Goal: Answer question/provide support: Share knowledge or assist other users

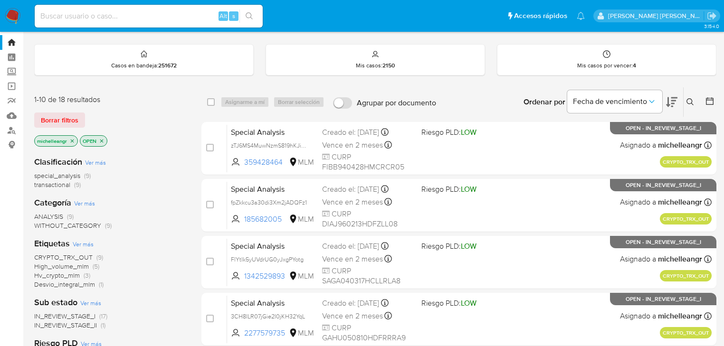
scroll to position [38, 0]
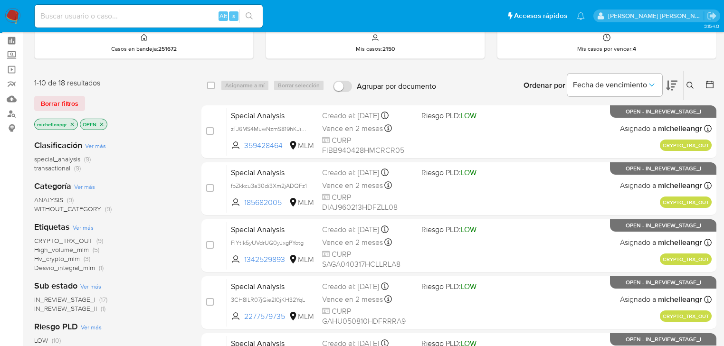
click at [77, 10] on input at bounding box center [149, 16] width 228 height 12
paste input "opFmypIGCTCWE1di7ekDSkOR"
type input "opFmypIGCTCWE1di7ekDSkOR"
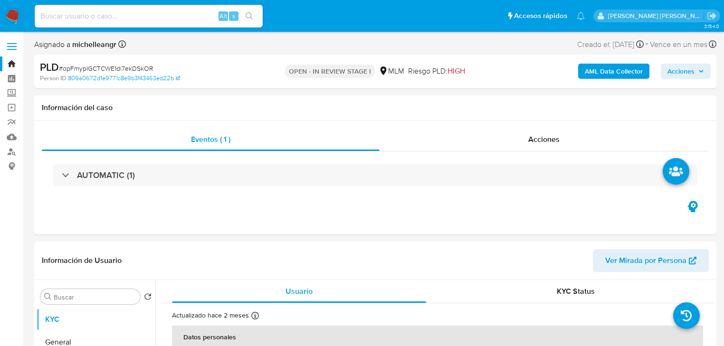
select select "10"
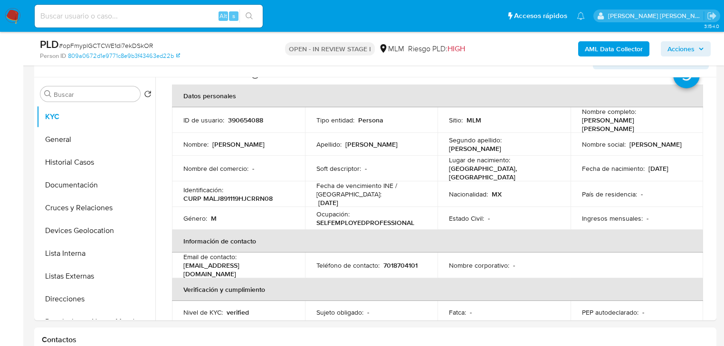
scroll to position [186, 0]
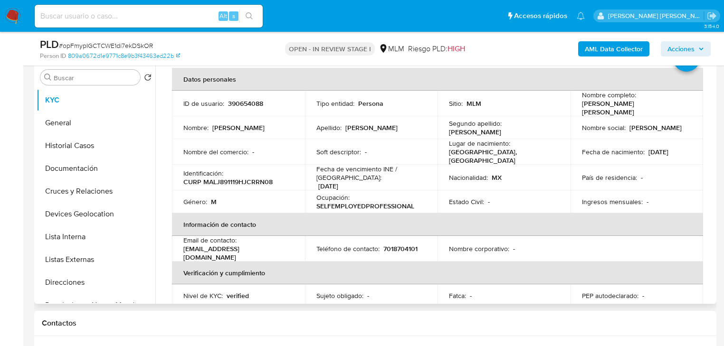
click at [686, 179] on td "País de residencia : -" at bounding box center [637, 178] width 133 height 26
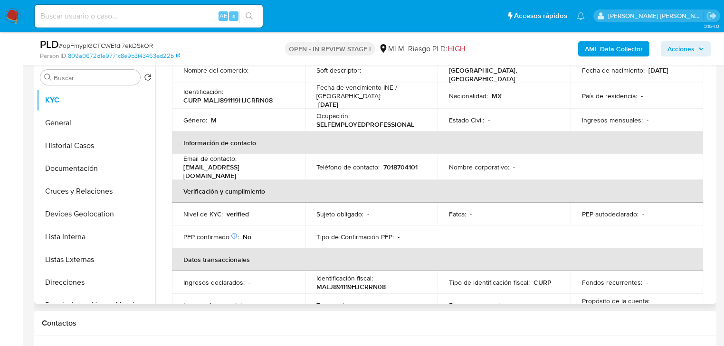
scroll to position [58, 0]
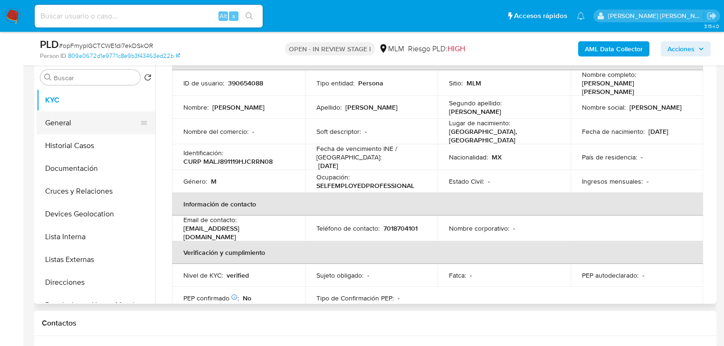
click at [84, 125] on button "General" at bounding box center [92, 123] width 111 height 23
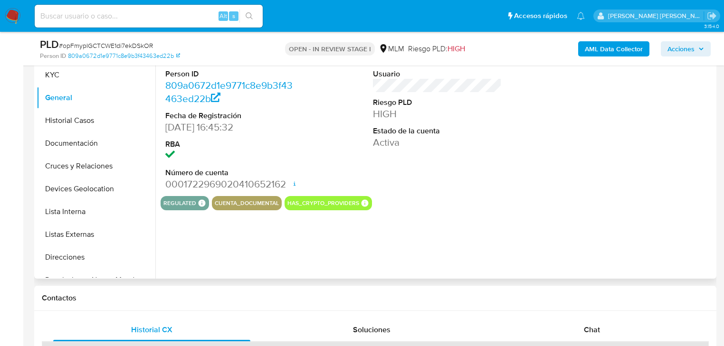
scroll to position [224, 0]
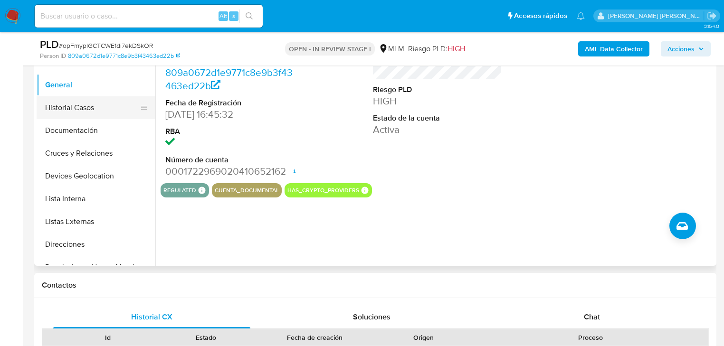
click at [84, 106] on button "Historial Casos" at bounding box center [92, 107] width 111 height 23
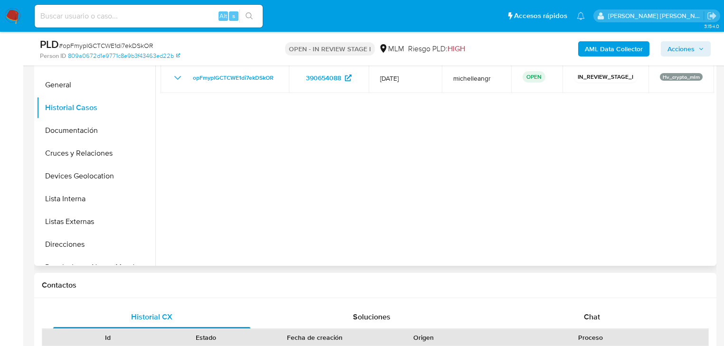
drag, startPoint x: 91, startPoint y: 135, endPoint x: 247, endPoint y: 151, distance: 156.7
click at [91, 135] on button "Documentación" at bounding box center [96, 130] width 119 height 23
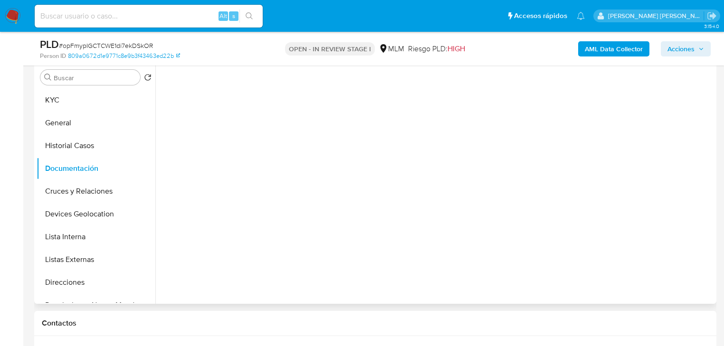
scroll to position [148, 0]
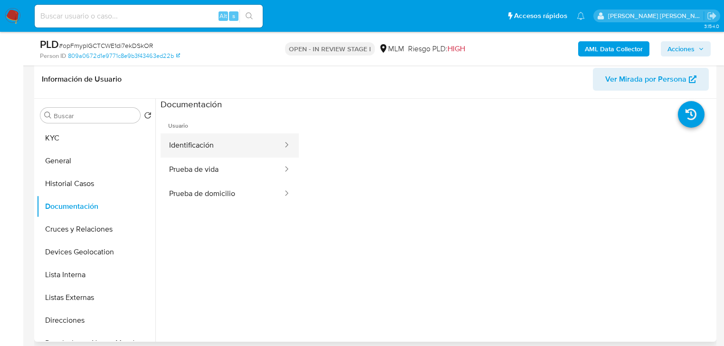
drag, startPoint x: 211, startPoint y: 141, endPoint x: 270, endPoint y: 146, distance: 59.2
click at [213, 140] on button "Identificación" at bounding box center [222, 145] width 123 height 24
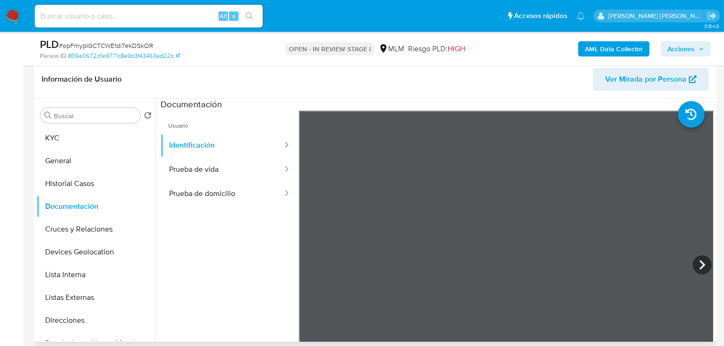
scroll to position [0, 0]
click at [225, 169] on button "Prueba de vida" at bounding box center [222, 170] width 123 height 24
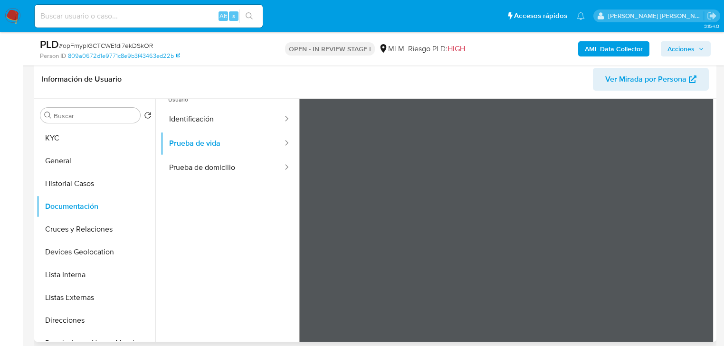
scroll to position [38, 0]
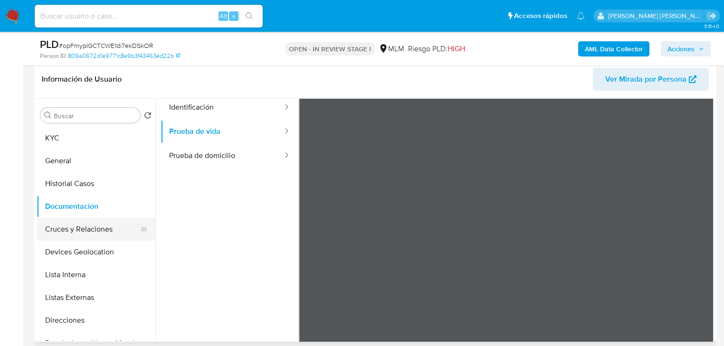
click at [84, 230] on button "Cruces y Relaciones" at bounding box center [92, 229] width 111 height 23
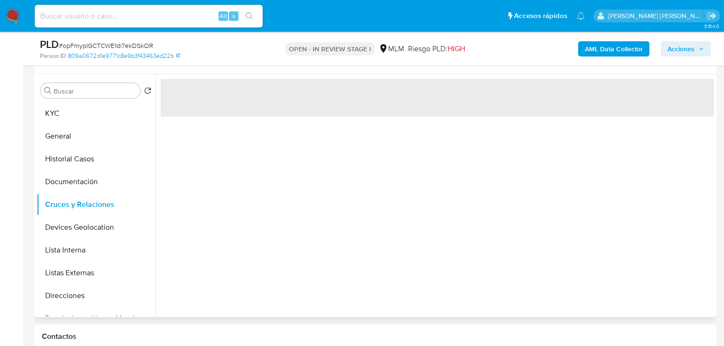
scroll to position [186, 0]
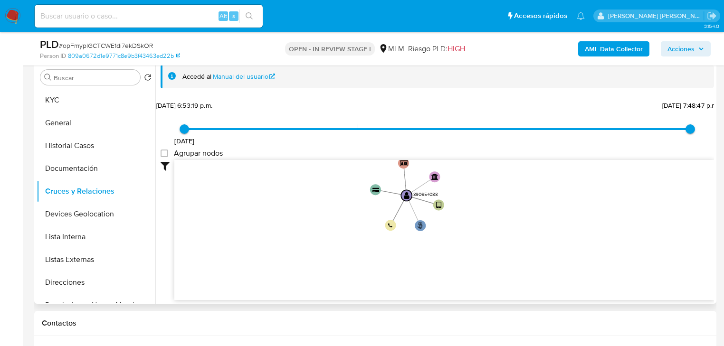
drag, startPoint x: 352, startPoint y: 215, endPoint x: 351, endPoint y: 220, distance: 5.4
click at [352, 220] on icon "user-390654088  390654088 phone-597636db2d140438a3fcfd05645c3b02  person-809a…" at bounding box center [444, 229] width 540 height 138
drag, startPoint x: 75, startPoint y: 215, endPoint x: 279, endPoint y: 179, distance: 208.0
click at [74, 213] on button "Devices Geolocation" at bounding box center [96, 214] width 119 height 23
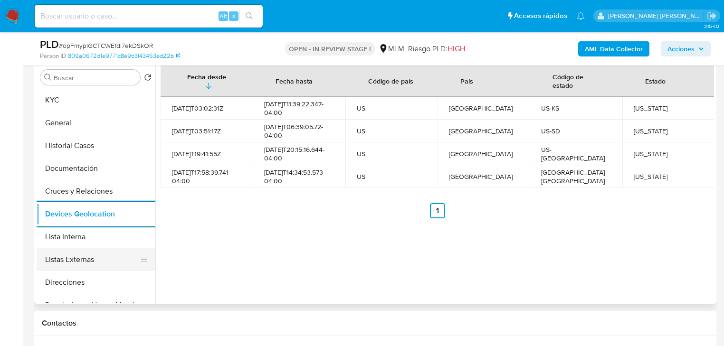
click at [64, 266] on button "Listas Externas" at bounding box center [92, 259] width 111 height 23
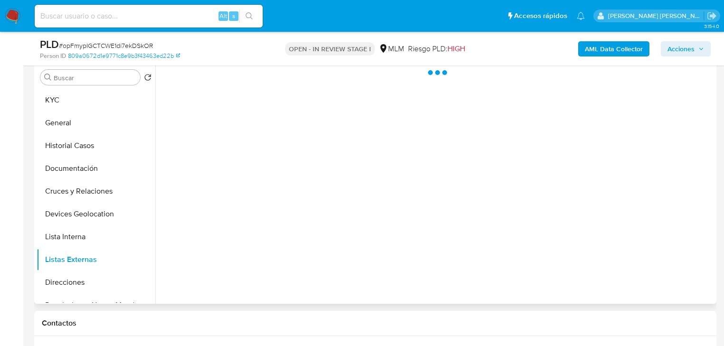
click at [306, 221] on div at bounding box center [434, 182] width 559 height 243
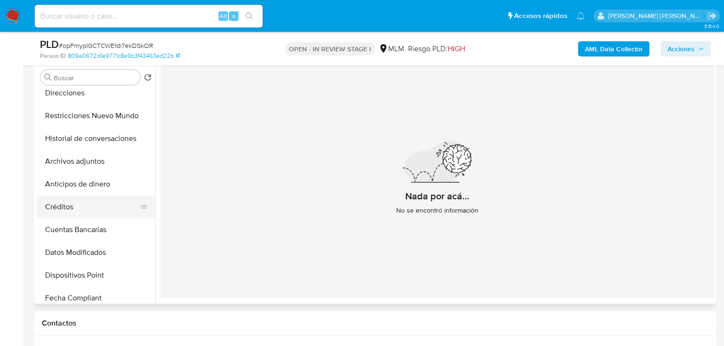
scroll to position [190, 0]
click at [119, 120] on button "Restricciones Nuevo Mundo" at bounding box center [92, 115] width 111 height 23
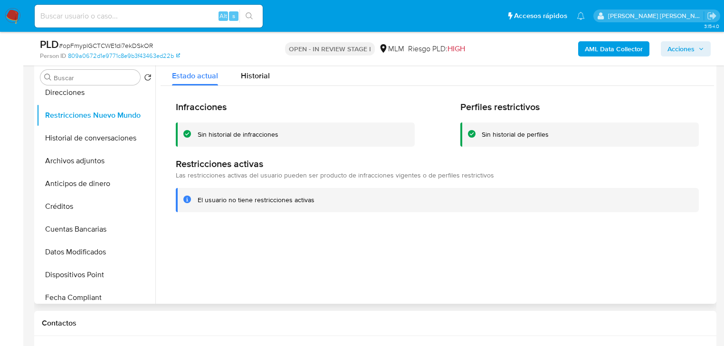
scroll to position [0, 0]
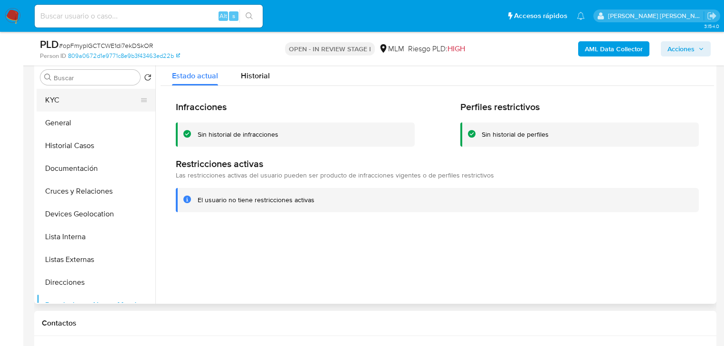
click at [67, 104] on button "KYC" at bounding box center [92, 100] width 111 height 23
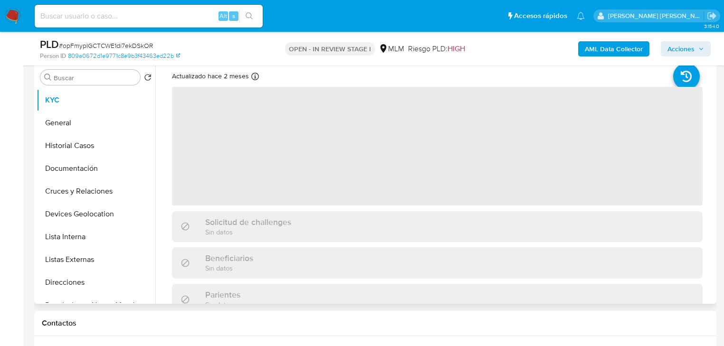
scroll to position [38, 0]
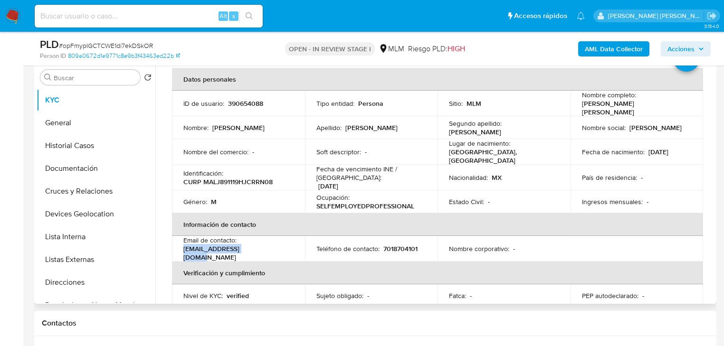
drag, startPoint x: 261, startPoint y: 248, endPoint x: 201, endPoint y: 218, distance: 67.1
click at [183, 248] on div "Email de contacto : carlosjc245@gmail.com" at bounding box center [238, 249] width 110 height 26
copy p "[EMAIL_ADDRESS][DOMAIN_NAME]"
click at [397, 245] on p "7018704101" at bounding box center [400, 249] width 34 height 9
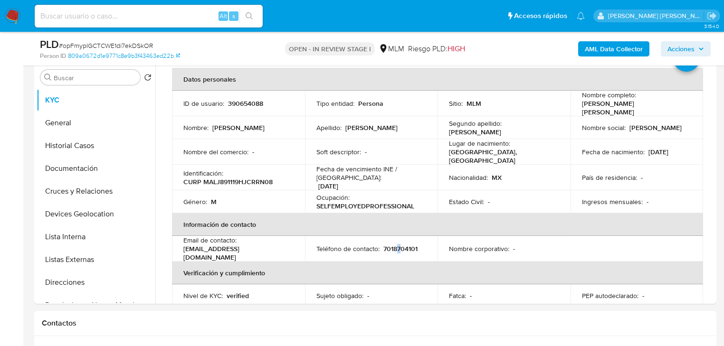
copy p "7"
click at [391, 247] on td "Teléfono de contacto : 7018704101" at bounding box center [371, 249] width 133 height 26
click at [394, 246] on p "7018704101" at bounding box center [400, 249] width 34 height 9
copy p "7018704101"
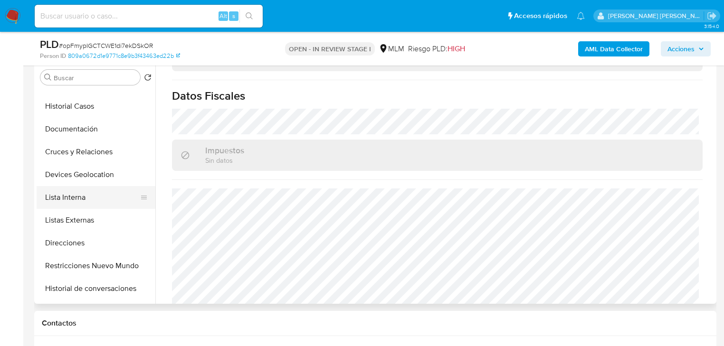
scroll to position [76, 0]
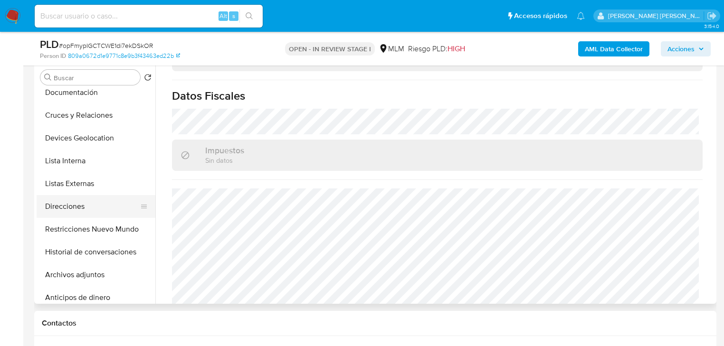
drag, startPoint x: 76, startPoint y: 197, endPoint x: 75, endPoint y: 208, distance: 11.0
click at [76, 198] on button "Direcciones" at bounding box center [92, 206] width 111 height 23
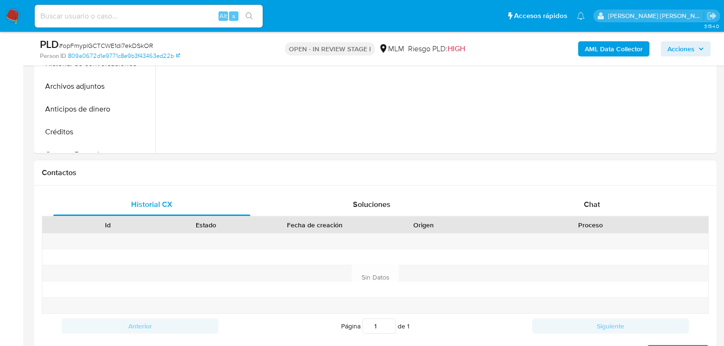
scroll to position [376, 0]
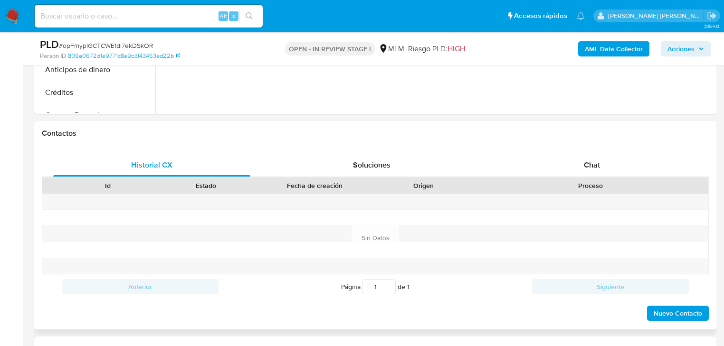
drag, startPoint x: 139, startPoint y: 211, endPoint x: 196, endPoint y: 234, distance: 61.2
click at [140, 211] on div at bounding box center [108, 218] width 98 height 16
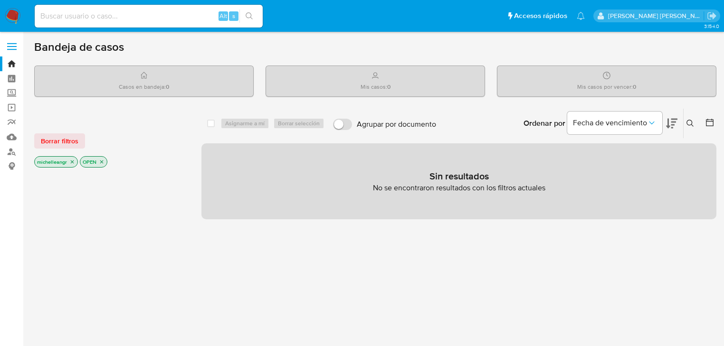
click at [13, 18] on img at bounding box center [13, 16] width 16 height 16
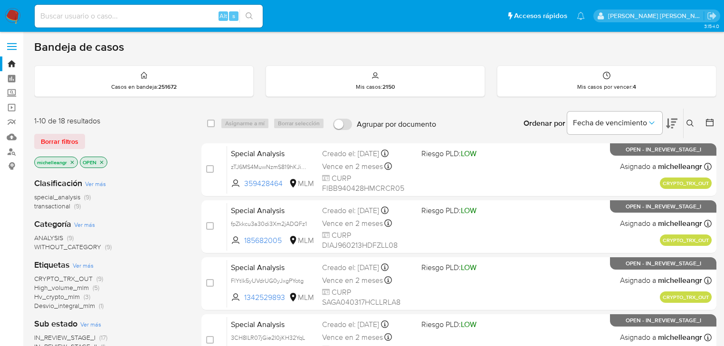
scroll to position [76, 0]
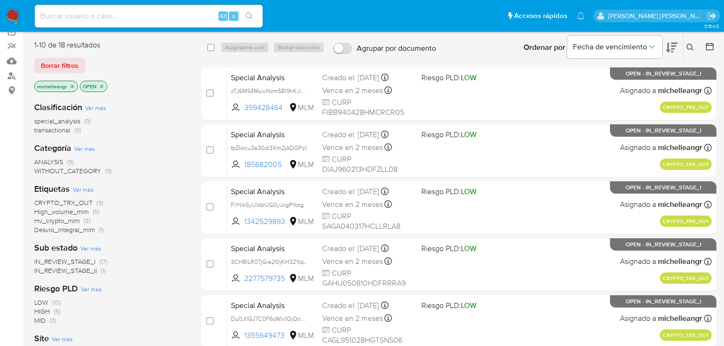
click at [91, 261] on span "IN_REVIEW_STAGE_I" at bounding box center [64, 262] width 61 height 10
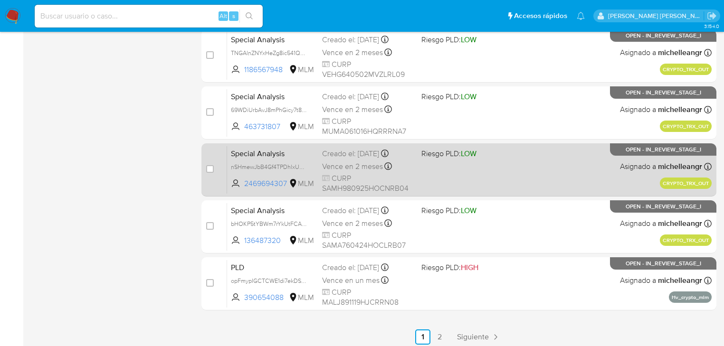
scroll to position [403, 0]
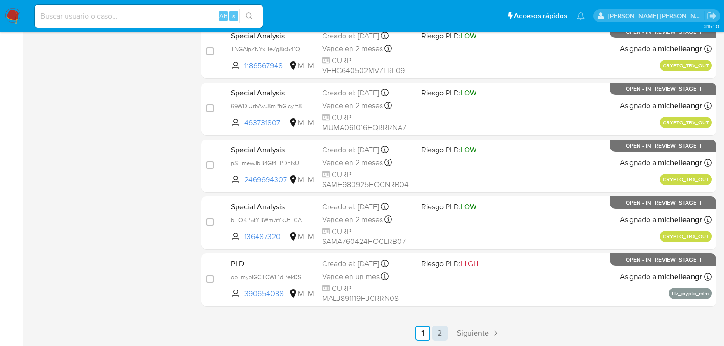
click at [442, 333] on link "2" at bounding box center [439, 333] width 15 height 15
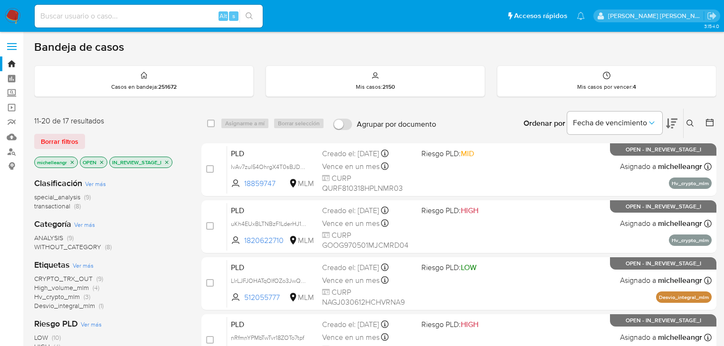
click at [74, 160] on icon "close-filter" at bounding box center [72, 163] width 6 height 6
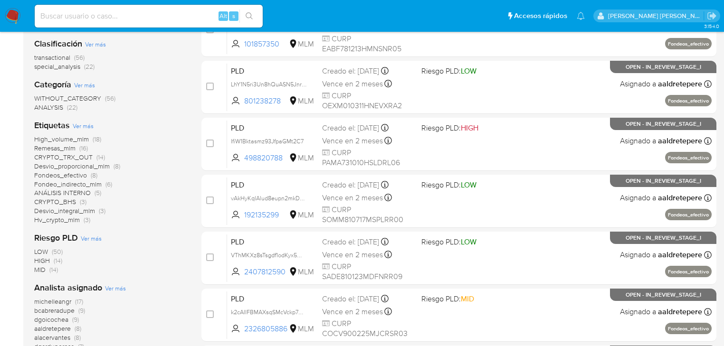
scroll to position [228, 0]
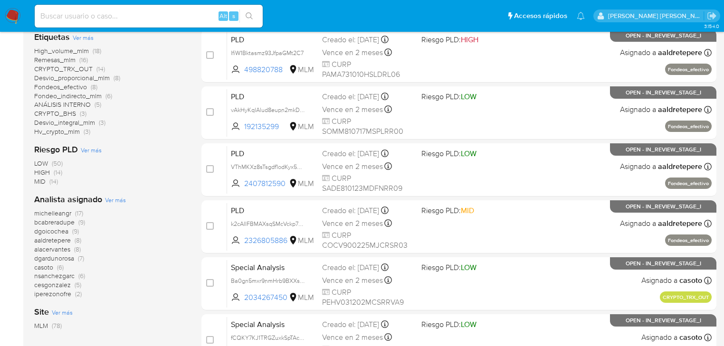
click at [62, 240] on span "aaldretepere" at bounding box center [52, 241] width 37 height 10
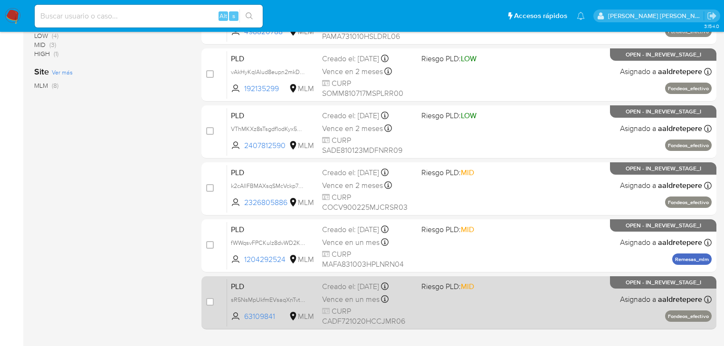
scroll to position [289, 0]
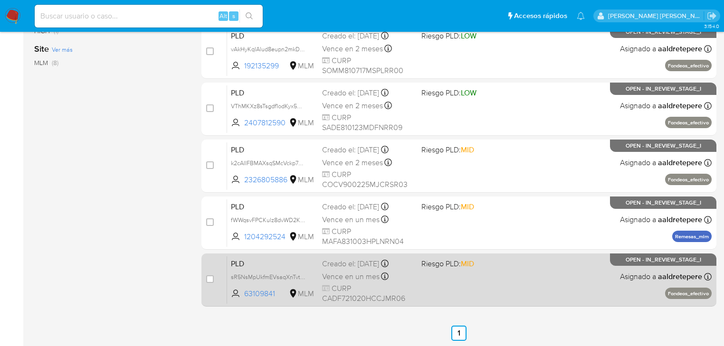
click at [347, 268] on div "PLD sR5NsMpUkfmEVsaqXnTvtyTw 63109841 MLM Riesgo PLD: MID Creado el: 12/07/2025…" at bounding box center [469, 280] width 485 height 48
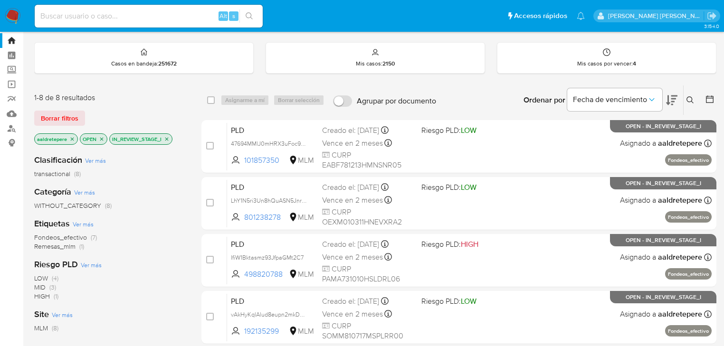
scroll to position [23, 0]
click at [72, 139] on icon "close-filter" at bounding box center [72, 140] width 6 height 6
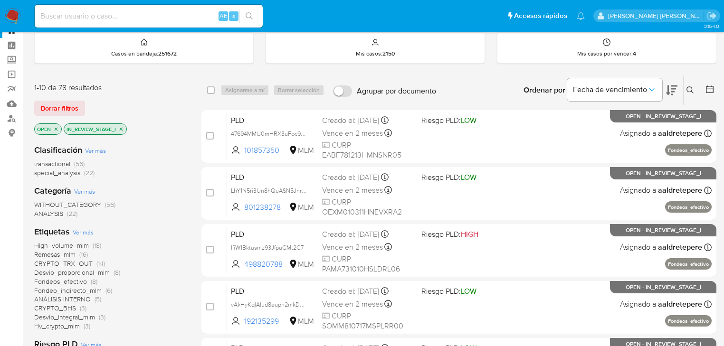
scroll to position [23, 0]
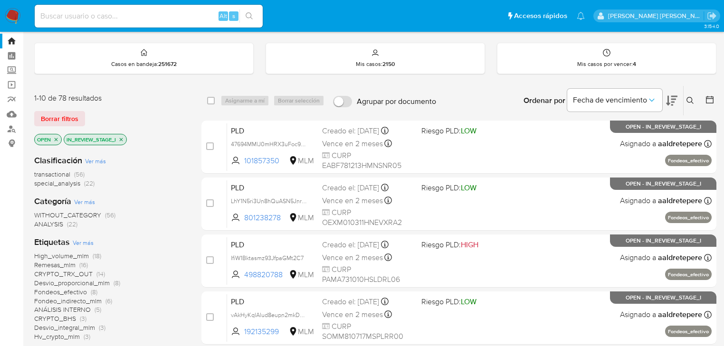
click at [54, 140] on icon "close-filter" at bounding box center [56, 140] width 6 height 6
click at [94, 138] on icon "close-filter" at bounding box center [92, 140] width 6 height 6
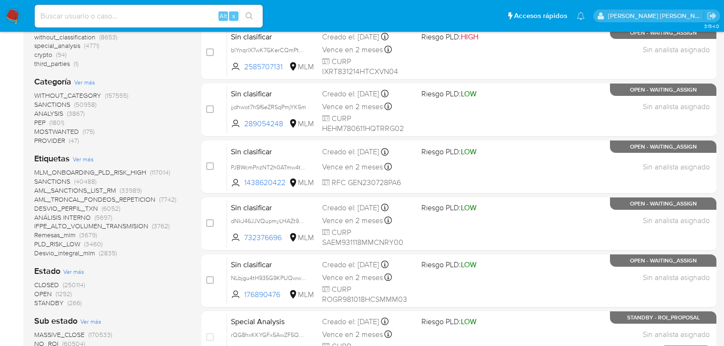
scroll to position [175, 0]
click at [55, 284] on span "CLOSED" at bounding box center [46, 285] width 25 height 10
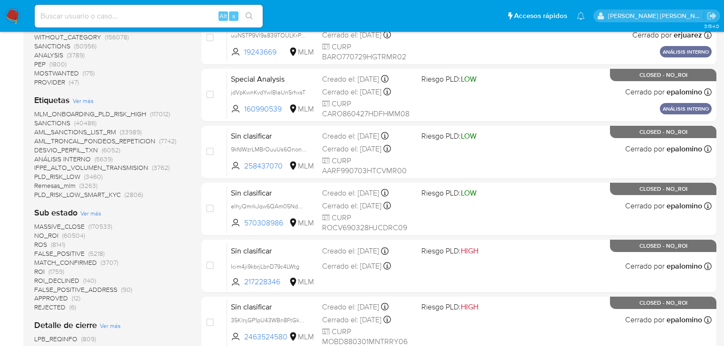
scroll to position [251, 0]
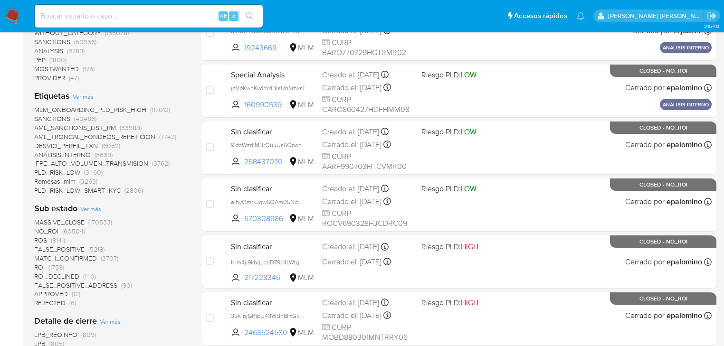
click at [53, 229] on span "NO_ROI" at bounding box center [46, 232] width 24 height 10
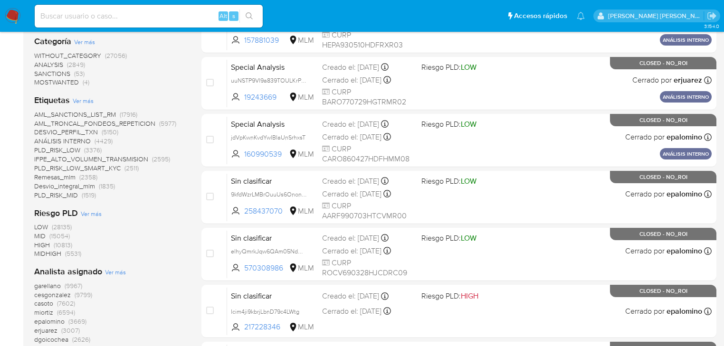
scroll to position [251, 0]
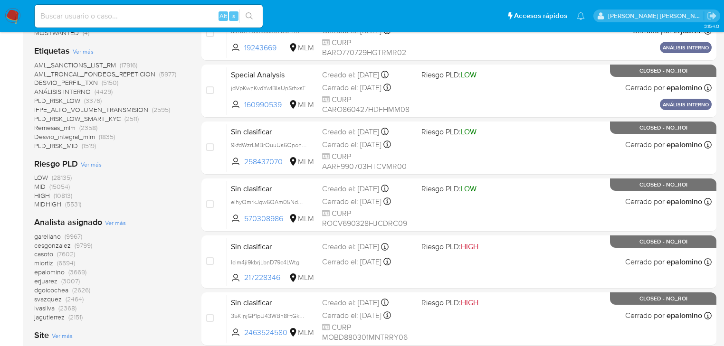
click at [41, 282] on span "erjuarez" at bounding box center [45, 281] width 23 height 10
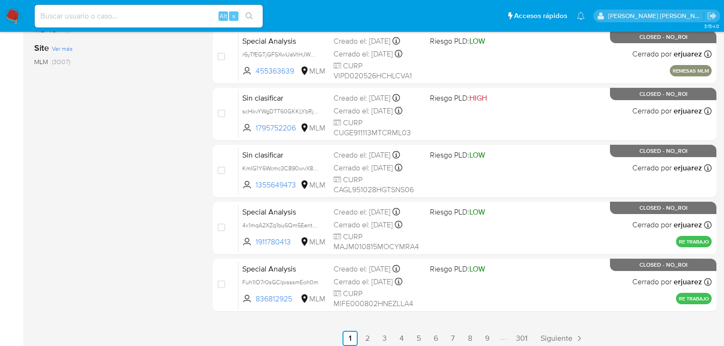
scroll to position [404, 0]
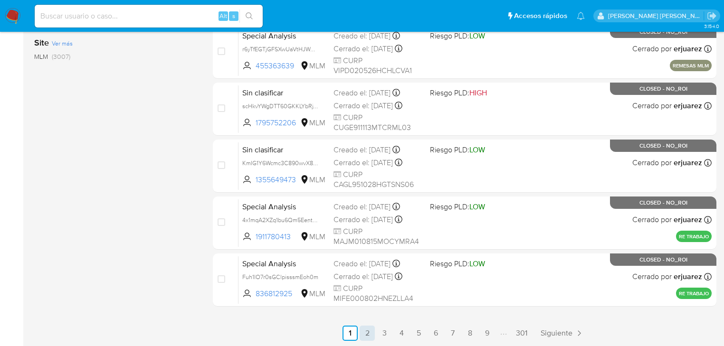
click at [370, 333] on link "2" at bounding box center [367, 333] width 15 height 15
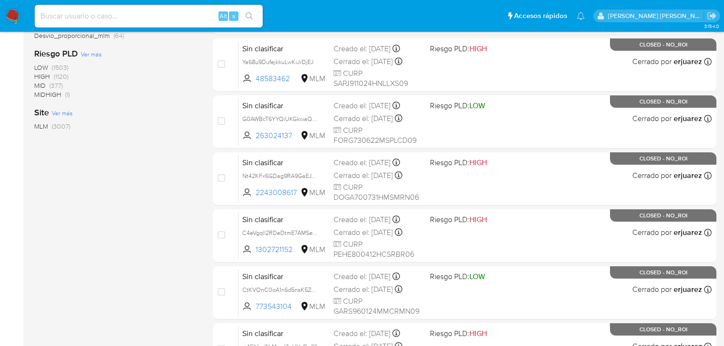
scroll to position [404, 0]
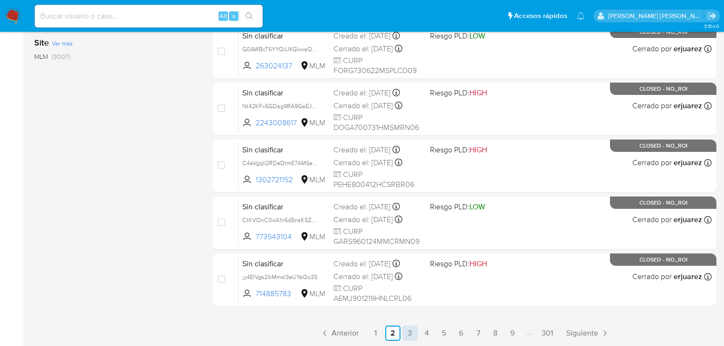
click at [407, 330] on link "3" at bounding box center [409, 333] width 15 height 15
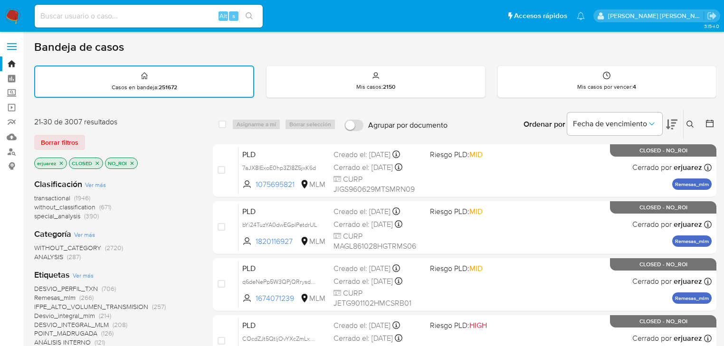
click at [10, 13] on img at bounding box center [13, 16] width 16 height 16
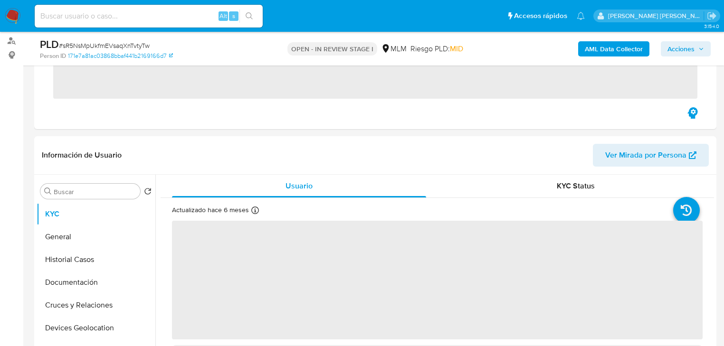
scroll to position [38, 0]
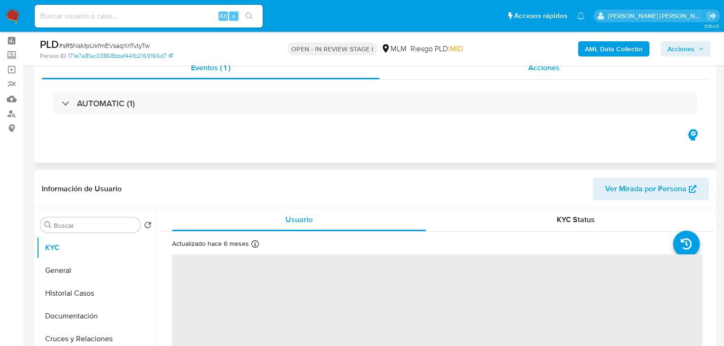
click at [553, 76] on div "Acciones" at bounding box center [545, 68] width 330 height 23
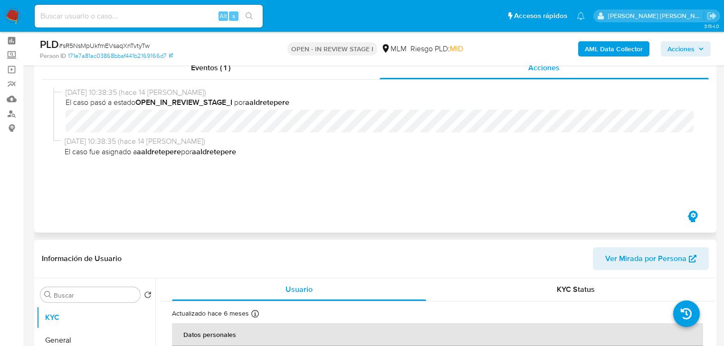
select select "10"
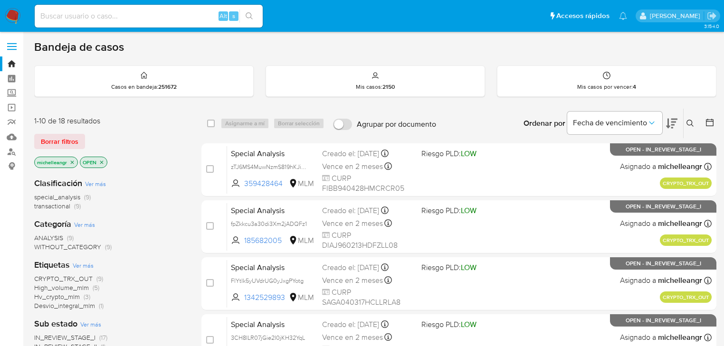
click at [78, 17] on input at bounding box center [149, 16] width 228 height 12
paste input "opFmypIGCTCWE1di7ekDSkOR"
type input "opFmypIGCTCWE1di7ekDSkOR"
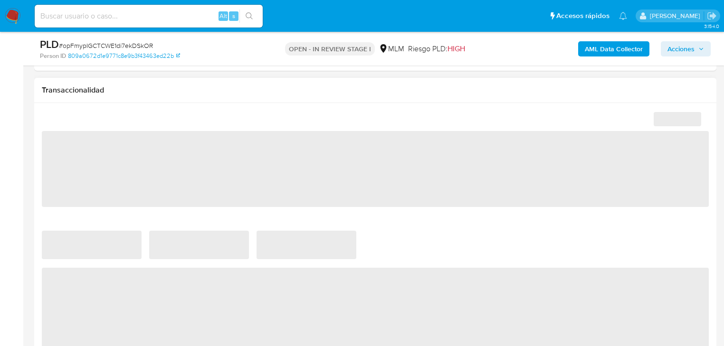
scroll to position [608, 0]
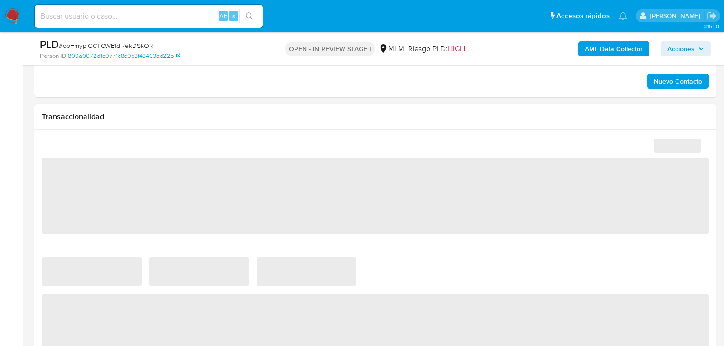
select select "10"
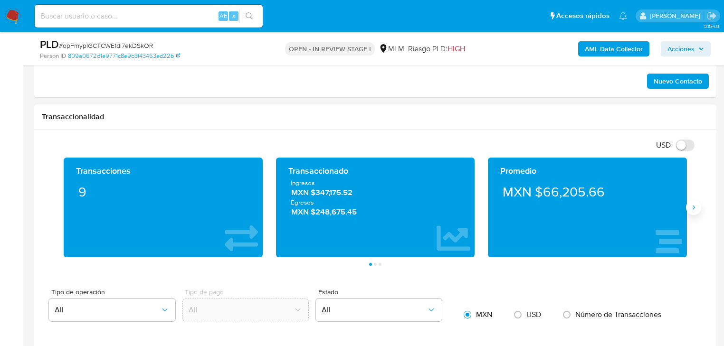
click at [694, 200] on button "Siguiente" at bounding box center [693, 207] width 15 height 15
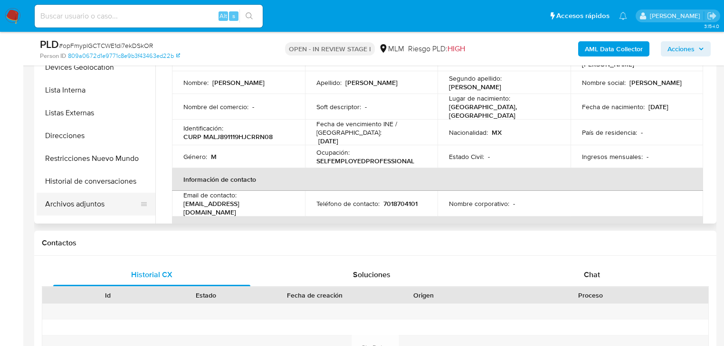
scroll to position [114, 0]
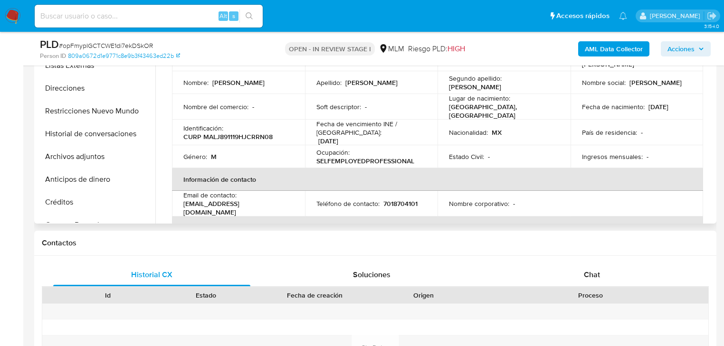
click at [103, 161] on button "Archivos adjuntos" at bounding box center [96, 156] width 119 height 23
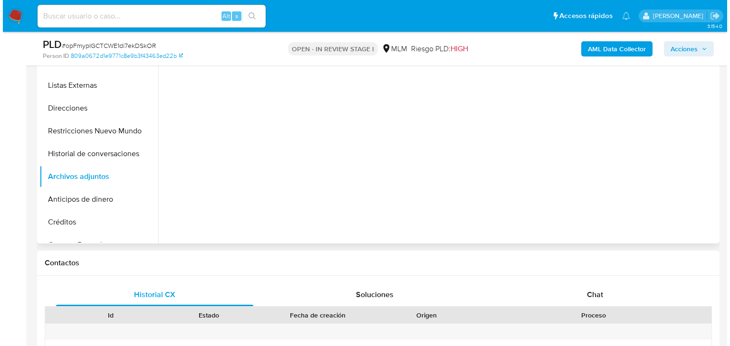
scroll to position [228, 0]
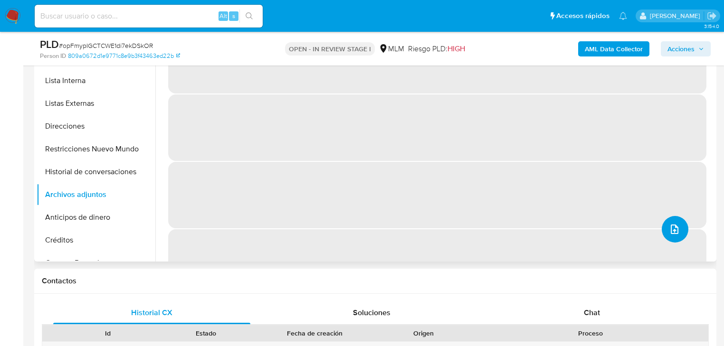
click at [663, 222] on button "upload-file" at bounding box center [675, 229] width 27 height 27
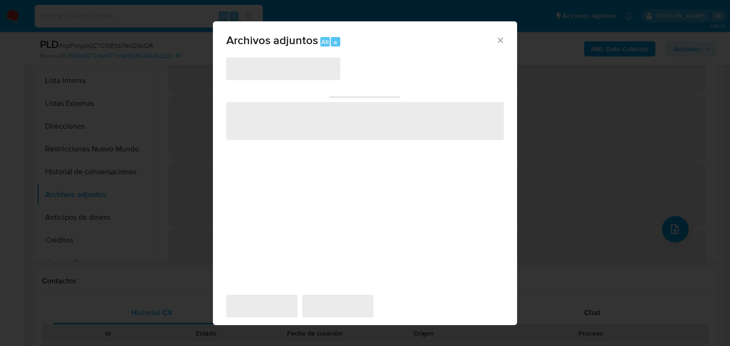
click at [283, 76] on span "‌" at bounding box center [283, 68] width 114 height 23
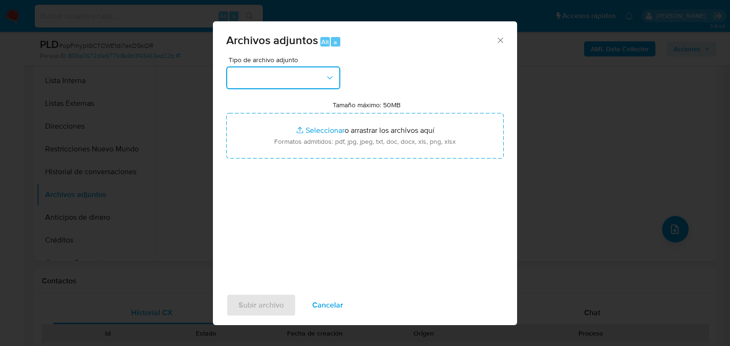
click at [284, 72] on button "button" at bounding box center [283, 78] width 114 height 23
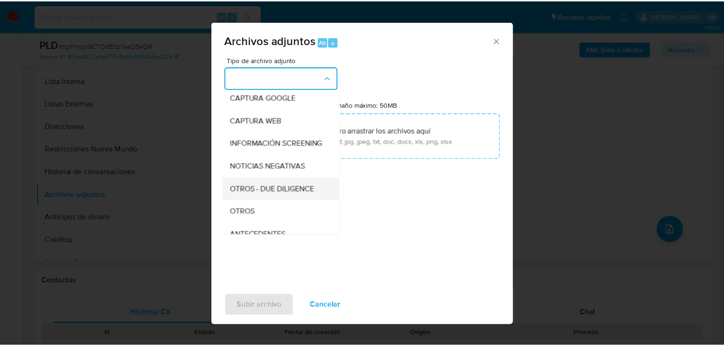
scroll to position [65, 0]
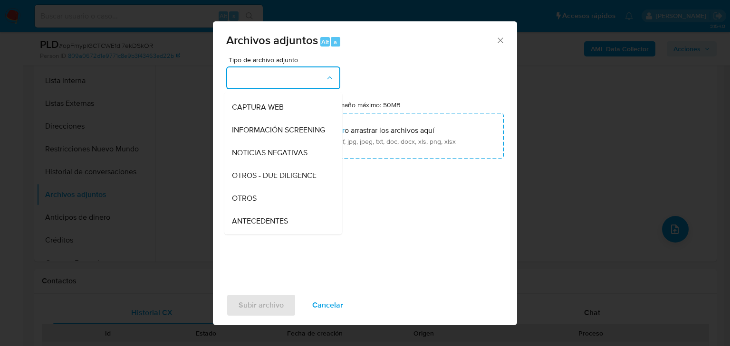
click at [257, 206] on div "OTROS" at bounding box center [280, 198] width 97 height 23
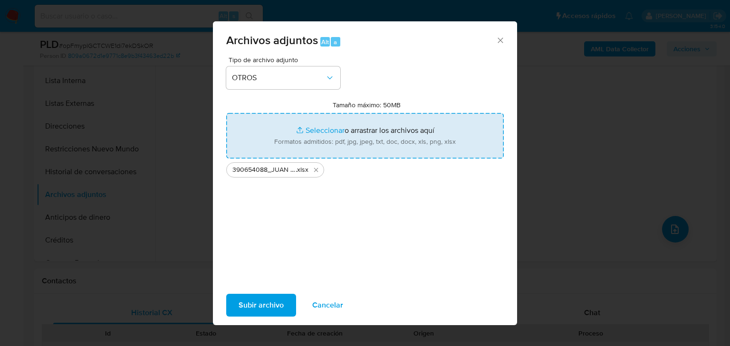
type input "C:\fakepath\390654088_JUAN [PERSON_NAME] LARIS_JUL25.pdf"
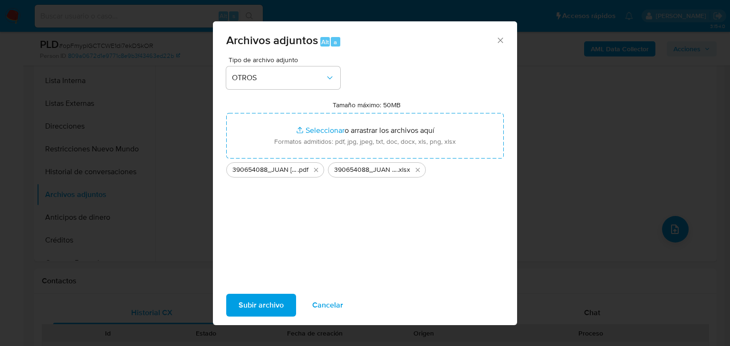
click at [267, 308] on span "Subir archivo" at bounding box center [260, 305] width 45 height 21
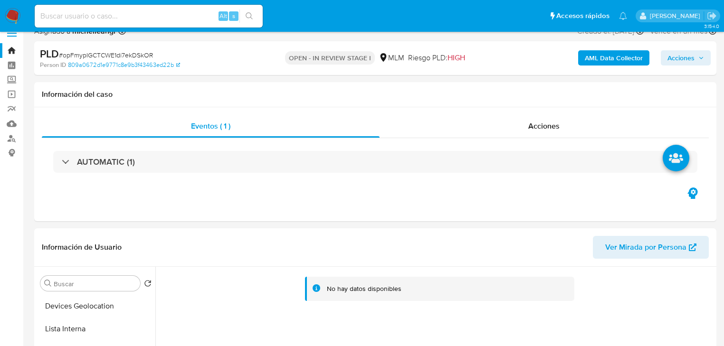
scroll to position [0, 0]
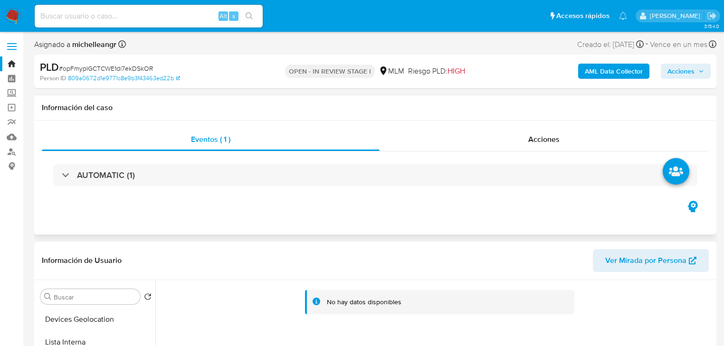
drag, startPoint x: 543, startPoint y: 86, endPoint x: 543, endPoint y: 105, distance: 19.5
click at [543, 86] on div "PLD # opFmypIGCTCWE1di7ekDSkOR Person ID 809a0672d1e9771c8e9b3f43463ed22b OPEN …" at bounding box center [375, 72] width 682 height 34
drag, startPoint x: 534, startPoint y: 151, endPoint x: 527, endPoint y: 145, distance: 9.4
click at [534, 151] on div "Eventos ( 1 ) Acciones AUTOMATIC (1)" at bounding box center [375, 163] width 667 height 71
click at [564, 134] on div "Acciones" at bounding box center [545, 139] width 330 height 23
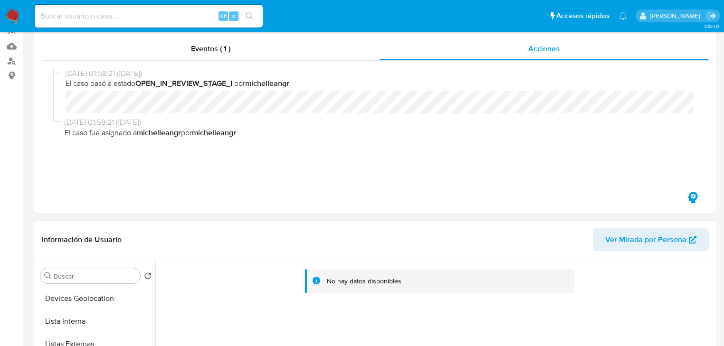
scroll to position [114, 0]
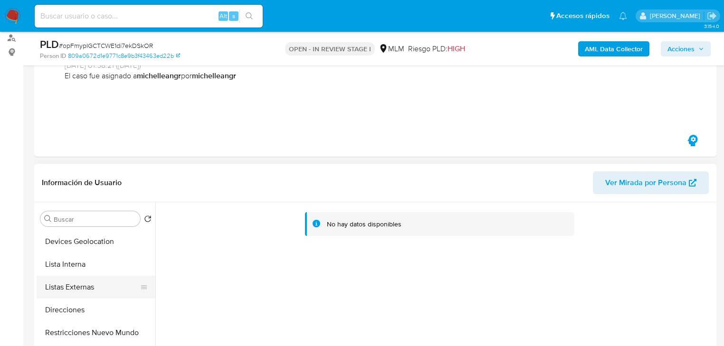
click at [95, 314] on button "Direcciones" at bounding box center [96, 310] width 119 height 23
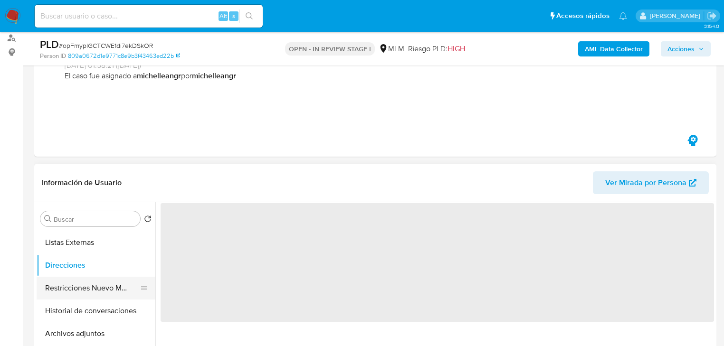
scroll to position [190, 0]
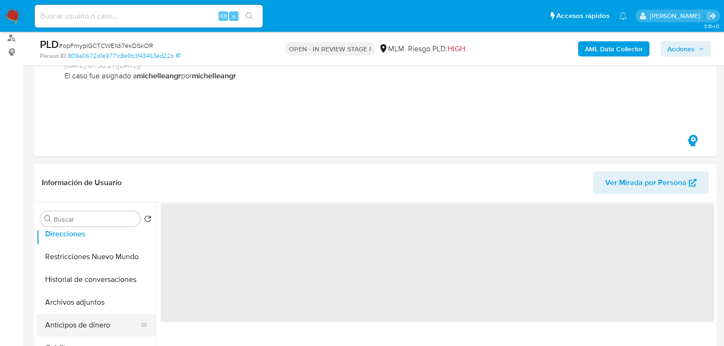
click at [96, 314] on button "Anticipos de dinero" at bounding box center [92, 325] width 111 height 23
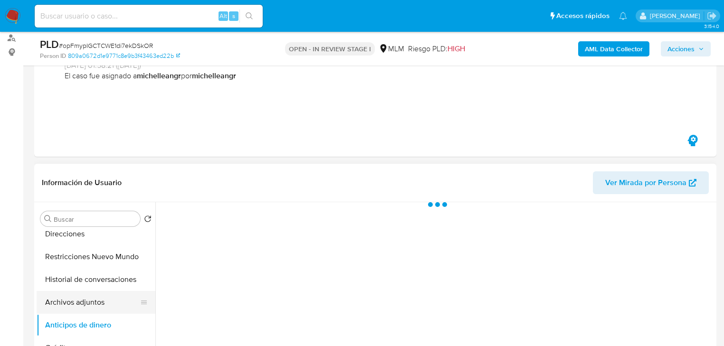
click at [98, 308] on button "Archivos adjuntos" at bounding box center [92, 302] width 111 height 23
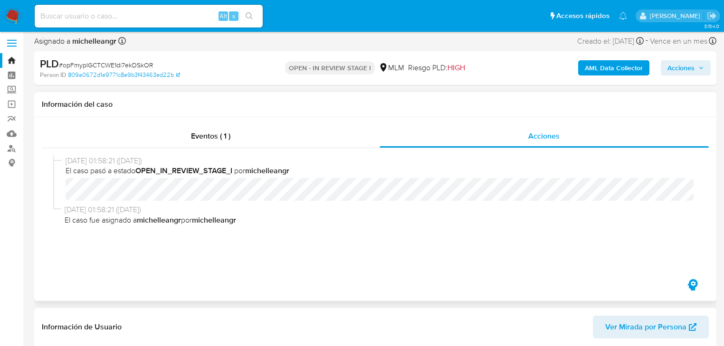
scroll to position [0, 0]
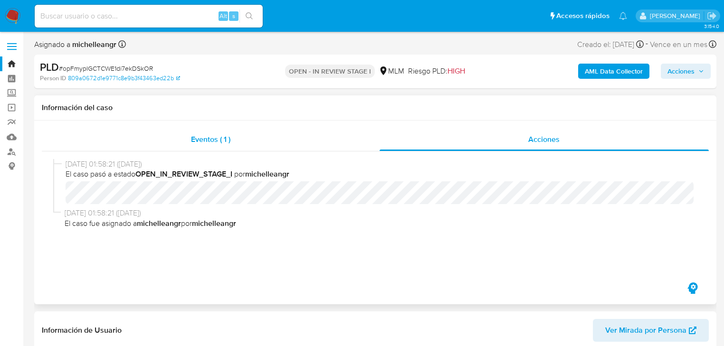
click at [188, 137] on div "Eventos ( 1 )" at bounding box center [211, 139] width 338 height 23
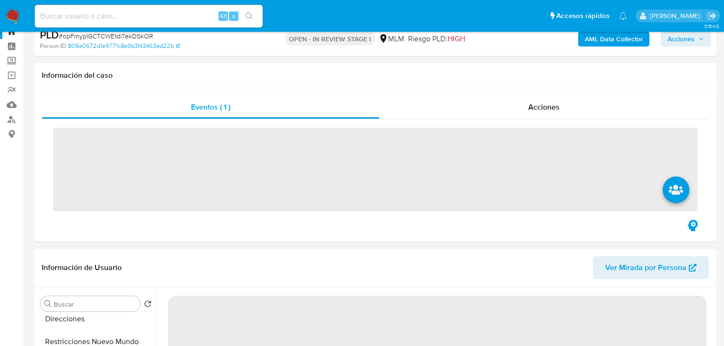
scroll to position [114, 0]
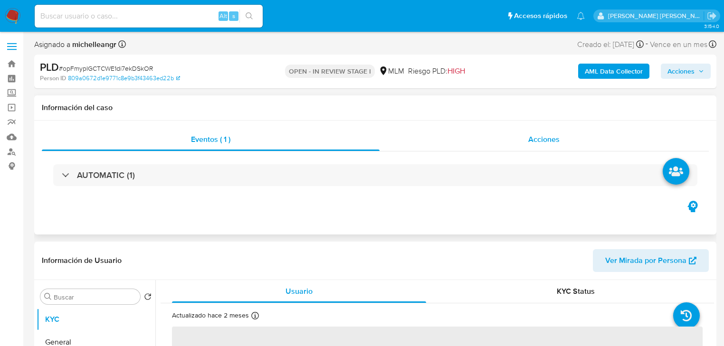
click at [552, 131] on div "Acciones" at bounding box center [545, 139] width 330 height 23
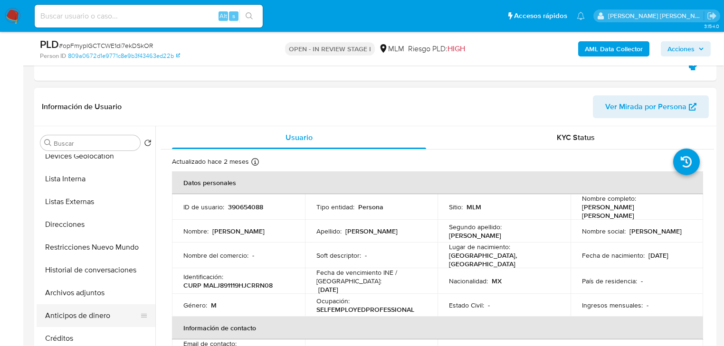
scroll to position [152, 0]
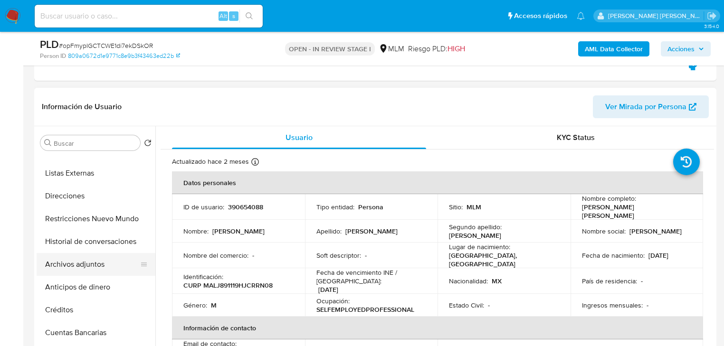
drag, startPoint x: 105, startPoint y: 267, endPoint x: 109, endPoint y: 264, distance: 5.1
click at [107, 266] on button "Archivos adjuntos" at bounding box center [92, 264] width 111 height 23
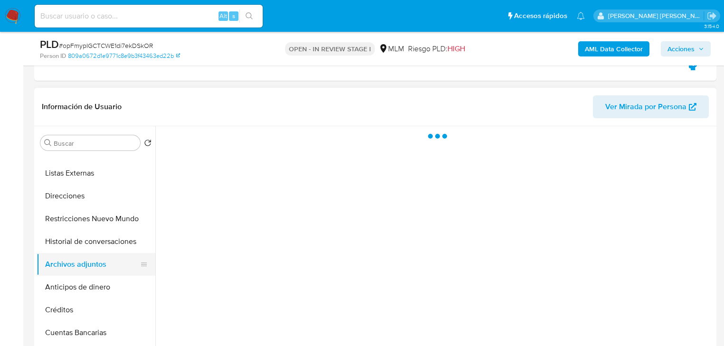
select select "10"
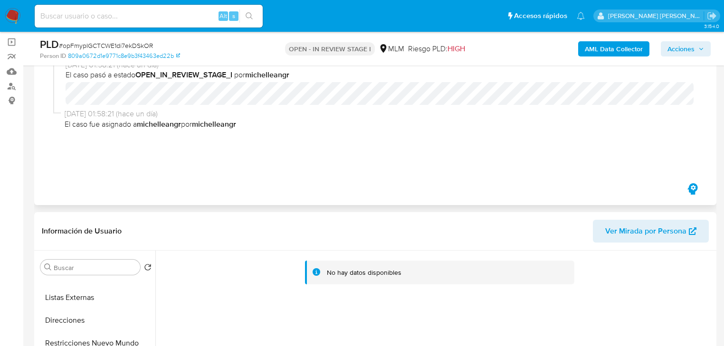
scroll to position [0, 0]
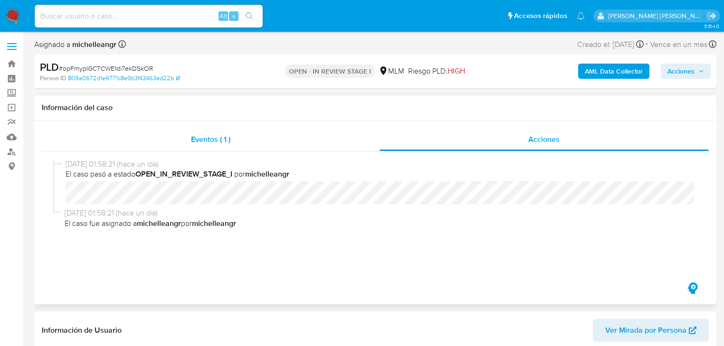
click at [194, 140] on span "Eventos ( 1 )" at bounding box center [210, 139] width 39 height 11
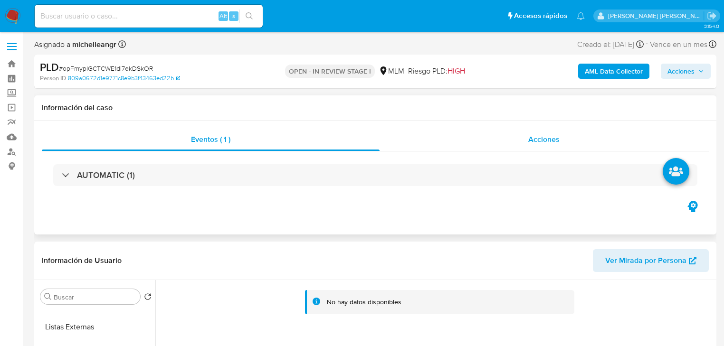
click at [553, 143] on span "Acciones" at bounding box center [543, 139] width 31 height 11
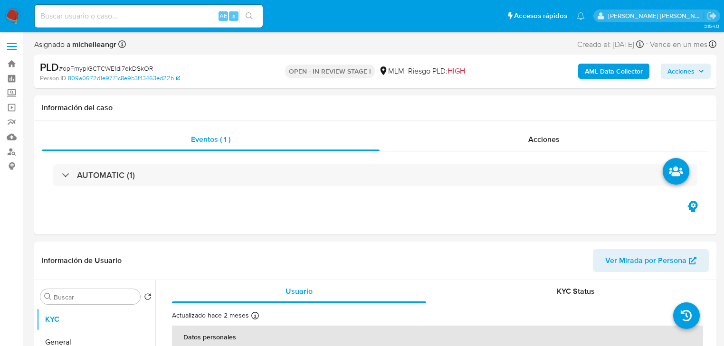
select select "10"
drag, startPoint x: 535, startPoint y: 149, endPoint x: 546, endPoint y: 137, distance: 16.5
click at [537, 142] on div "Acciones" at bounding box center [545, 139] width 330 height 23
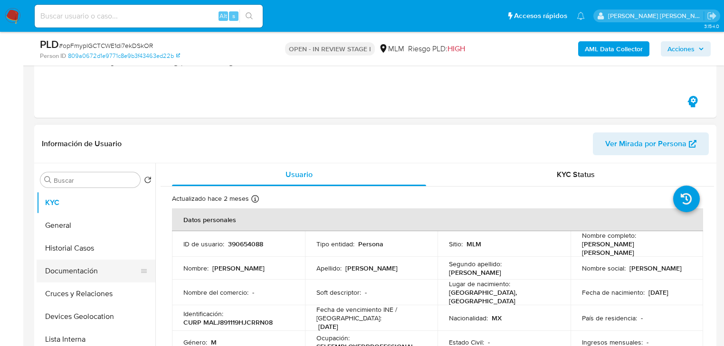
scroll to position [190, 0]
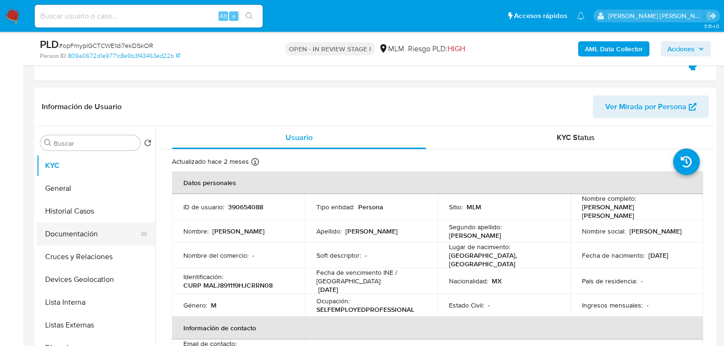
click at [122, 226] on button "Documentación" at bounding box center [92, 234] width 111 height 23
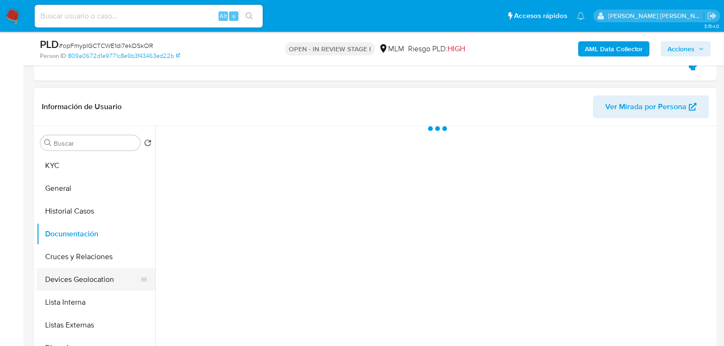
click at [99, 266] on button "Cruces y Relaciones" at bounding box center [96, 257] width 119 height 23
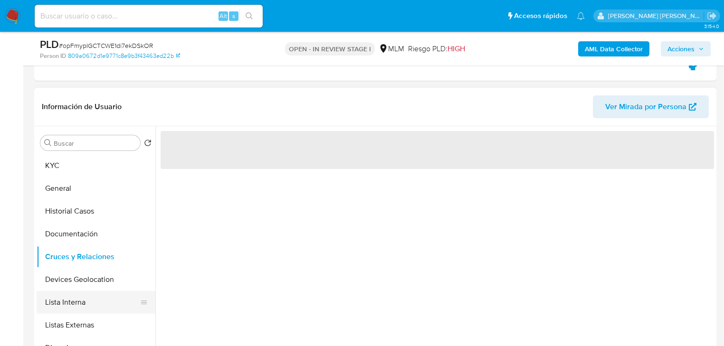
click at [103, 297] on button "Lista Interna" at bounding box center [92, 302] width 111 height 23
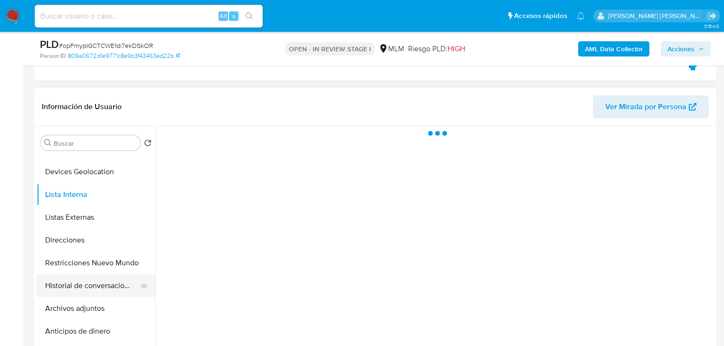
scroll to position [152, 0]
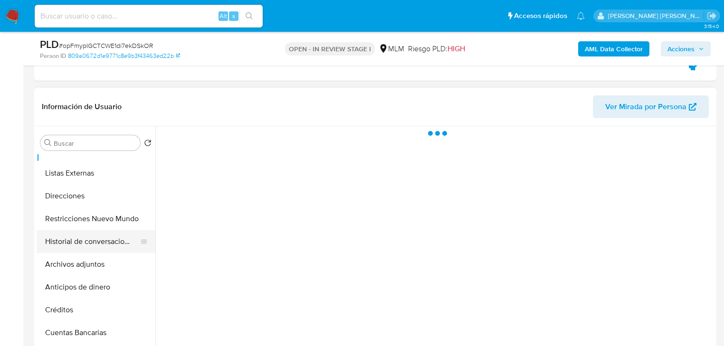
click at [93, 248] on button "Historial de conversaciones" at bounding box center [92, 241] width 111 height 23
click at [97, 228] on button "Restricciones Nuevo Mundo" at bounding box center [92, 219] width 111 height 23
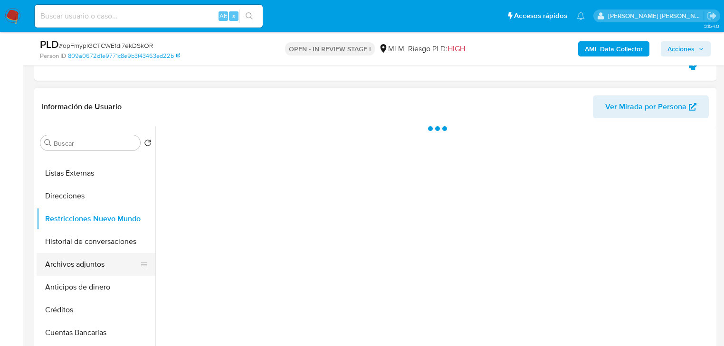
click at [89, 262] on button "Archivos adjuntos" at bounding box center [92, 264] width 111 height 23
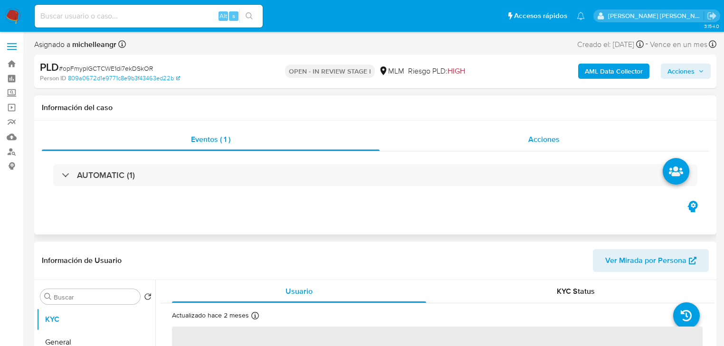
click at [553, 135] on span "Acciones" at bounding box center [543, 139] width 31 height 11
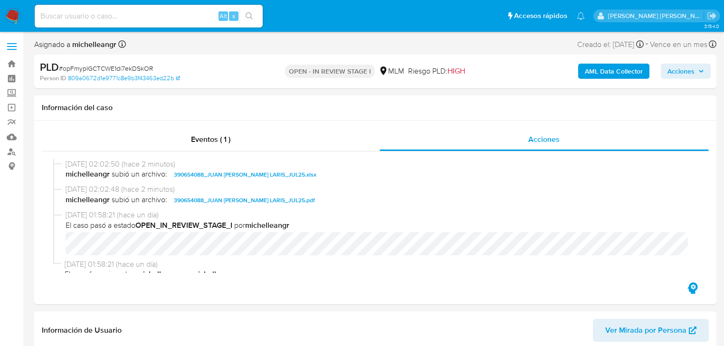
click at [686, 72] on span "Acciones" at bounding box center [680, 71] width 27 height 15
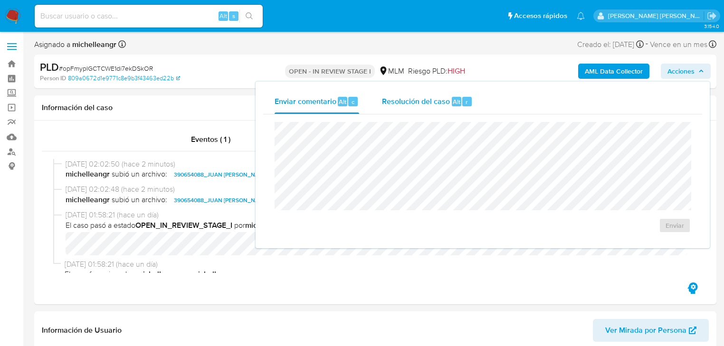
select select "10"
click at [405, 98] on span "Resolución del caso" at bounding box center [416, 101] width 68 height 11
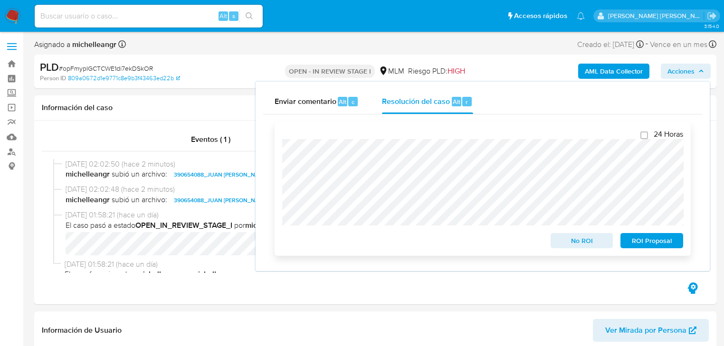
click at [580, 241] on span "No ROI" at bounding box center [581, 240] width 49 height 13
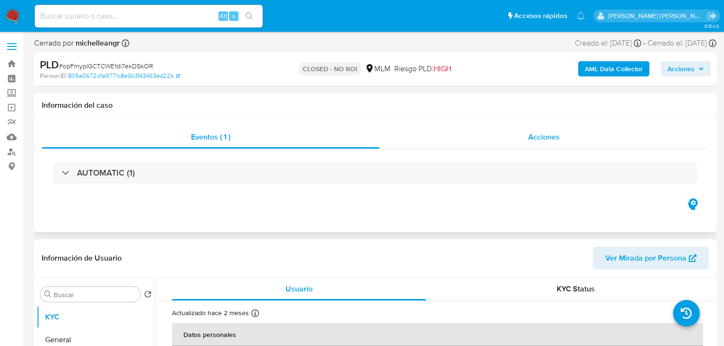
select select "10"
click at [535, 137] on span "Acciones" at bounding box center [543, 137] width 31 height 11
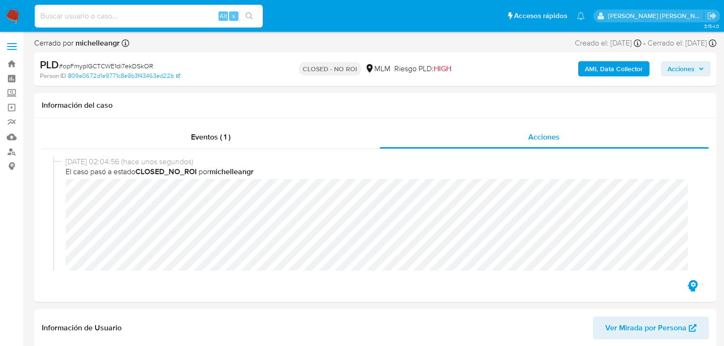
click at [60, 14] on input at bounding box center [149, 16] width 228 height 12
paste input "IvAv7zuI54OhrgX4T0sBJDW0"
type input "IvAv7zuI54OhrgX4T0sBJDW0"
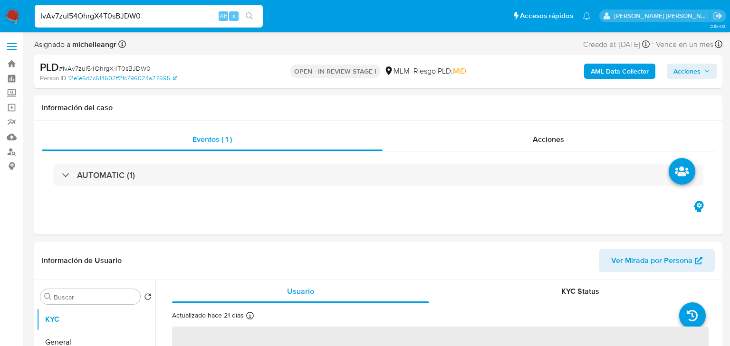
select select "10"
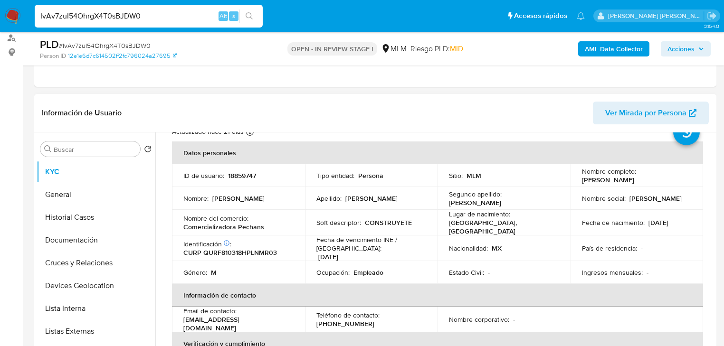
scroll to position [38, 0]
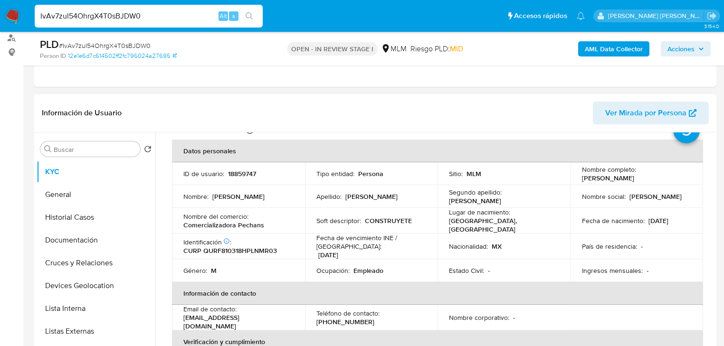
click at [249, 174] on p "18859747" at bounding box center [242, 174] width 28 height 9
copy p "18859747"
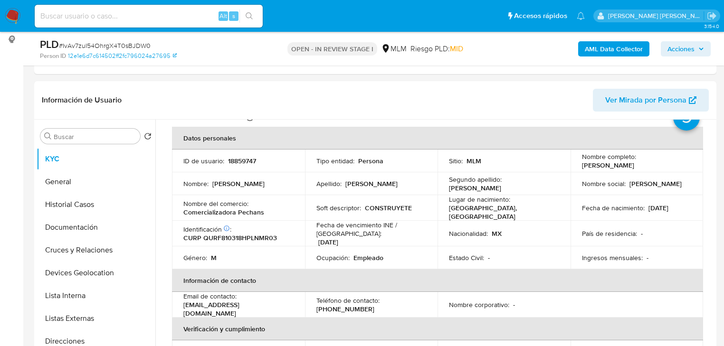
scroll to position [131, 0]
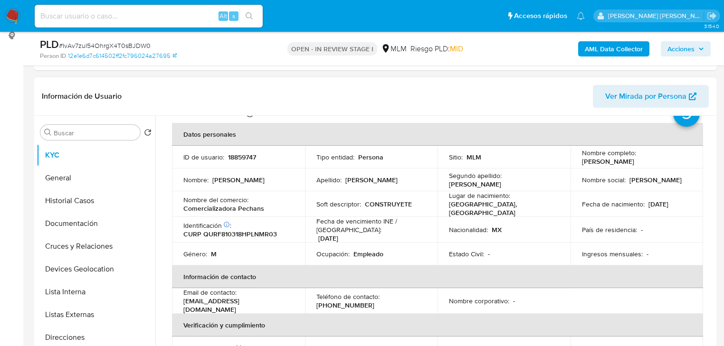
select select "10"
click at [642, 167] on td "Nombre completo : Francisco Quintero Ramos" at bounding box center [637, 157] width 133 height 23
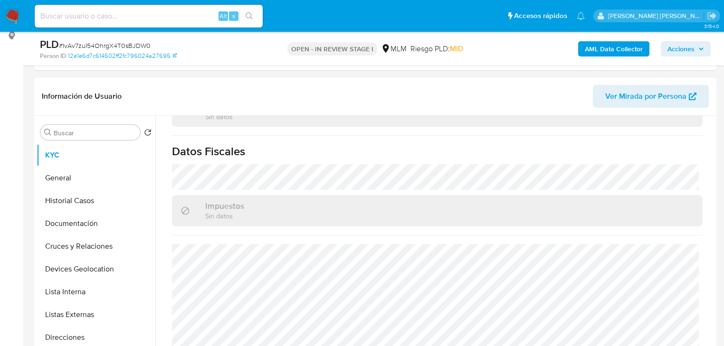
scroll to position [591, 0]
click at [97, 179] on button "General" at bounding box center [92, 178] width 111 height 23
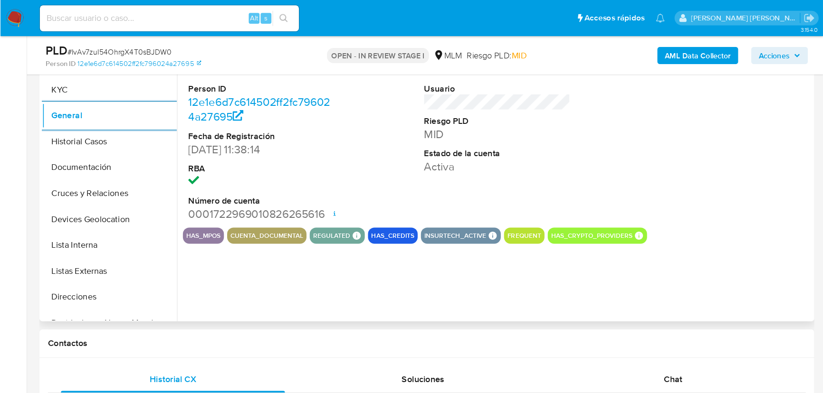
scroll to position [207, 0]
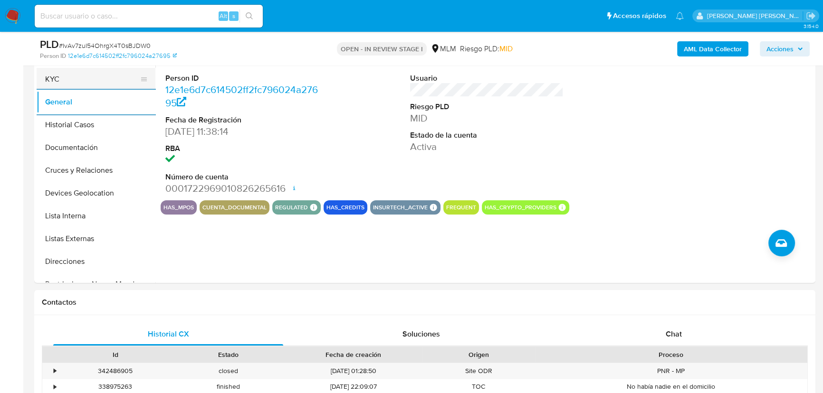
click at [58, 76] on button "KYC" at bounding box center [92, 79] width 111 height 23
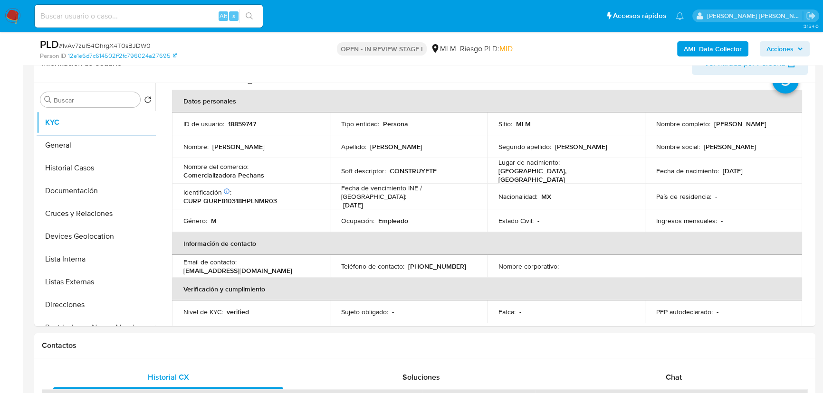
scroll to position [43, 0]
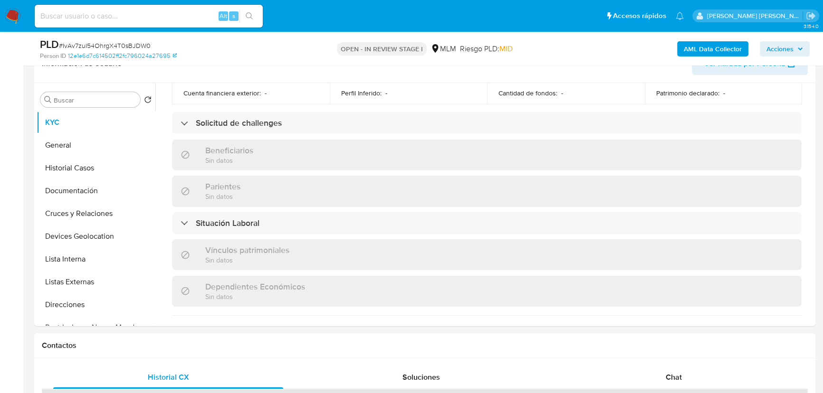
click at [260, 159] on div "Beneficiarios Sin datos" at bounding box center [486, 155] width 629 height 31
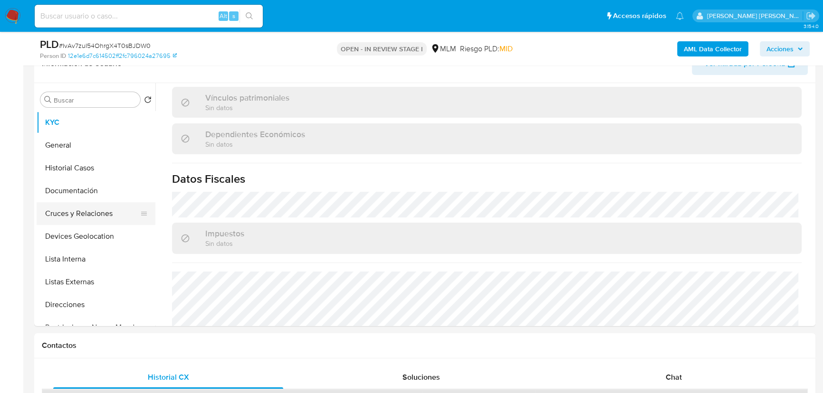
scroll to position [544, 0]
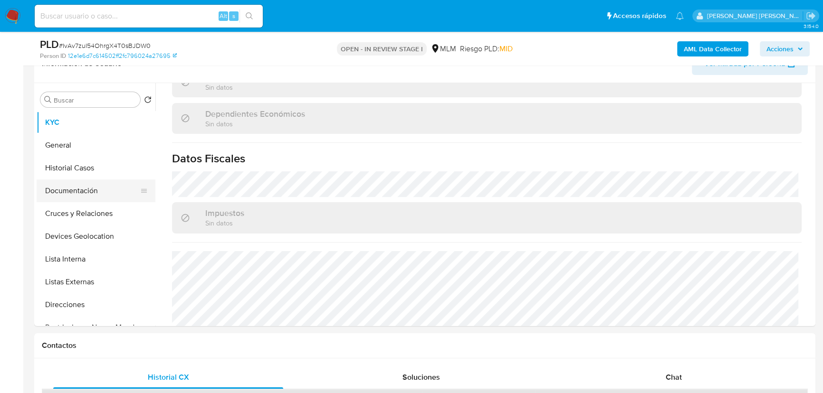
click at [93, 188] on button "Documentación" at bounding box center [92, 191] width 111 height 23
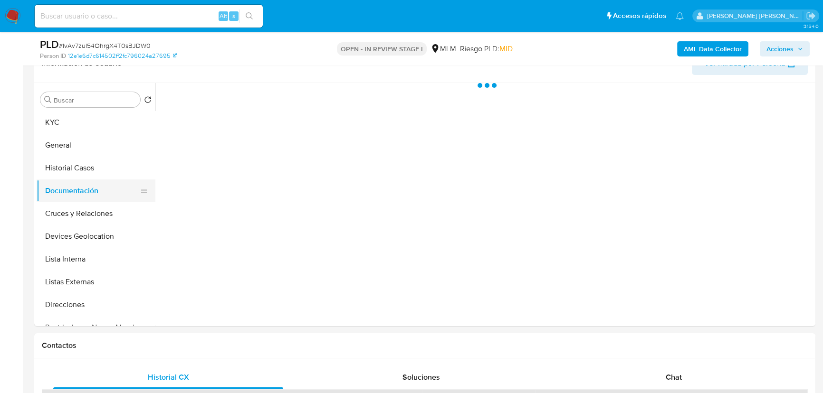
scroll to position [0, 0]
click at [108, 166] on button "Historial Casos" at bounding box center [96, 168] width 119 height 23
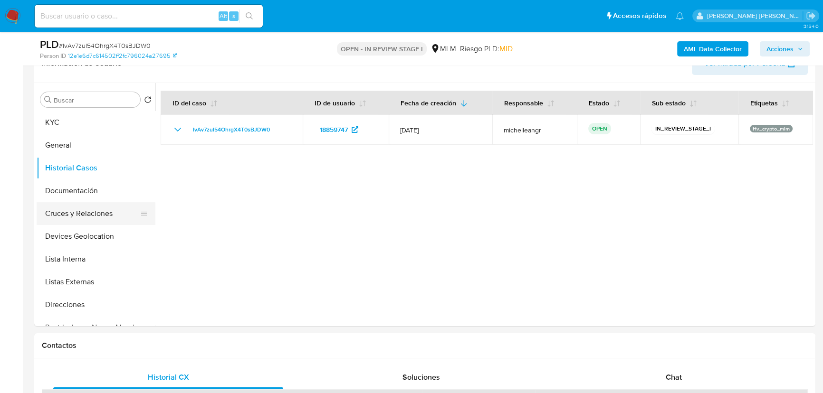
click at [87, 204] on button "Cruces y Relaciones" at bounding box center [92, 213] width 111 height 23
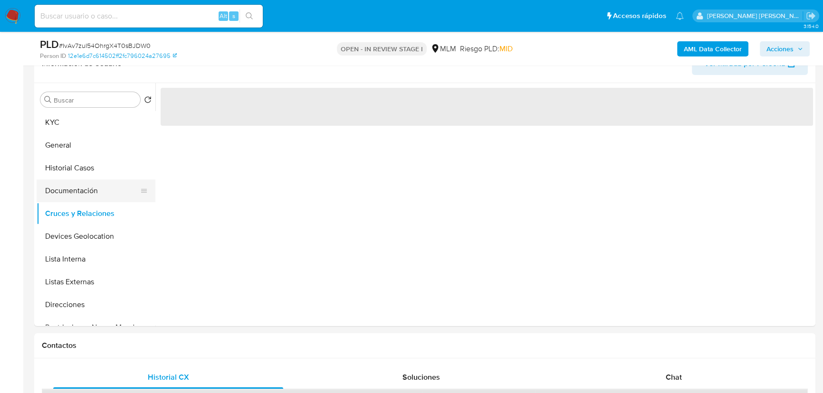
drag, startPoint x: 92, startPoint y: 190, endPoint x: 118, endPoint y: 191, distance: 25.7
click at [93, 191] on button "Documentación" at bounding box center [92, 191] width 111 height 23
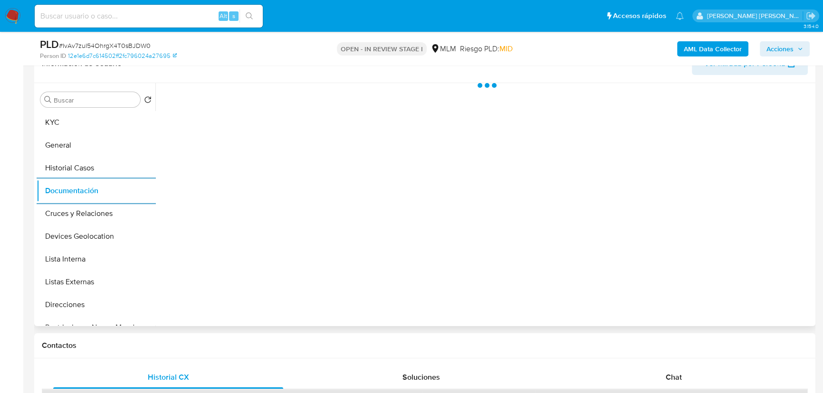
scroll to position [120, 0]
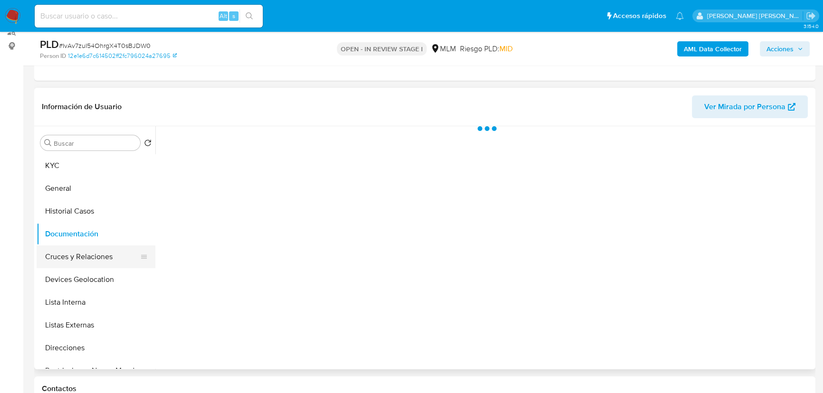
click at [103, 262] on button "Cruces y Relaciones" at bounding box center [92, 257] width 111 height 23
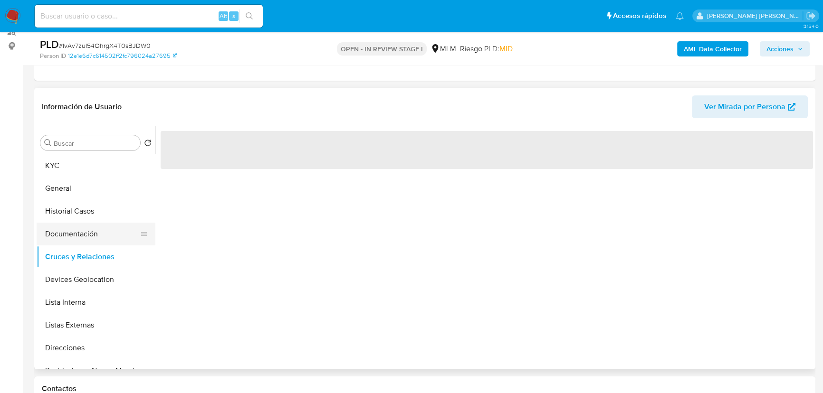
click at [92, 234] on button "Documentación" at bounding box center [92, 234] width 111 height 23
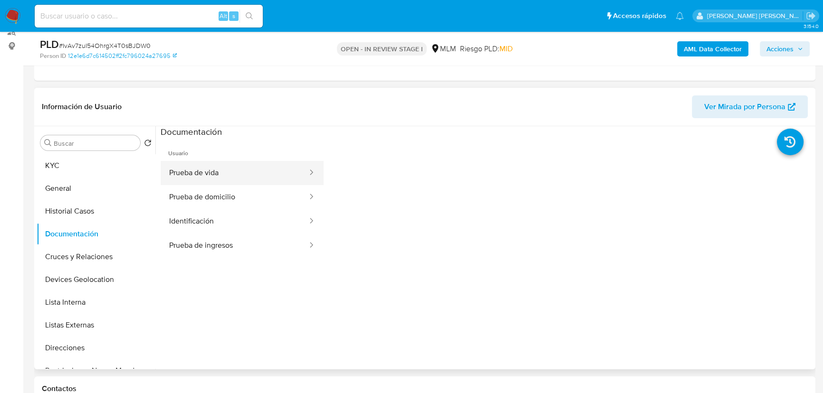
click at [263, 171] on button "Prueba de vida" at bounding box center [235, 173] width 148 height 24
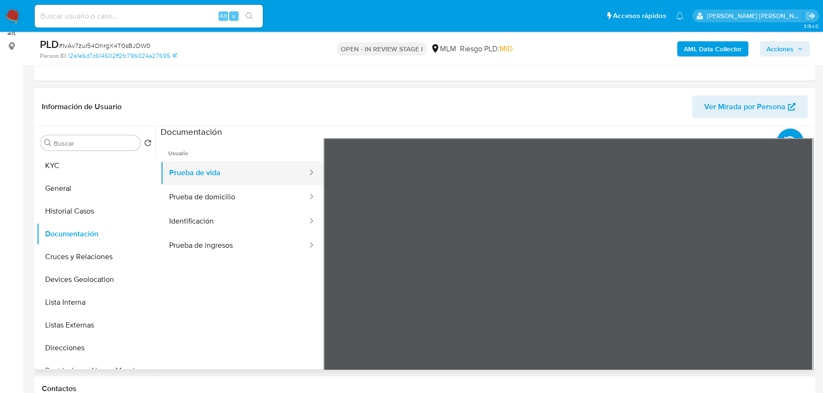
click at [247, 180] on button "Prueba de vida" at bounding box center [235, 173] width 148 height 24
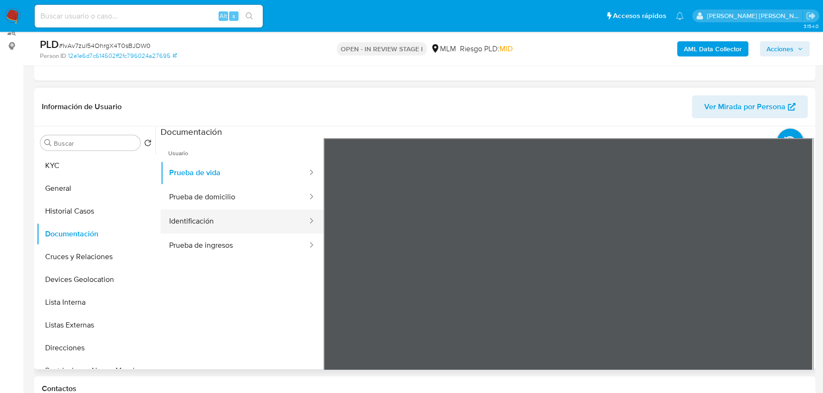
click at [216, 220] on button "Identificación" at bounding box center [235, 222] width 148 height 24
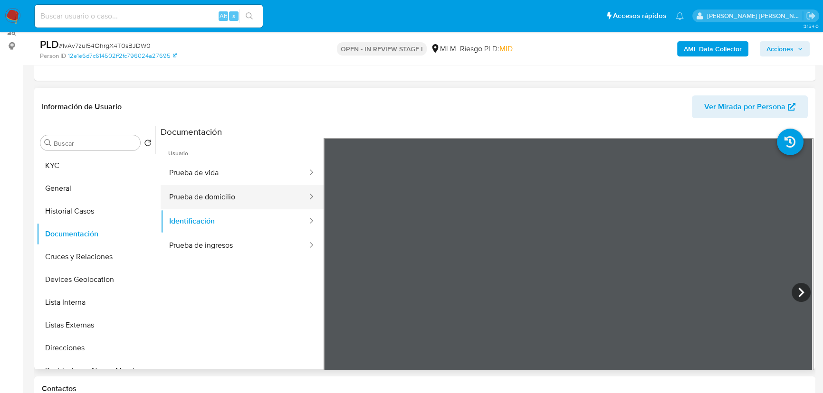
drag, startPoint x: 204, startPoint y: 179, endPoint x: 309, endPoint y: 185, distance: 105.2
click at [204, 179] on button "Prueba de vida" at bounding box center [235, 173] width 148 height 24
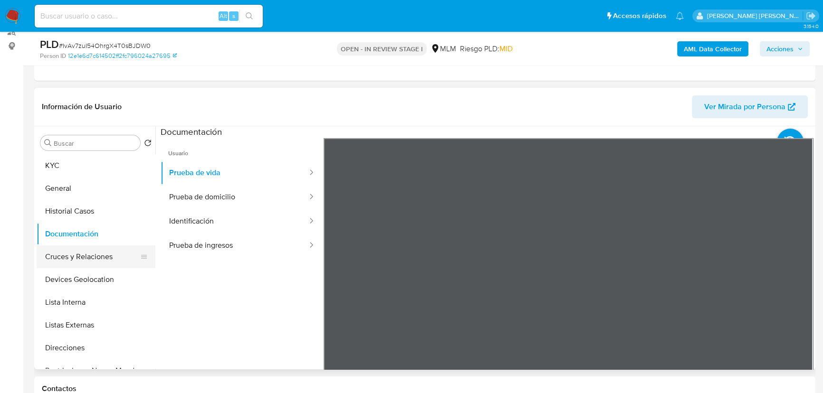
click at [99, 254] on button "Cruces y Relaciones" at bounding box center [92, 257] width 111 height 23
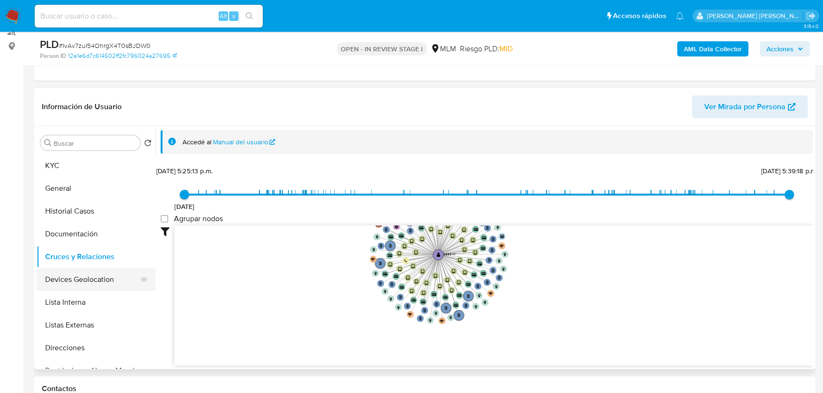
click at [73, 284] on button "Devices Geolocation" at bounding box center [92, 279] width 111 height 23
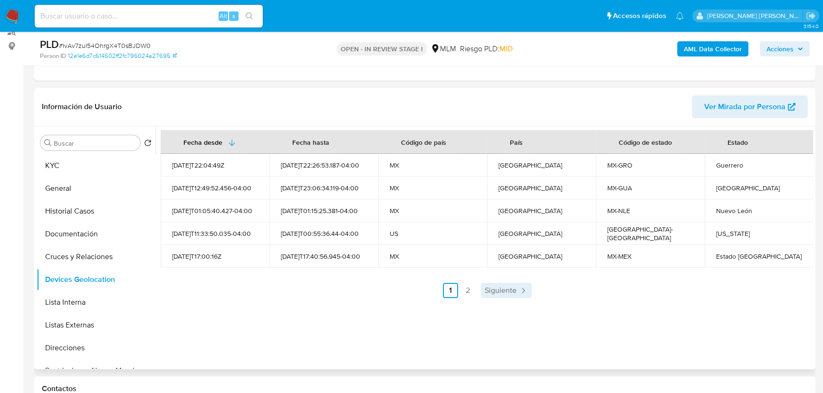
click at [494, 292] on span "Siguiente" at bounding box center [501, 291] width 32 height 8
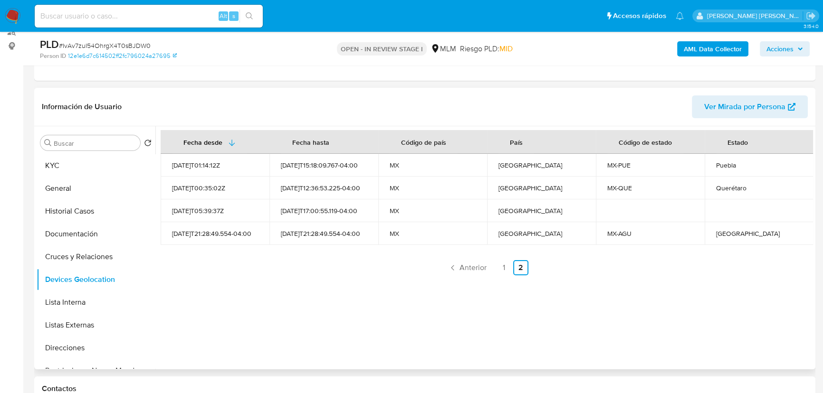
click at [464, 267] on span "Anterior" at bounding box center [472, 268] width 27 height 8
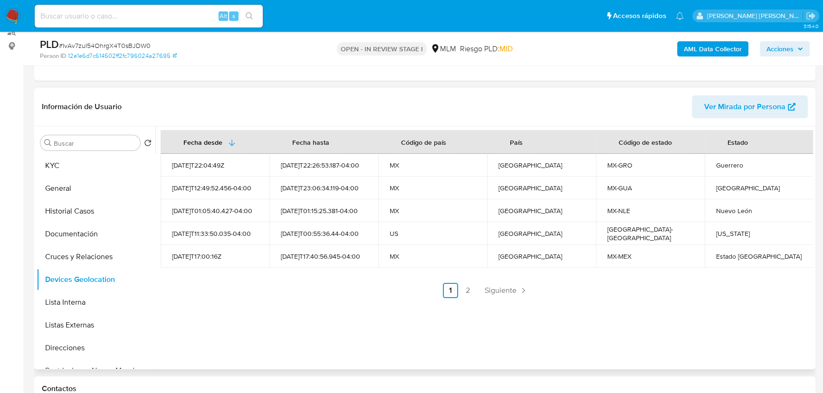
drag, startPoint x: 93, startPoint y: 324, endPoint x: 355, endPoint y: 290, distance: 265.0
click at [95, 324] on button "Listas Externas" at bounding box center [96, 325] width 119 height 23
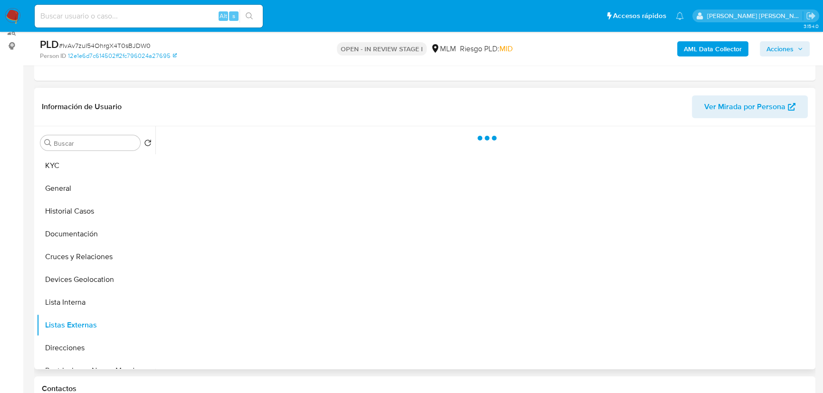
click at [411, 287] on div at bounding box center [483, 247] width 657 height 243
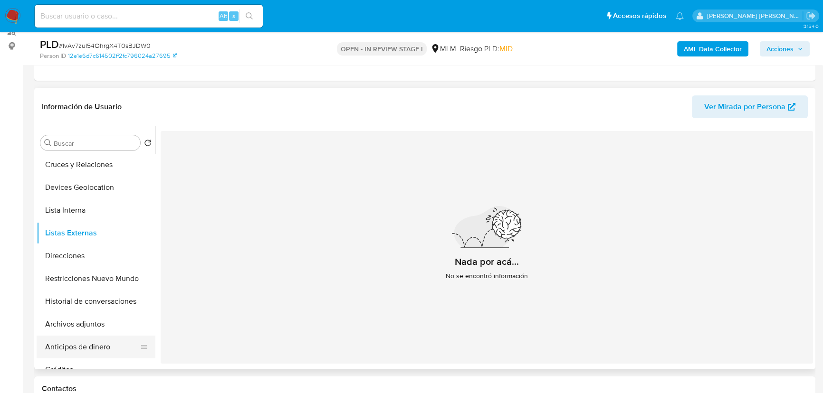
scroll to position [172, 0]
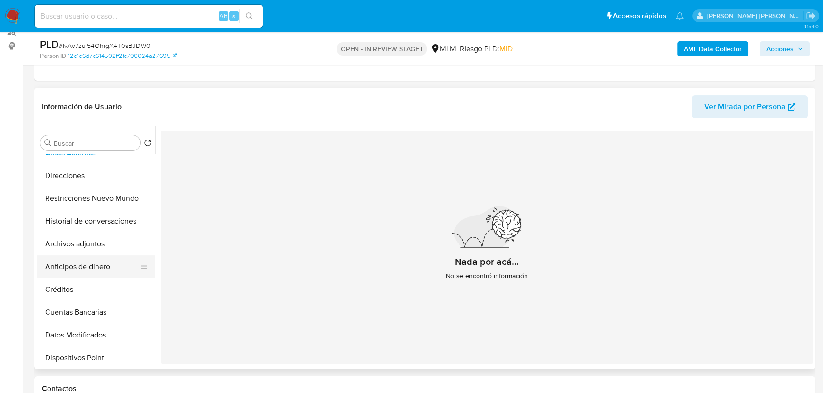
drag, startPoint x: 69, startPoint y: 275, endPoint x: 76, endPoint y: 258, distance: 17.7
click at [70, 272] on button "Anticipos de dinero" at bounding box center [92, 267] width 111 height 23
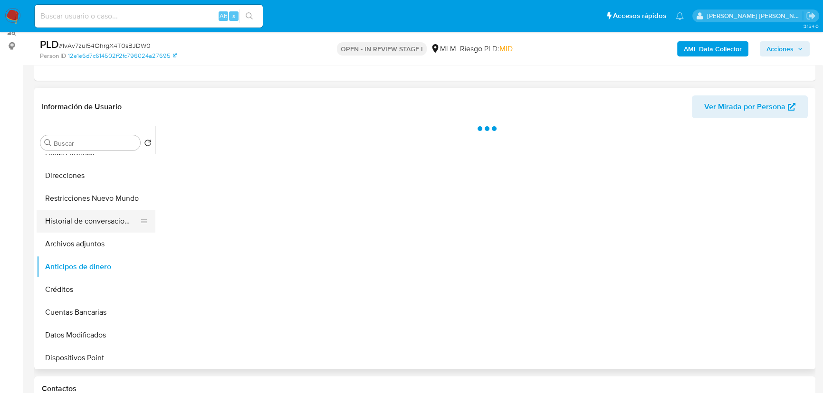
drag, startPoint x: 114, startPoint y: 219, endPoint x: 122, endPoint y: 212, distance: 10.5
click at [115, 218] on button "Historial de conversaciones" at bounding box center [92, 221] width 111 height 23
click at [117, 195] on button "Restricciones Nuevo Mundo" at bounding box center [92, 198] width 111 height 23
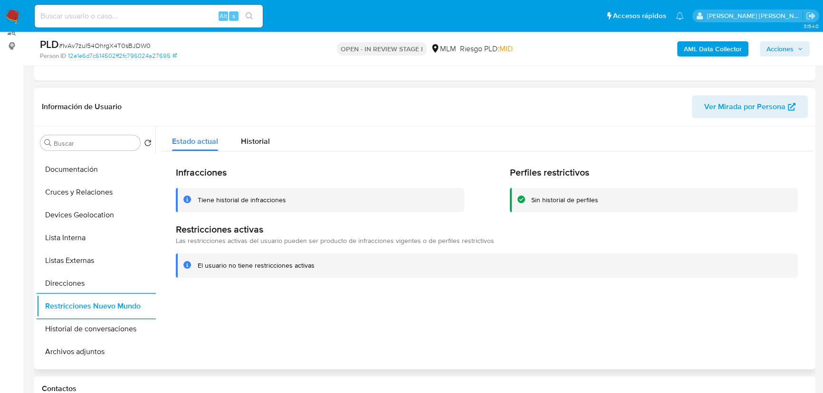
scroll to position [0, 0]
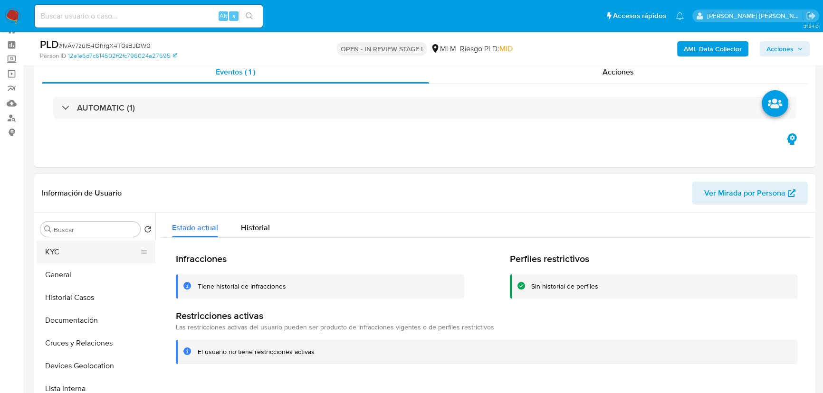
click at [55, 252] on button "KYC" at bounding box center [92, 252] width 111 height 23
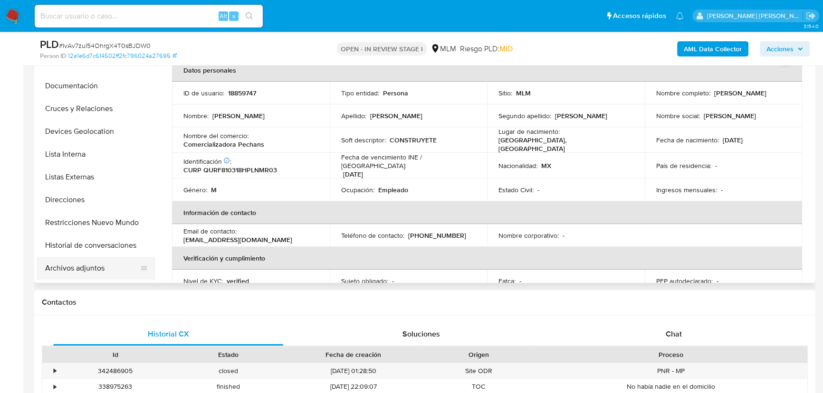
scroll to position [129, 0]
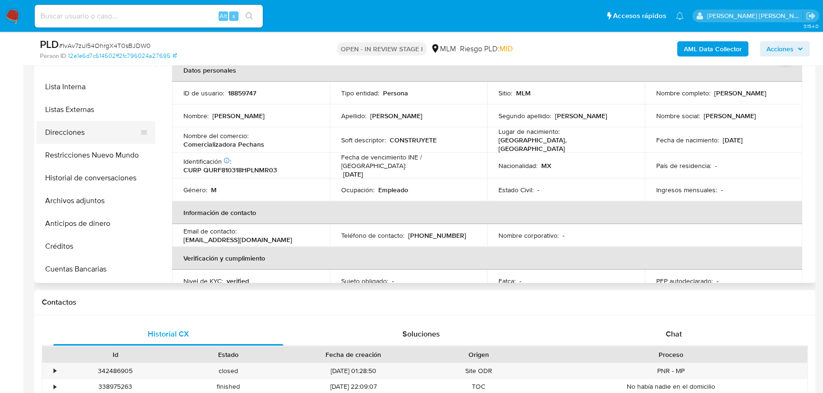
click at [72, 134] on button "Direcciones" at bounding box center [92, 132] width 111 height 23
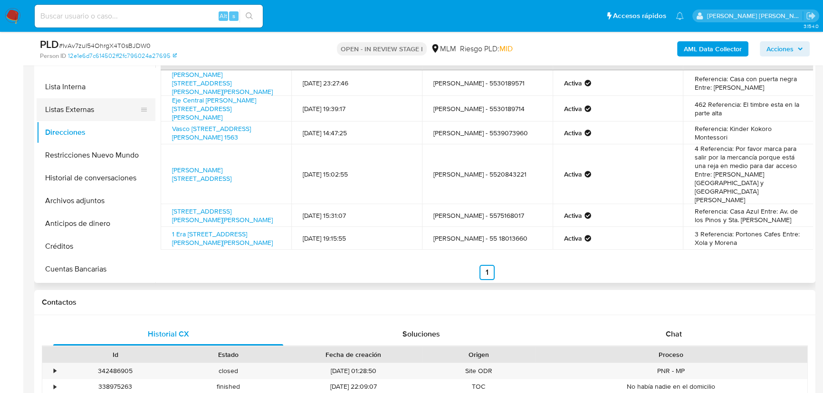
scroll to position [0, 0]
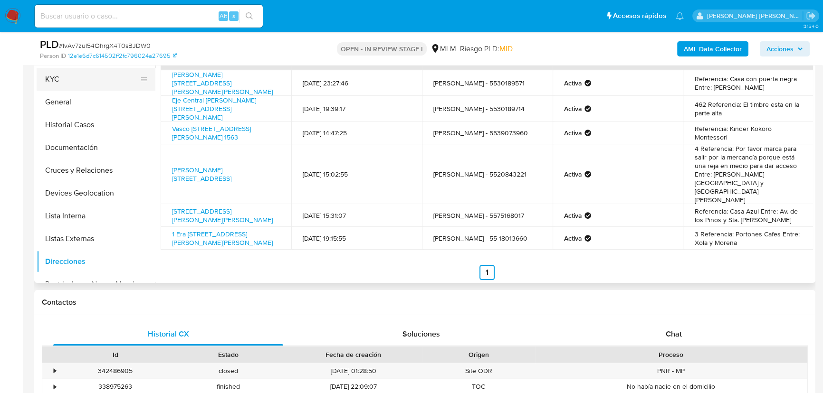
click at [65, 75] on button "KYC" at bounding box center [92, 79] width 111 height 23
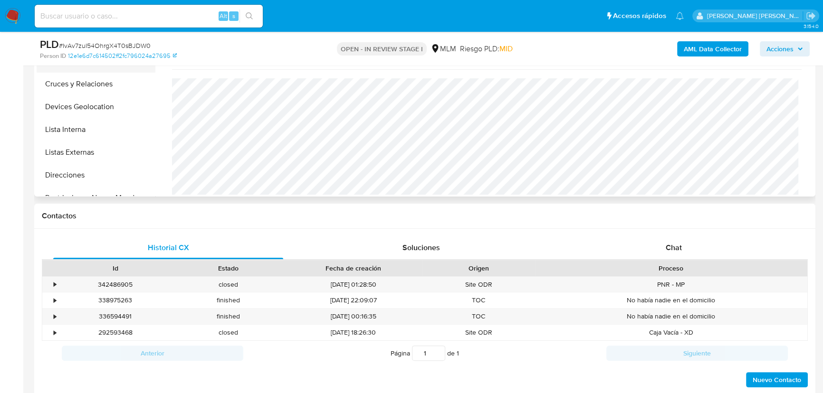
scroll to position [163, 0]
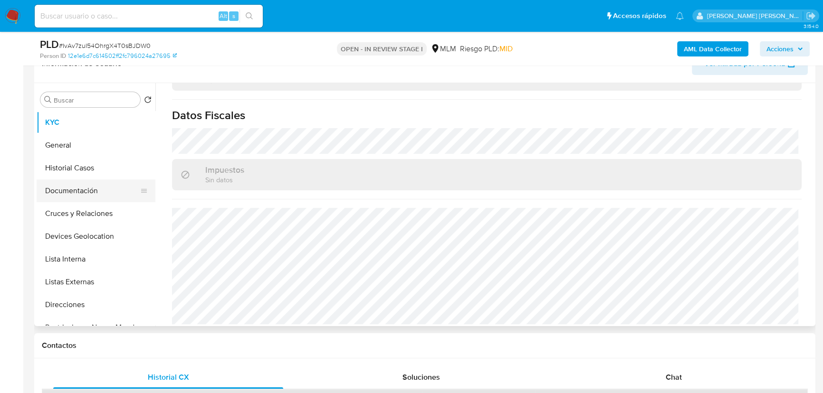
click at [81, 195] on button "Documentación" at bounding box center [92, 191] width 111 height 23
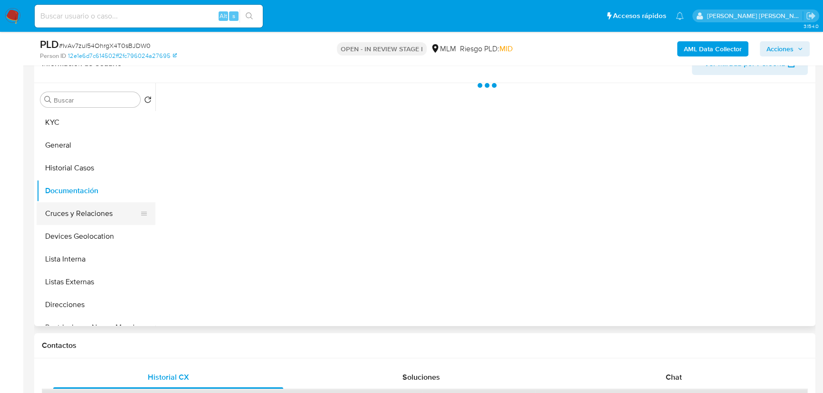
scroll to position [0, 0]
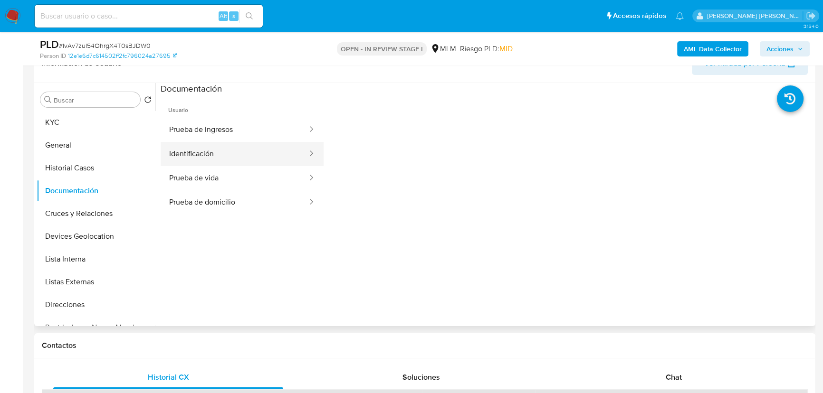
click at [228, 158] on button "Identificación" at bounding box center [235, 154] width 148 height 24
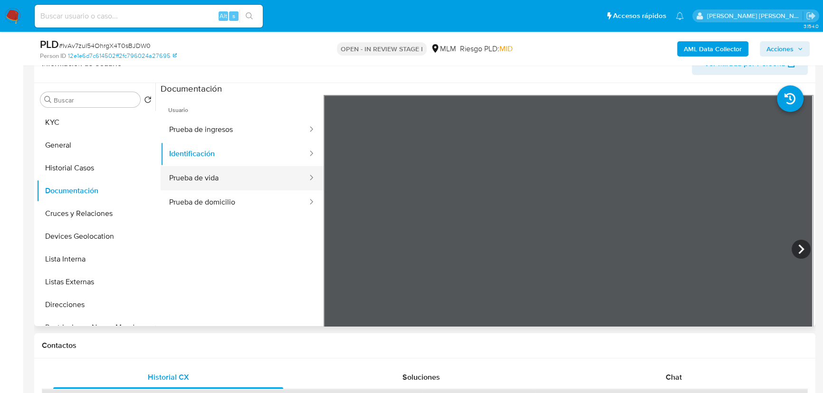
click at [218, 176] on button "Prueba de vida" at bounding box center [235, 178] width 148 height 24
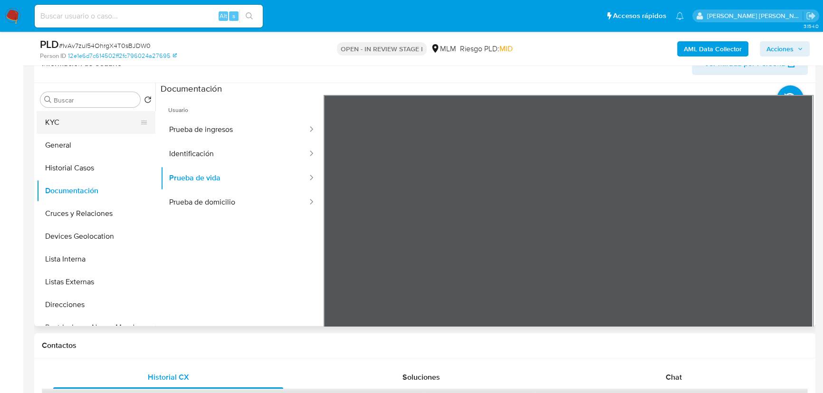
click at [94, 127] on button "KYC" at bounding box center [92, 122] width 111 height 23
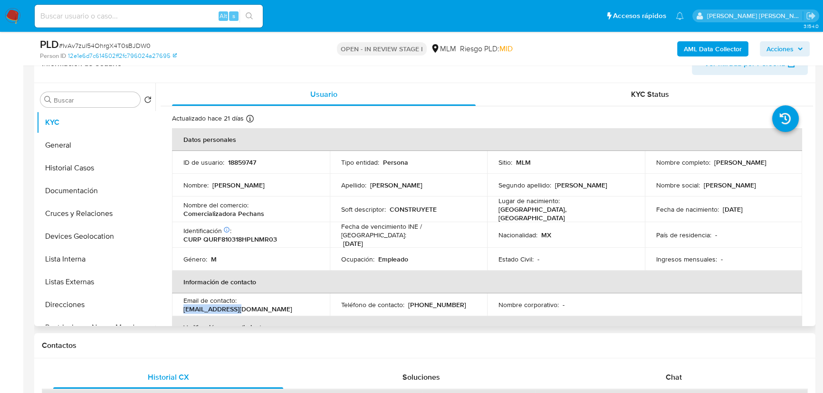
drag, startPoint x: 299, startPoint y: 299, endPoint x: 239, endPoint y: 299, distance: 59.9
click at [239, 299] on div "Email de contacto : fryaqs@gmail.com" at bounding box center [250, 304] width 135 height 17
copy p "[EMAIL_ADDRESS][DOMAIN_NAME]"
click at [438, 301] on p "[PHONE_NUMBER]" at bounding box center [437, 305] width 58 height 9
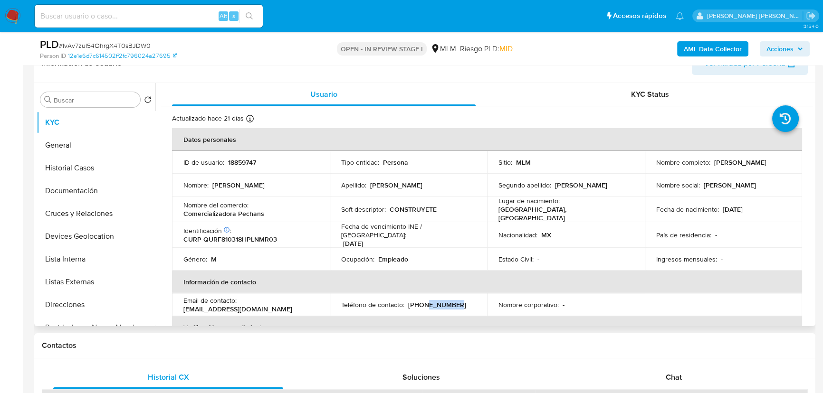
copy p "48484917"
drag, startPoint x: 273, startPoint y: 211, endPoint x: 177, endPoint y: 211, distance: 96.0
click at [177, 211] on td "Nombre del comercio : Comercializadora Pechans" at bounding box center [251, 210] width 158 height 26
copy p "Comercializadora Pechans"
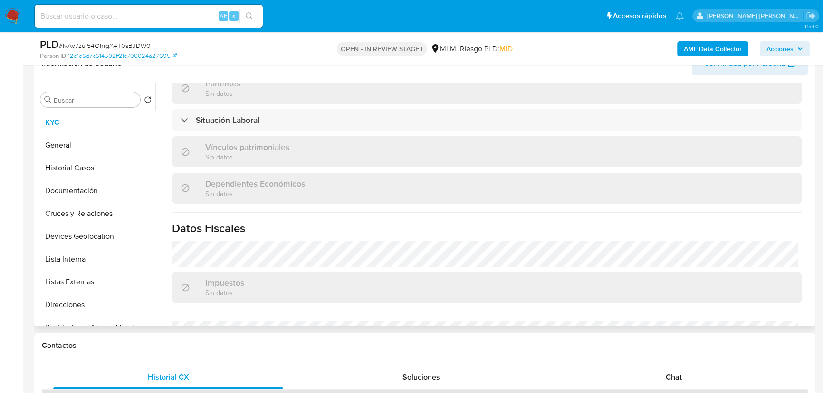
scroll to position [561, 0]
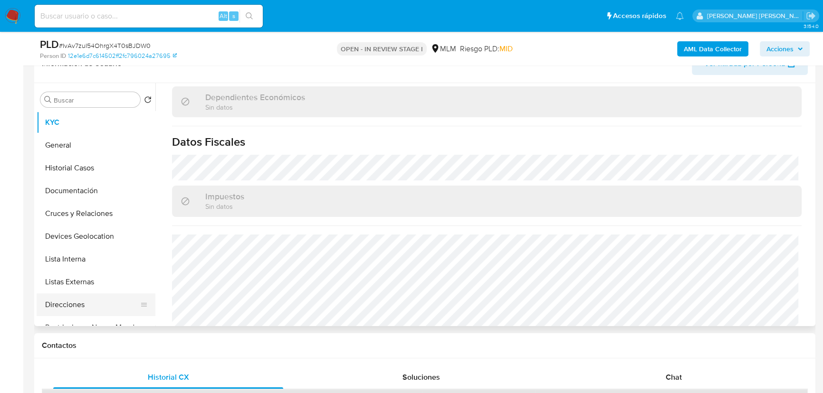
click at [62, 309] on button "Direcciones" at bounding box center [92, 305] width 111 height 23
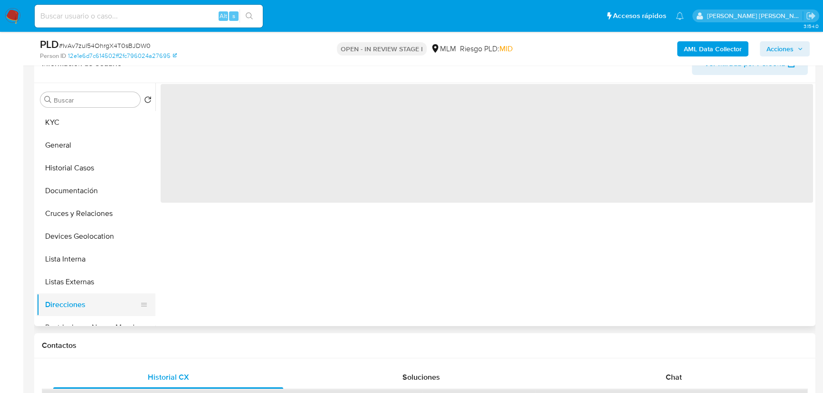
scroll to position [0, 0]
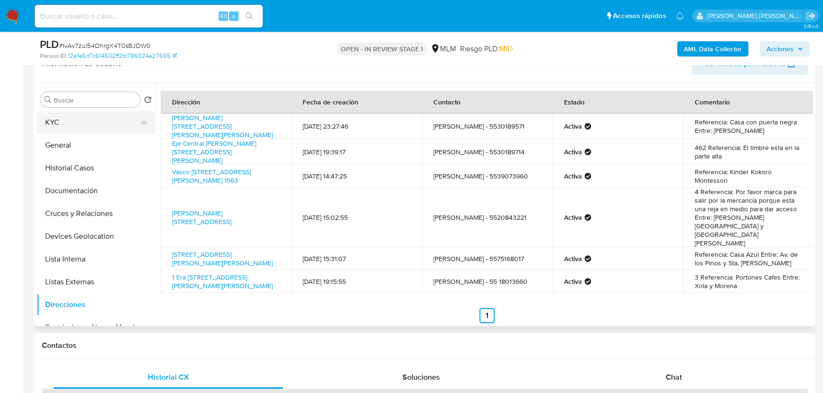
click at [65, 118] on button "KYC" at bounding box center [92, 122] width 111 height 23
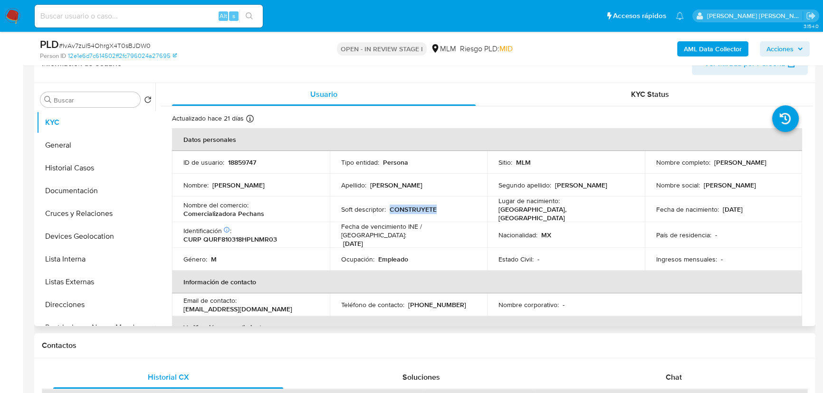
drag, startPoint x: 439, startPoint y: 207, endPoint x: 389, endPoint y: 207, distance: 50.4
click at [389, 207] on div "Soft descriptor : CONSTRUYETE" at bounding box center [408, 209] width 135 height 9
copy p "CONSTRUYETE"
click at [61, 304] on button "Direcciones" at bounding box center [92, 305] width 111 height 23
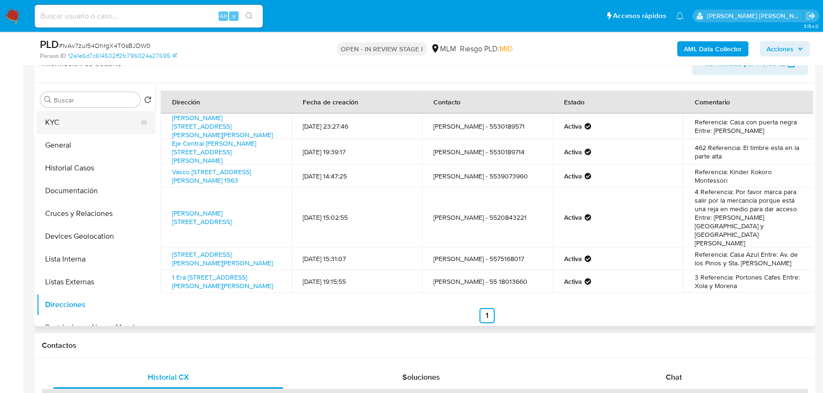
click at [109, 121] on button "KYC" at bounding box center [92, 122] width 111 height 23
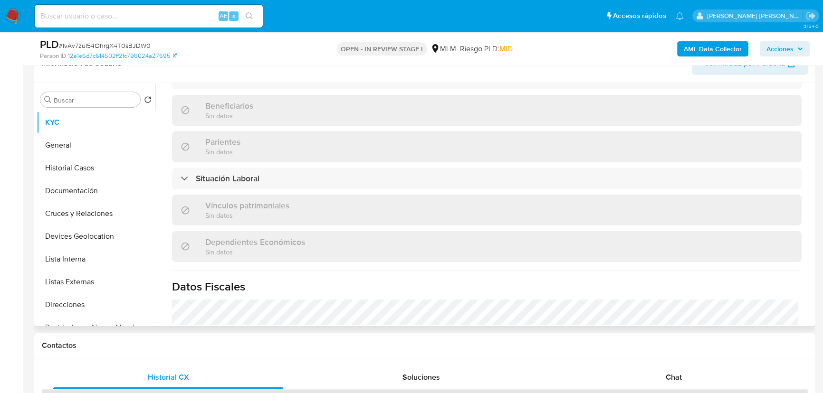
scroll to position [588, 0]
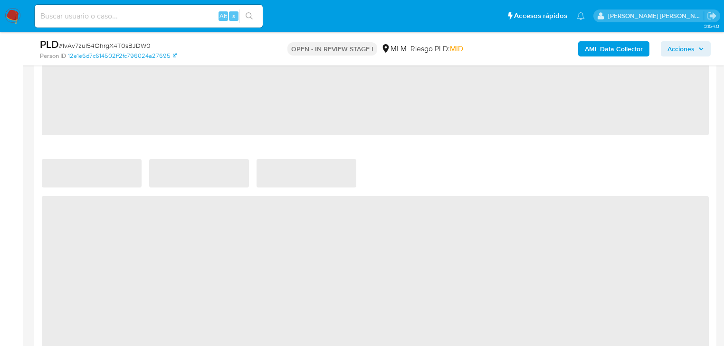
scroll to position [699, 0]
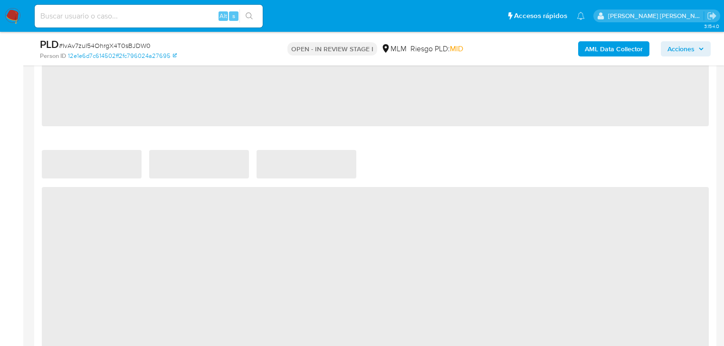
select select "10"
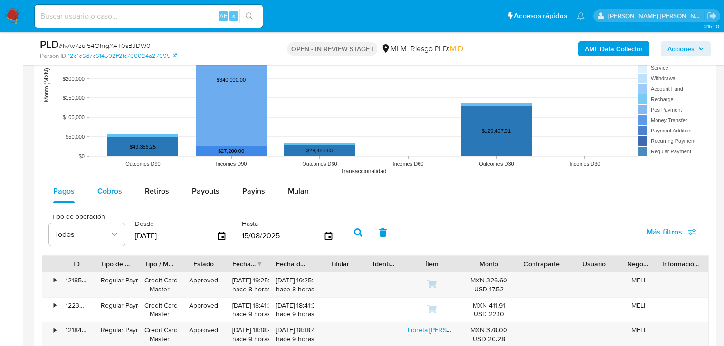
click at [114, 186] on span "Cobros" at bounding box center [109, 191] width 25 height 11
select select "10"
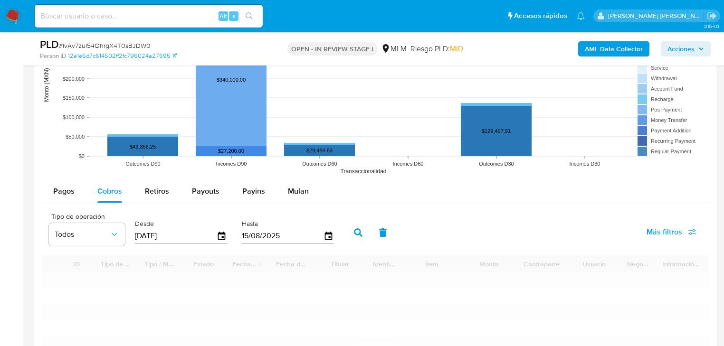
scroll to position [1079, 0]
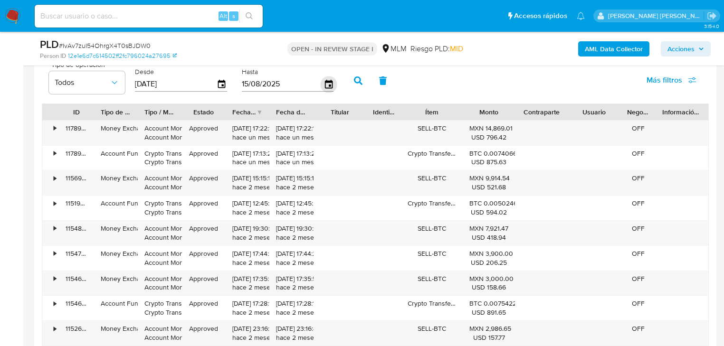
click at [328, 83] on icon "button" at bounding box center [328, 84] width 17 height 17
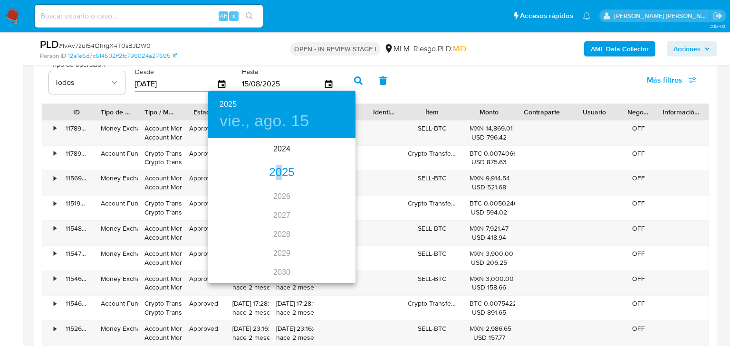
click at [276, 169] on div "2025" at bounding box center [281, 172] width 147 height 19
drag, startPoint x: 328, startPoint y: 193, endPoint x: 290, endPoint y: 192, distance: 38.5
click at [292, 192] on div "ene. feb. mar. abr. may. jun. jul. ago. sep. oct. nov. dic." at bounding box center [281, 211] width 147 height 143
click at [289, 192] on div "may." at bounding box center [281, 193] width 49 height 36
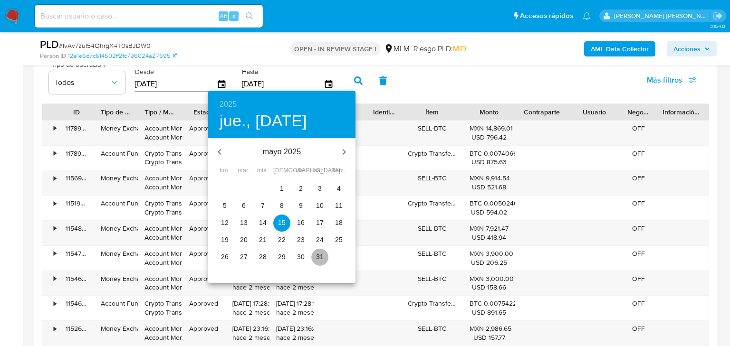
click at [319, 260] on p "31" at bounding box center [320, 257] width 8 height 10
type input "31/05/2025"
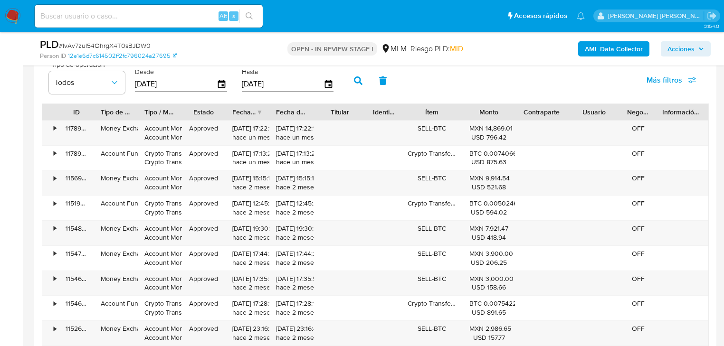
click at [360, 82] on icon "button" at bounding box center [358, 80] width 9 height 9
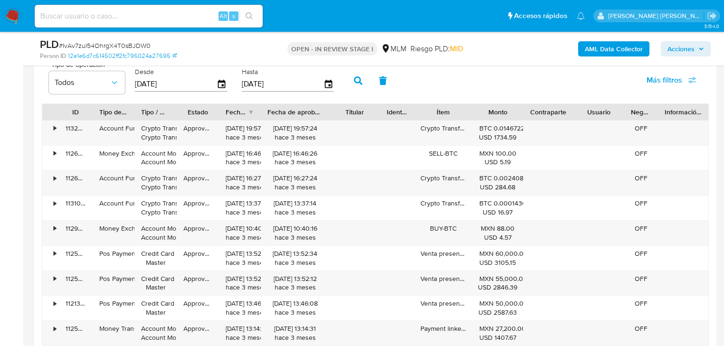
drag, startPoint x: 312, startPoint y: 112, endPoint x: 336, endPoint y: 114, distance: 24.8
click at [336, 114] on div at bounding box center [329, 112] width 17 height 16
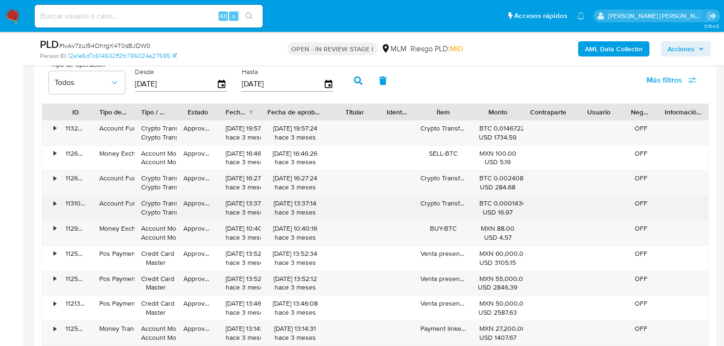
click at [57, 201] on div "•" at bounding box center [50, 208] width 17 height 25
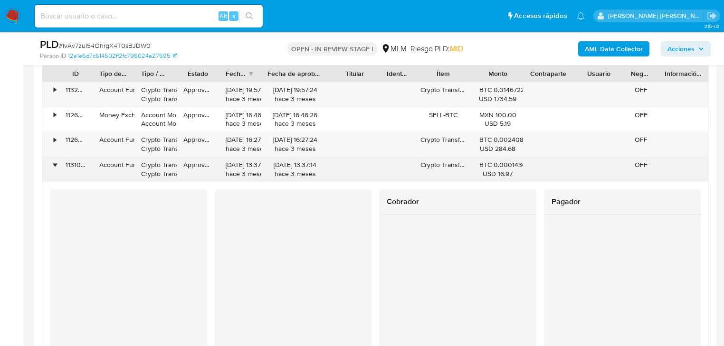
scroll to position [1117, 0]
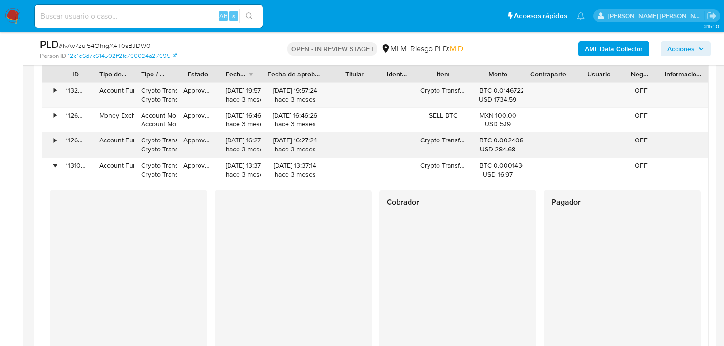
click at [57, 139] on div "•" at bounding box center [50, 145] width 17 height 25
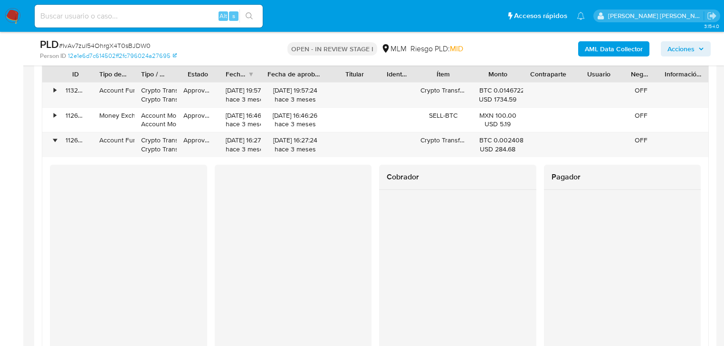
scroll to position [1079, 0]
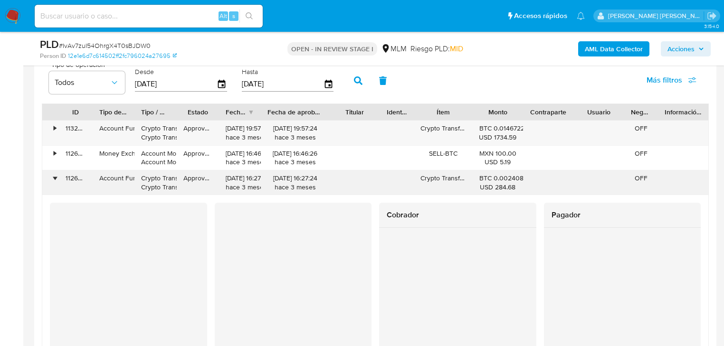
click at [54, 181] on div "•" at bounding box center [55, 178] width 2 height 9
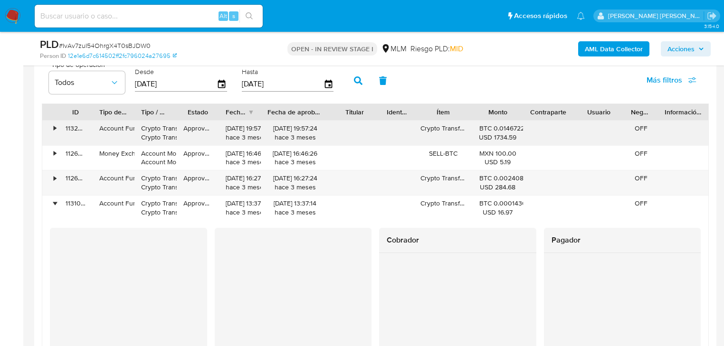
click at [53, 128] on div "•" at bounding box center [50, 133] width 17 height 25
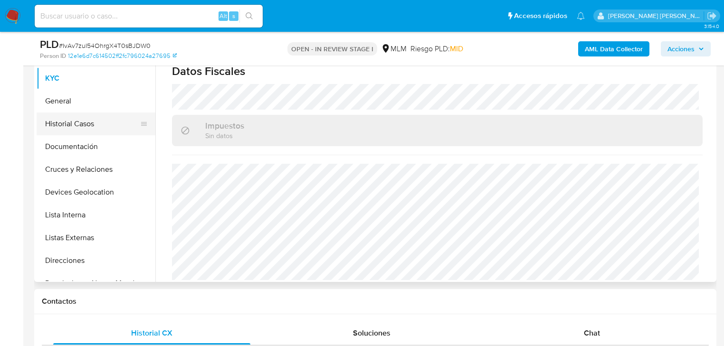
scroll to position [167, 0]
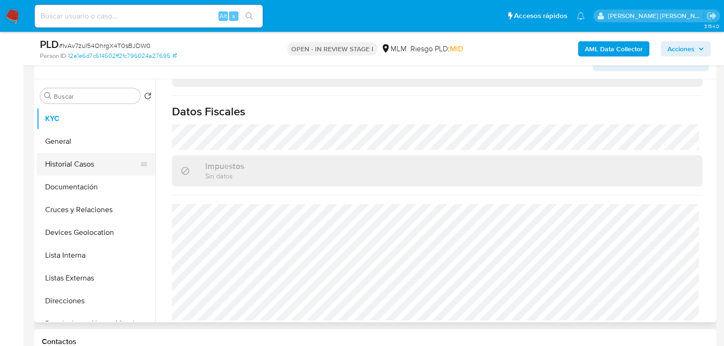
drag, startPoint x: 77, startPoint y: 158, endPoint x: 72, endPoint y: 161, distance: 6.4
click at [77, 158] on button "Historial Casos" at bounding box center [92, 164] width 111 height 23
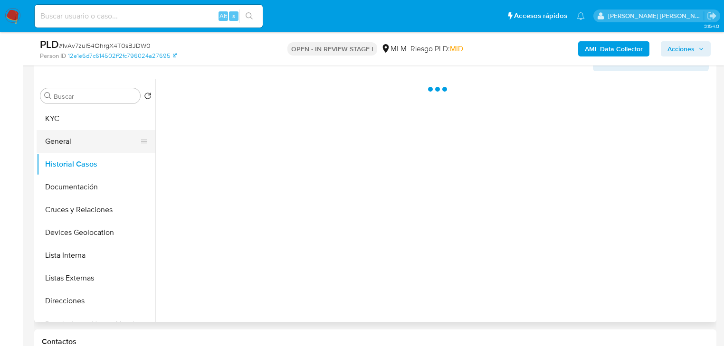
scroll to position [0, 0]
click at [72, 131] on button "General" at bounding box center [92, 141] width 111 height 23
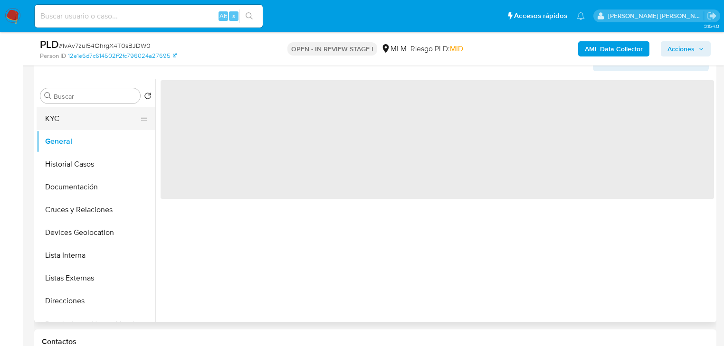
click at [67, 118] on button "KYC" at bounding box center [92, 118] width 111 height 23
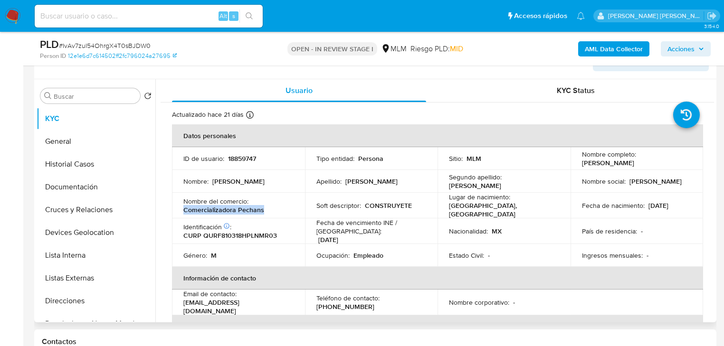
drag, startPoint x: 268, startPoint y: 208, endPoint x: 180, endPoint y: 207, distance: 88.4
click at [180, 207] on td "Nombre del comercio : Comercializadora Pechans" at bounding box center [238, 206] width 133 height 26
copy p "Comercializadora Pechans"
drag, startPoint x: 413, startPoint y: 204, endPoint x: 362, endPoint y: 207, distance: 50.4
click at [362, 207] on div "Soft descriptor : CONSTRUYETE" at bounding box center [371, 205] width 110 height 9
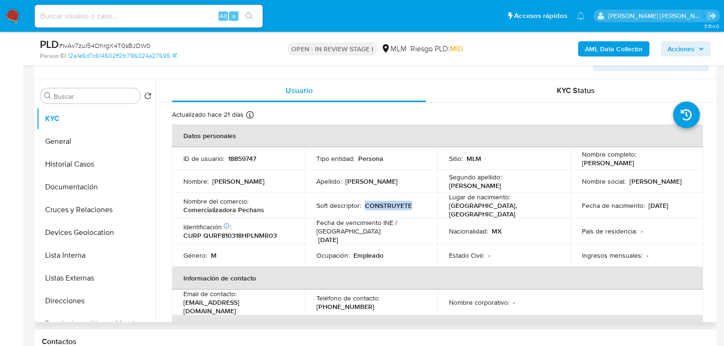
copy p "CONSTRUYETE"
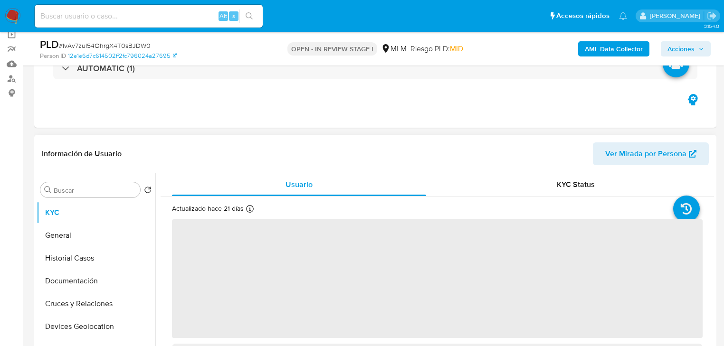
scroll to position [114, 0]
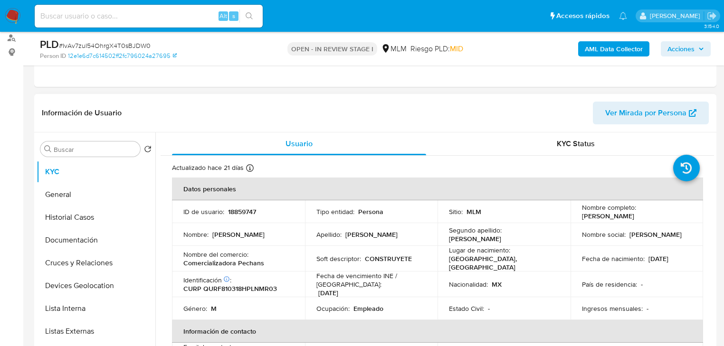
select select "10"
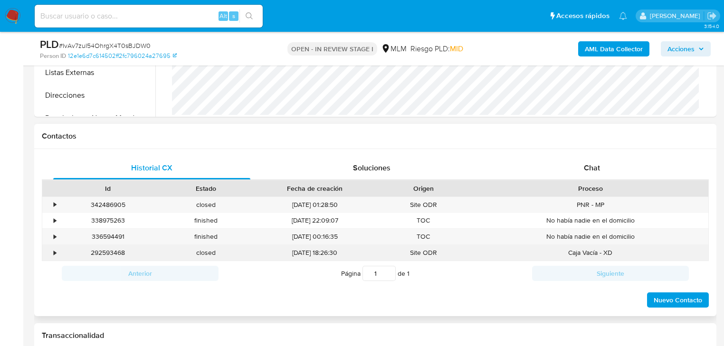
scroll to position [418, 0]
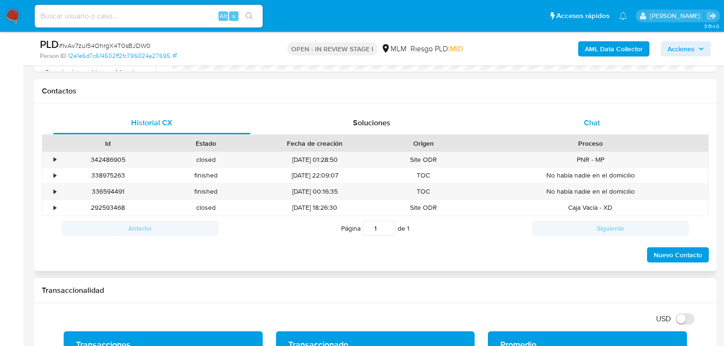
click at [592, 125] on span "Chat" at bounding box center [592, 122] width 16 height 11
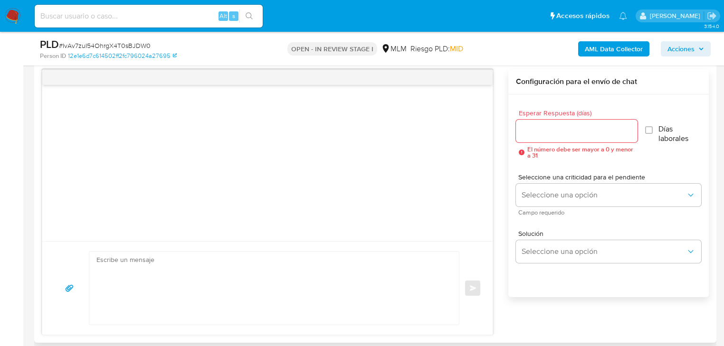
scroll to position [532, 0]
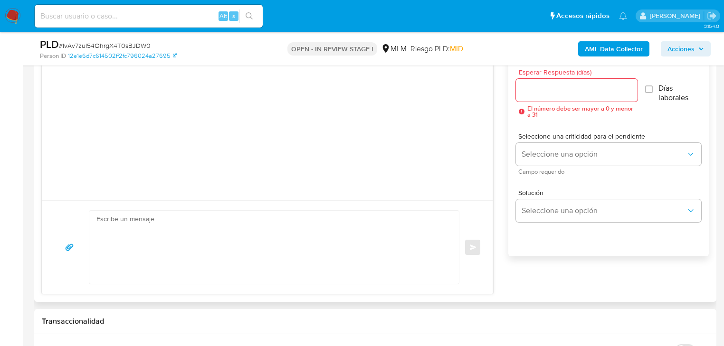
click at [197, 222] on textarea at bounding box center [271, 247] width 351 height 73
paste textarea "Estimado Cliente, Te comunicamos que las operaciones detectadas recientemente e…"
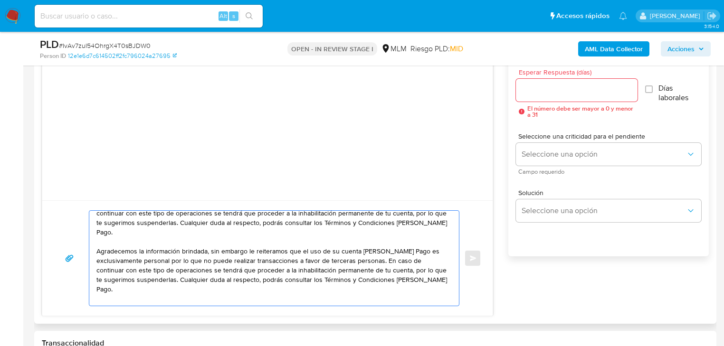
scroll to position [0, 0]
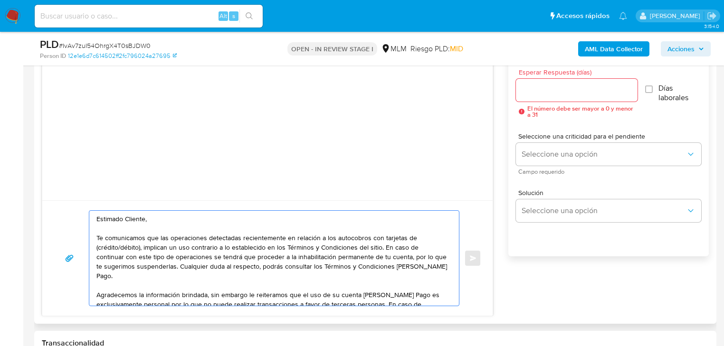
drag, startPoint x: 164, startPoint y: 219, endPoint x: 125, endPoint y: 220, distance: 39.0
click at [125, 220] on textarea "Estimado Cliente, Te comunicamos que las operaciones detectadas recientemente e…" at bounding box center [271, 258] width 351 height 95
type textarea "Estimado [PERSON_NAME], Te comunicamos que las operaciones detectadas recientem…"
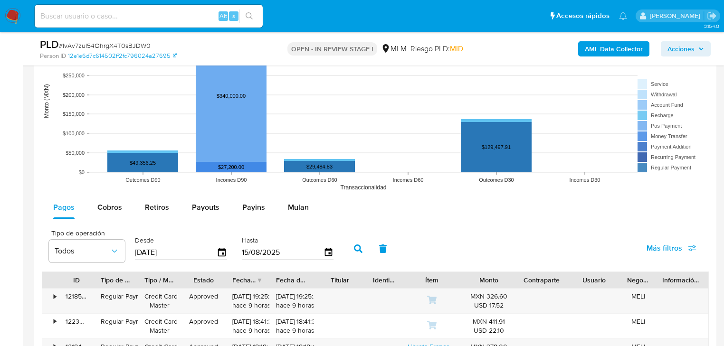
scroll to position [1140, 0]
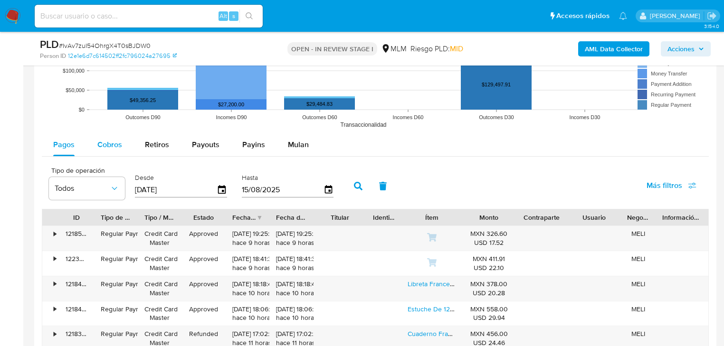
drag, startPoint x: 99, startPoint y: 149, endPoint x: 105, endPoint y: 150, distance: 5.8
click at [101, 149] on span "Cobros" at bounding box center [109, 144] width 25 height 11
select select "10"
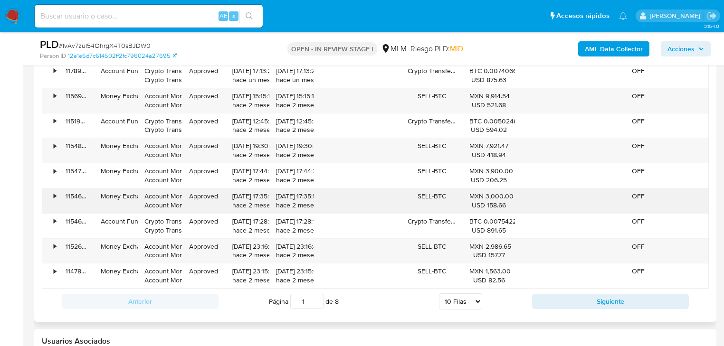
scroll to position [1330, 0]
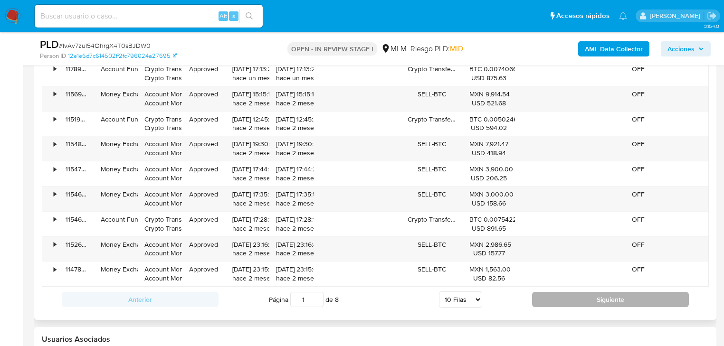
click at [560, 296] on button "Siguiente" at bounding box center [610, 299] width 157 height 15
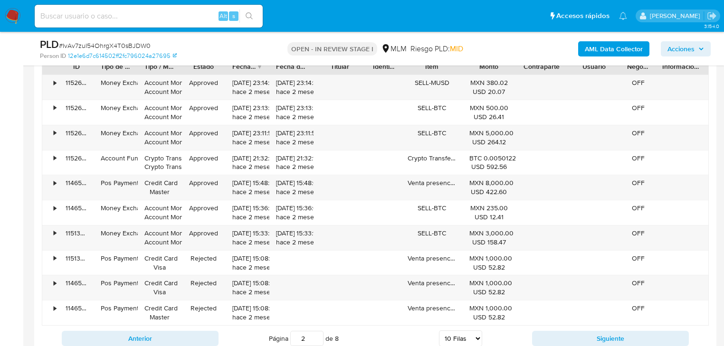
scroll to position [1254, 0]
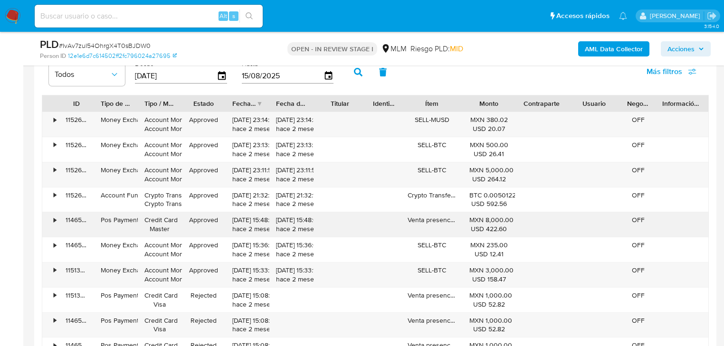
click at [382, 218] on div "• 114657188051 Pos Payment Credit Card Master Approved [DATE] 15:48:04 [DATE] […" at bounding box center [375, 224] width 666 height 25
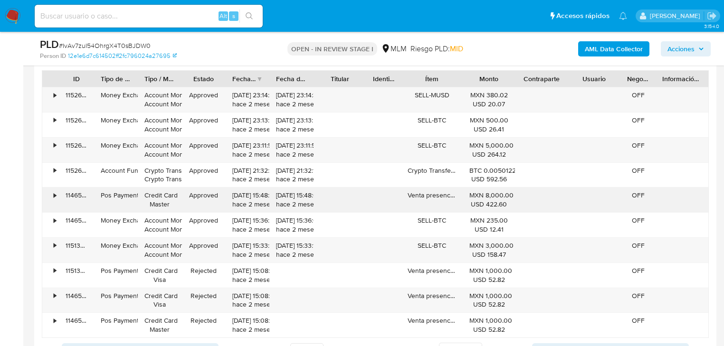
scroll to position [1292, 0]
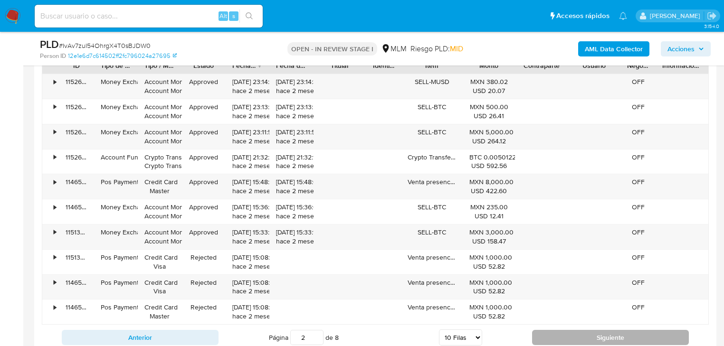
click at [546, 337] on button "Siguiente" at bounding box center [610, 337] width 157 height 15
type input "3"
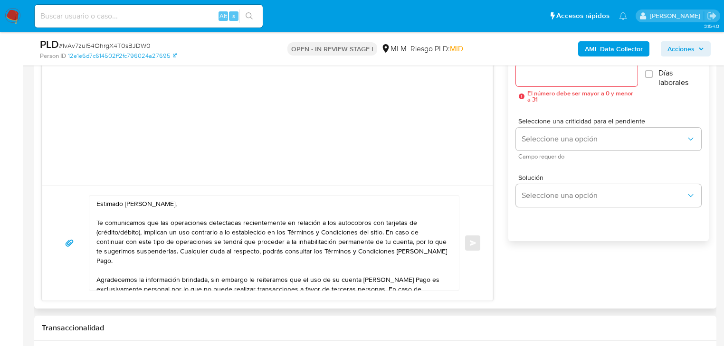
scroll to position [38, 0]
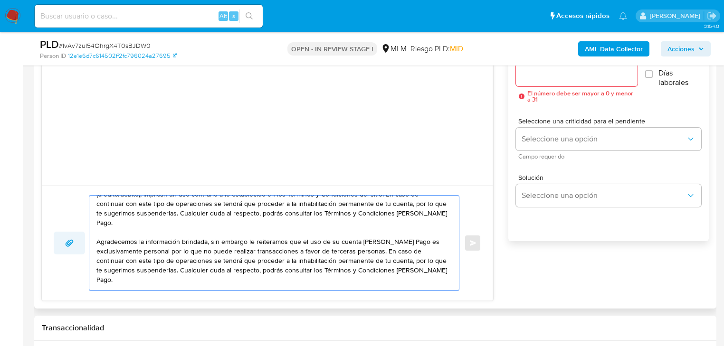
drag, startPoint x: 122, startPoint y: 281, endPoint x: 80, endPoint y: 239, distance: 59.5
click at [80, 239] on div "Estimado [PERSON_NAME], Te comunicamos que las operaciones detectadas recientem…" at bounding box center [268, 243] width 428 height 96
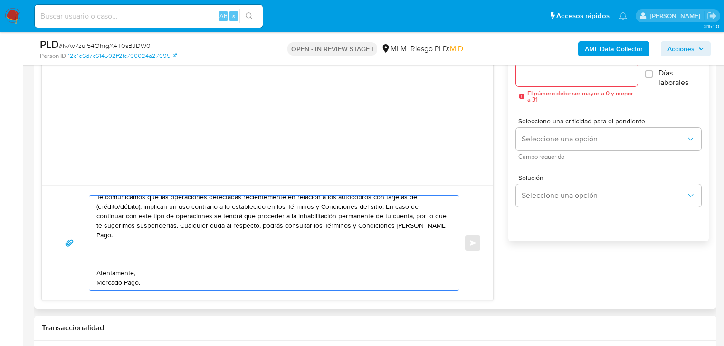
scroll to position [35, 0]
drag, startPoint x: 111, startPoint y: 249, endPoint x: 103, endPoint y: 239, distance: 12.5
click at [103, 239] on textarea "Estimado [PERSON_NAME], Te comunicamos que las operaciones detectadas recientem…" at bounding box center [271, 243] width 351 height 95
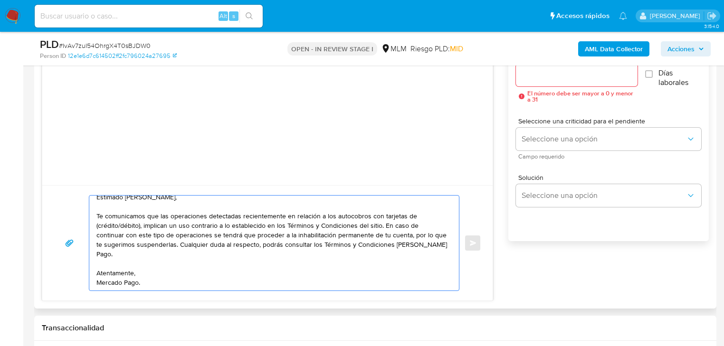
click at [106, 283] on textarea "Estimado [PERSON_NAME], Te comunicamos que las operaciones detectadas recientem…" at bounding box center [271, 243] width 351 height 95
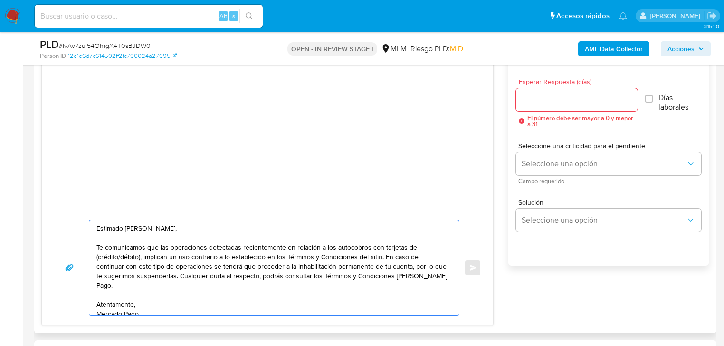
scroll to position [509, 0]
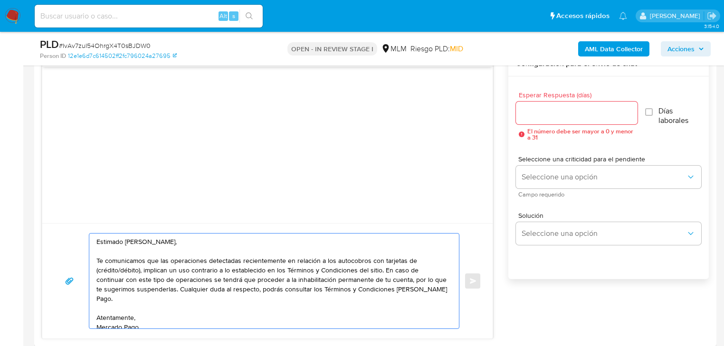
click at [348, 262] on textarea "Estimado [PERSON_NAME], Te comunicamos que las operaciones detectadas recientem…" at bounding box center [271, 281] width 351 height 95
click at [379, 277] on textarea "Estimado [PERSON_NAME], Te comunicamos que las operaciones detectadas recientem…" at bounding box center [271, 281] width 351 height 95
drag, startPoint x: 151, startPoint y: 304, endPoint x: 70, endPoint y: 263, distance: 91.1
click at [70, 263] on div "Estimado [PERSON_NAME], Te comunicamos que las operaciones detectadas recientem…" at bounding box center [268, 281] width 428 height 96
click at [89, 270] on div "Estimado [PERSON_NAME], Te comunicamos que las operaciones detectadas recientem…" at bounding box center [274, 281] width 371 height 96
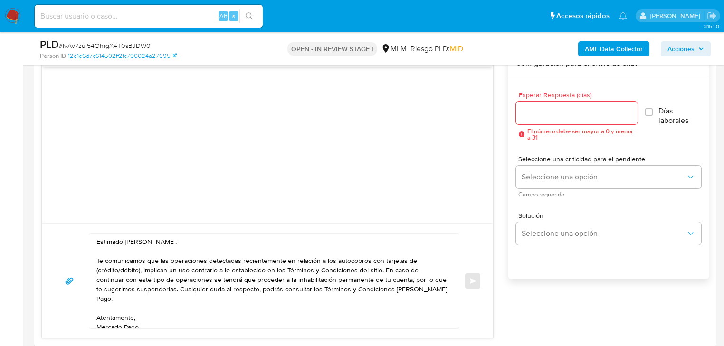
click at [95, 268] on div "Estimado [PERSON_NAME], Te comunicamos que las operaciones detectadas recientem…" at bounding box center [271, 281] width 365 height 95
click at [96, 268] on textarea "Estimado [PERSON_NAME], Te comunicamos que las operaciones detectadas recientem…" at bounding box center [271, 281] width 351 height 95
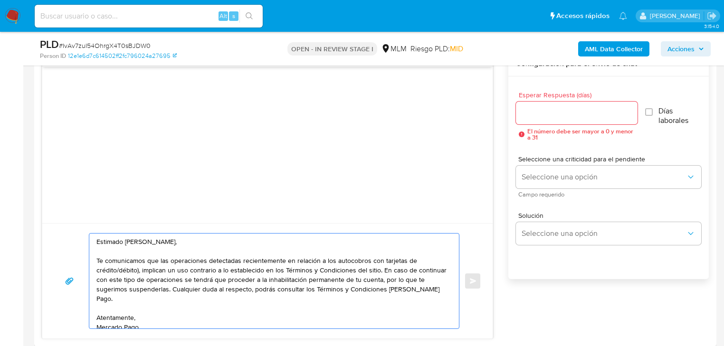
type textarea "Estimado [PERSON_NAME], Te comunicamos que las operaciones detectadas recientem…"
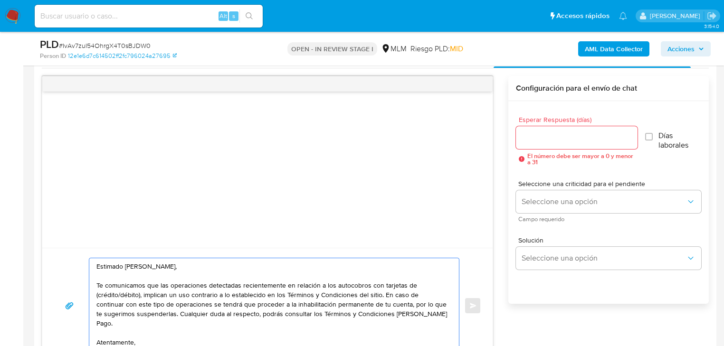
scroll to position [471, 0]
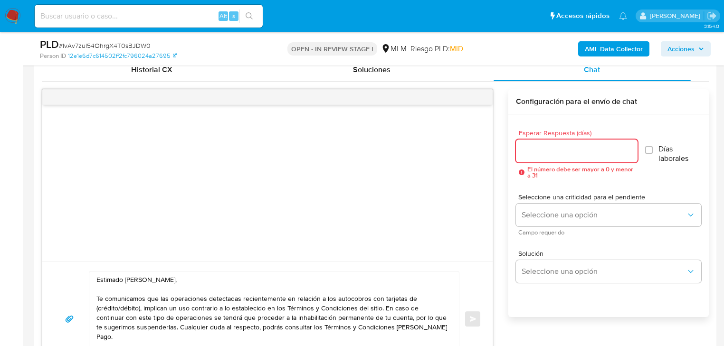
click at [537, 146] on input "Esperar Respuesta (días)" at bounding box center [577, 151] width 122 height 12
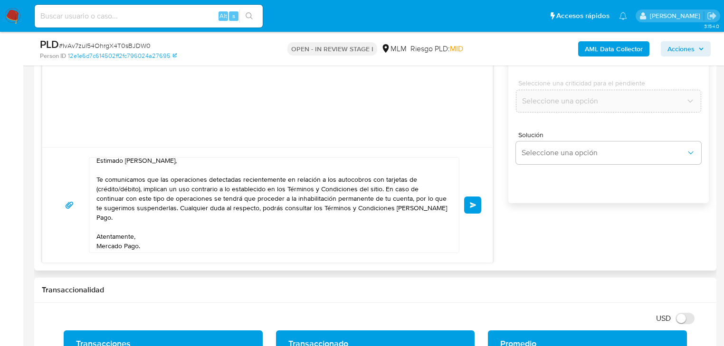
scroll to position [7, 0]
type input "0"
drag, startPoint x: 469, startPoint y: 205, endPoint x: 479, endPoint y: 123, distance: 82.8
click at [480, 124] on div "Estimado [PERSON_NAME], Te comunicamos que las operaciones detectadas recientem…" at bounding box center [267, 119] width 451 height 288
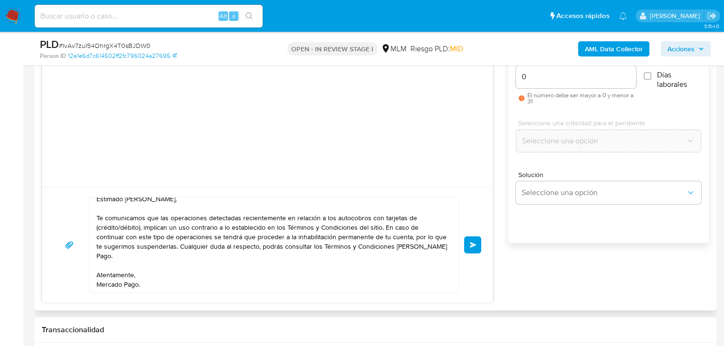
scroll to position [585, 0]
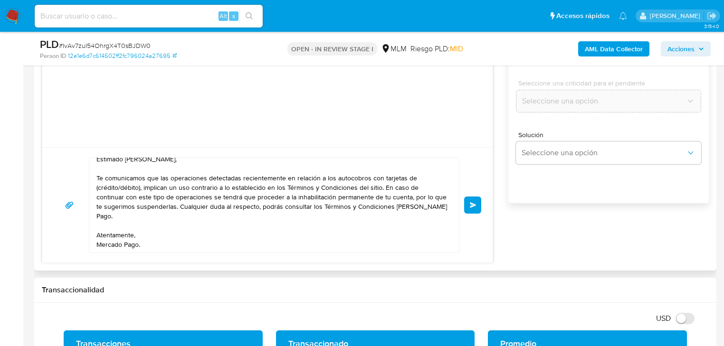
click at [474, 206] on span "Enviar" at bounding box center [473, 205] width 7 height 6
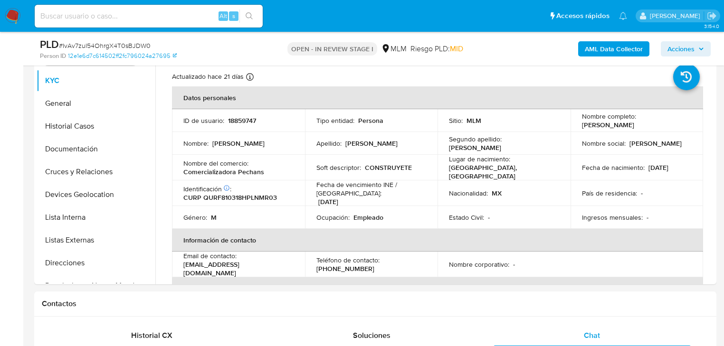
scroll to position [74, 0]
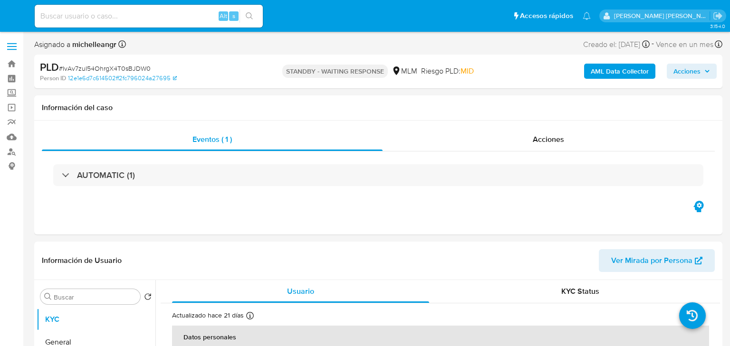
select select "10"
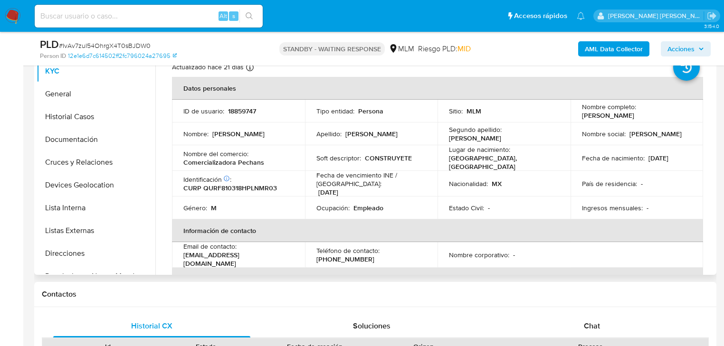
scroll to position [266, 0]
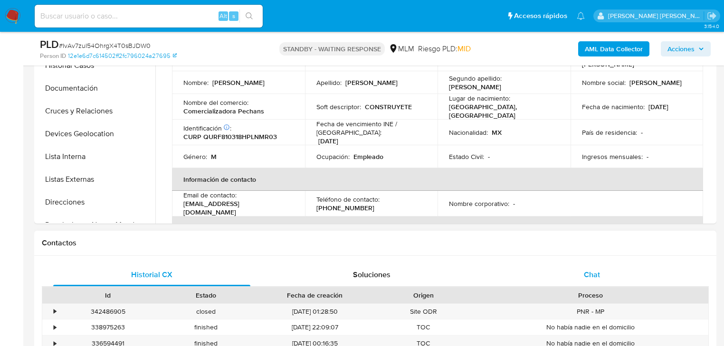
drag, startPoint x: 583, startPoint y: 270, endPoint x: 583, endPoint y: 264, distance: 5.7
click at [583, 269] on div "Chat" at bounding box center [592, 275] width 197 height 23
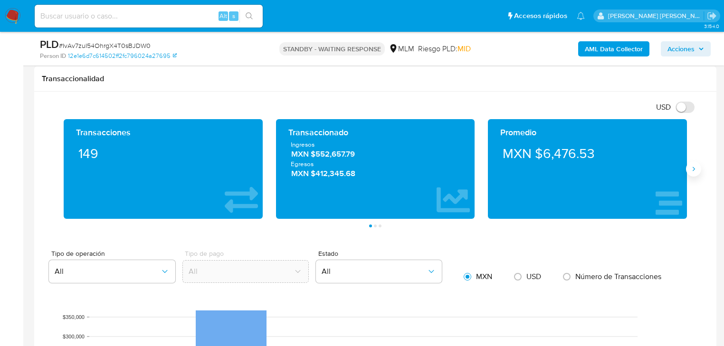
scroll to position [684, 0]
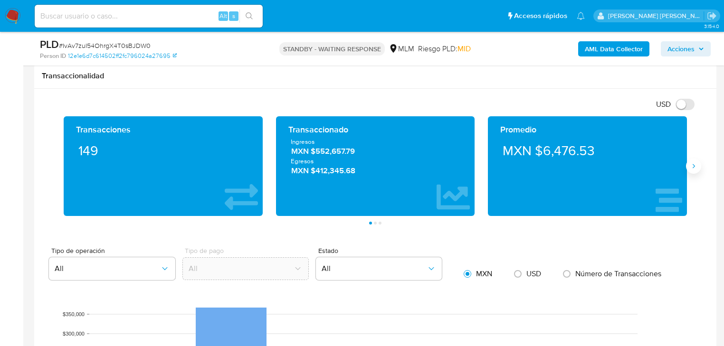
click at [693, 164] on icon "Siguiente" at bounding box center [694, 166] width 8 height 8
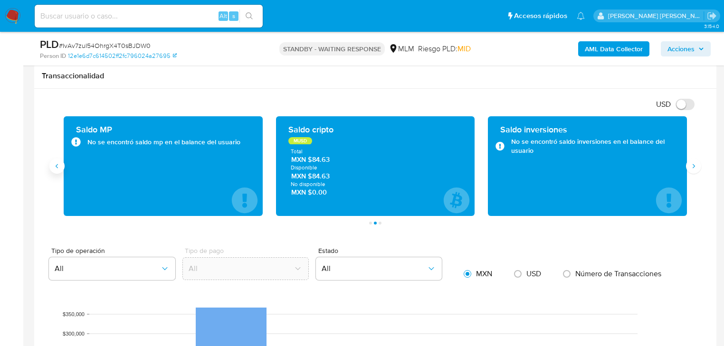
click at [53, 171] on button "Anterior" at bounding box center [56, 166] width 15 height 15
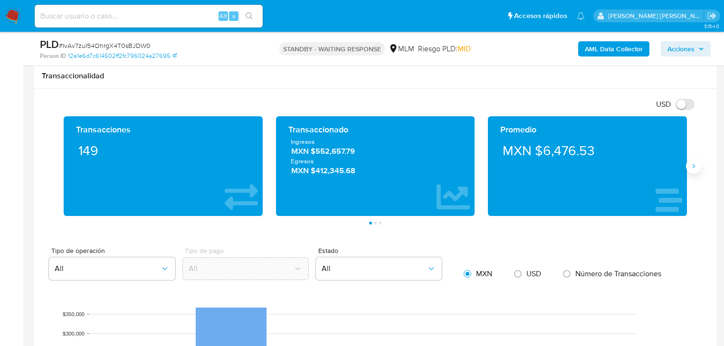
click at [691, 164] on icon "Siguiente" at bounding box center [694, 166] width 8 height 8
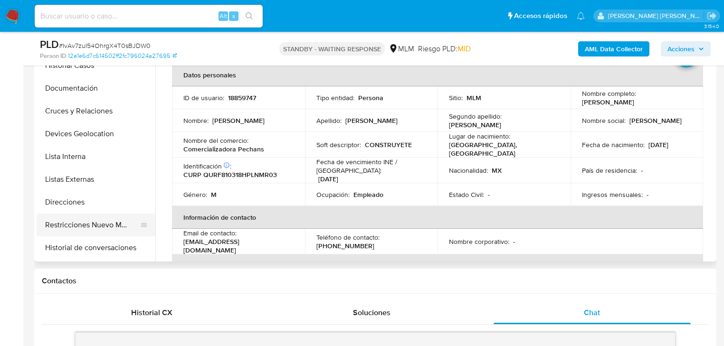
scroll to position [76, 0]
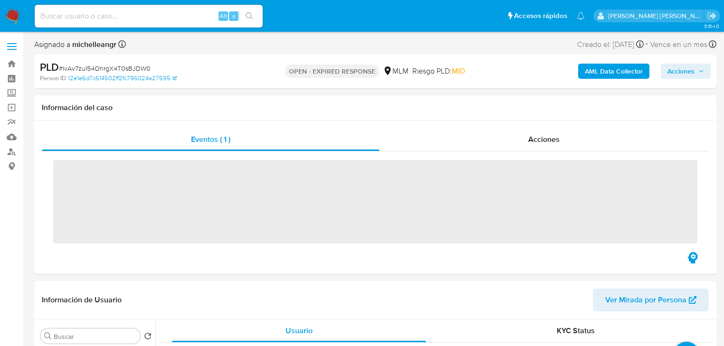
drag, startPoint x: 14, startPoint y: 12, endPoint x: 35, endPoint y: 29, distance: 26.7
click at [14, 12] on img at bounding box center [13, 16] width 16 height 16
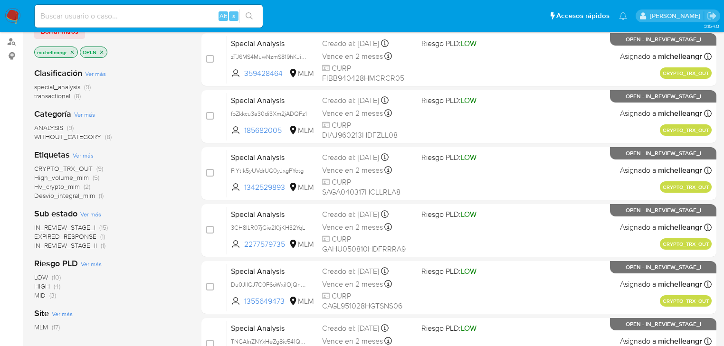
scroll to position [114, 0]
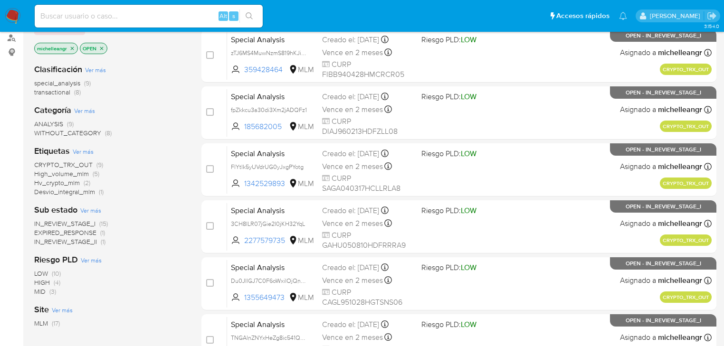
click at [86, 234] on span "EXPIRED_RESPONSE" at bounding box center [65, 233] width 62 height 10
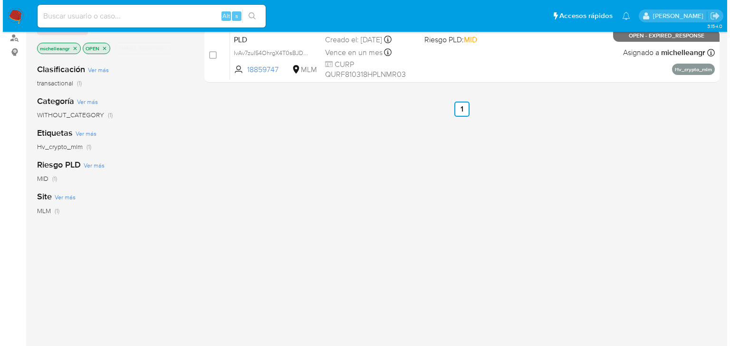
scroll to position [38, 0]
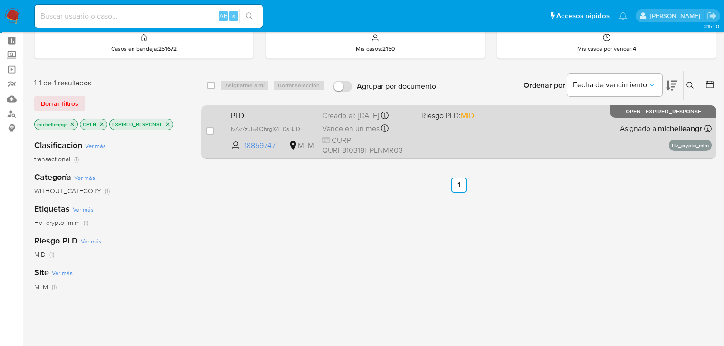
click at [248, 117] on span "PLD" at bounding box center [273, 115] width 84 height 12
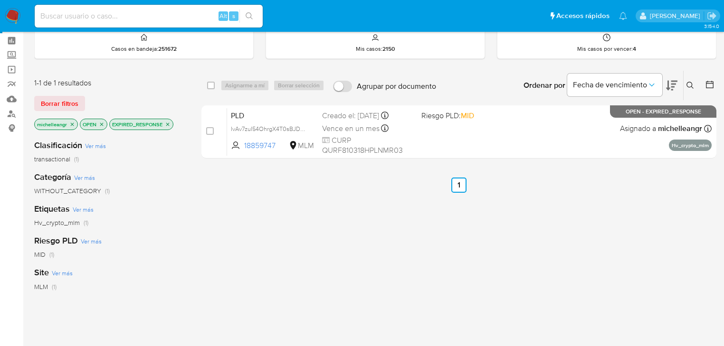
drag, startPoint x: 209, startPoint y: 131, endPoint x: 242, endPoint y: 89, distance: 53.1
click at [209, 130] on input "checkbox" at bounding box center [210, 131] width 8 height 8
checkbox input "true"
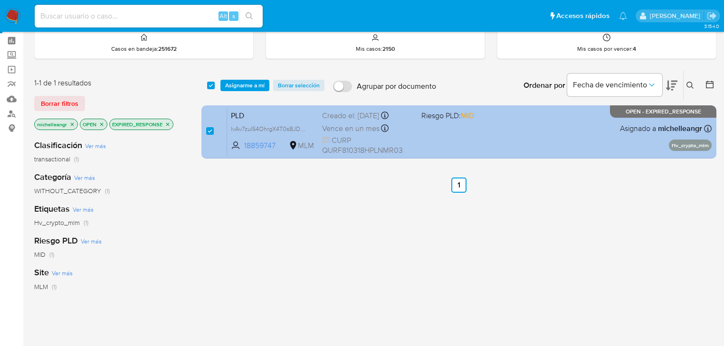
drag, startPoint x: 245, startPoint y: 82, endPoint x: 280, endPoint y: 114, distance: 47.5
click at [245, 82] on span "Asignarme a mí" at bounding box center [244, 86] width 39 height 10
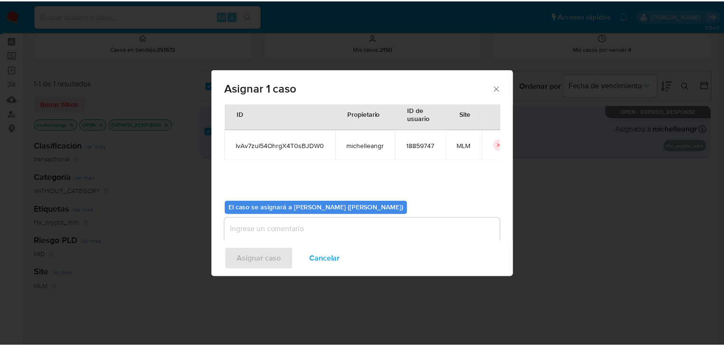
scroll to position [49, 0]
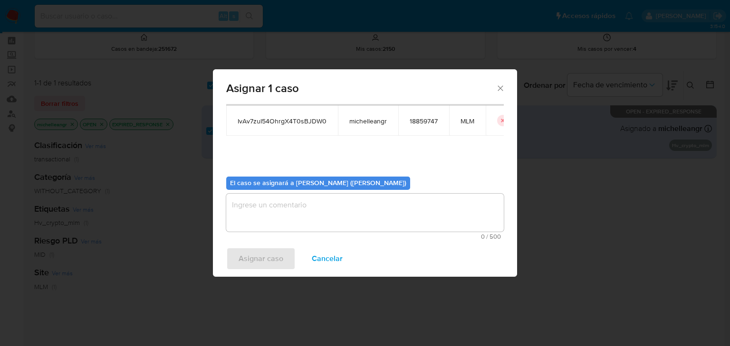
click at [284, 209] on textarea "assign-modal" at bounding box center [364, 213] width 277 height 38
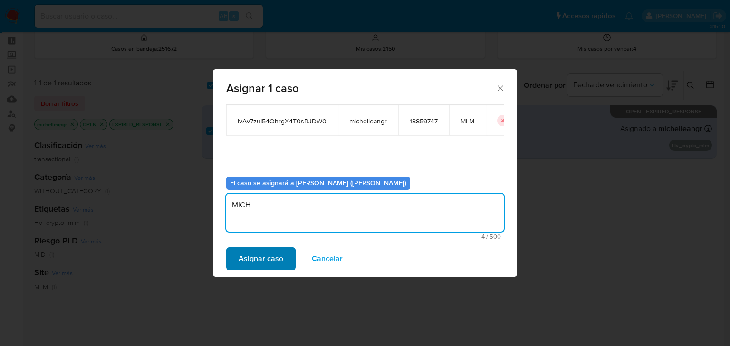
type textarea "MICH"
click at [263, 256] on span "Asignar caso" at bounding box center [260, 258] width 45 height 21
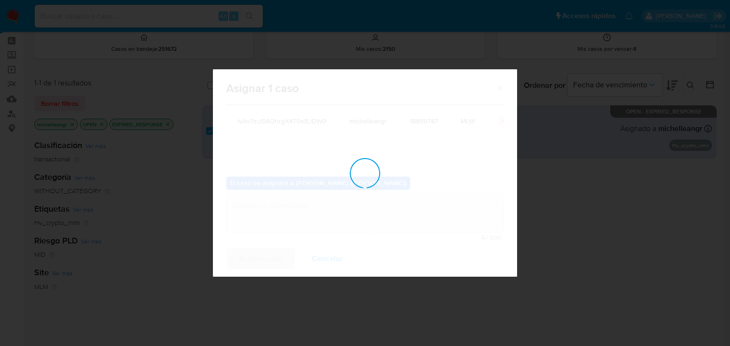
checkbox input "false"
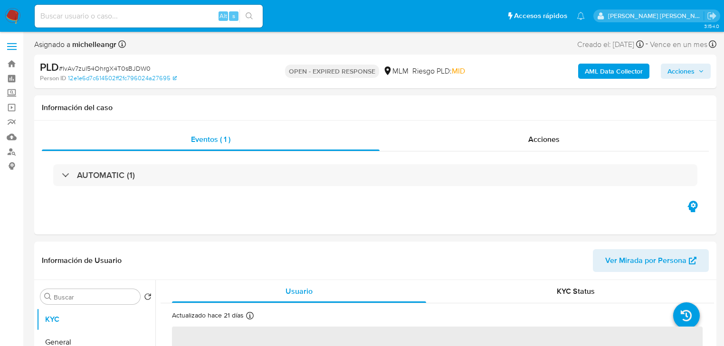
select select "10"
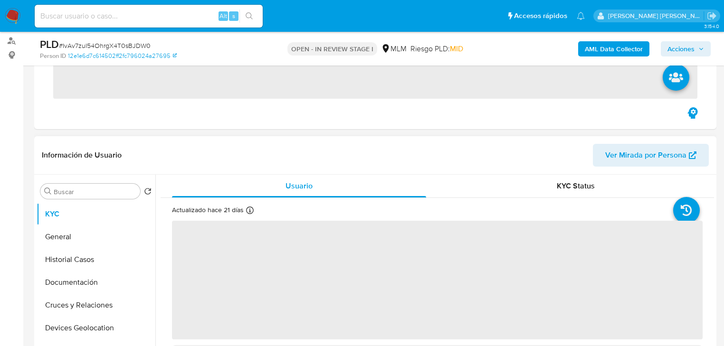
scroll to position [114, 0]
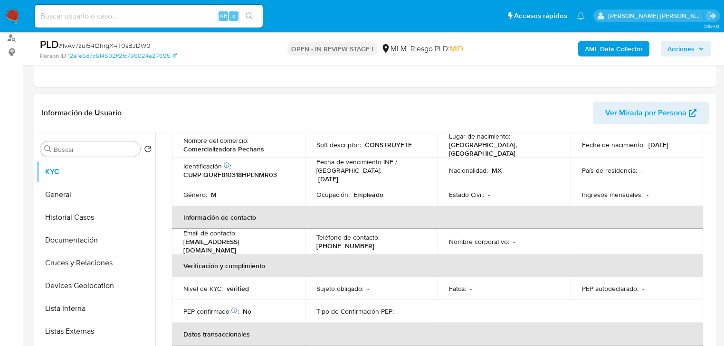
select select "10"
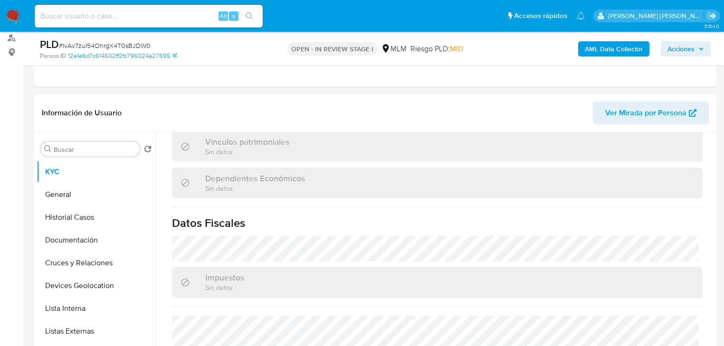
scroll to position [591, 0]
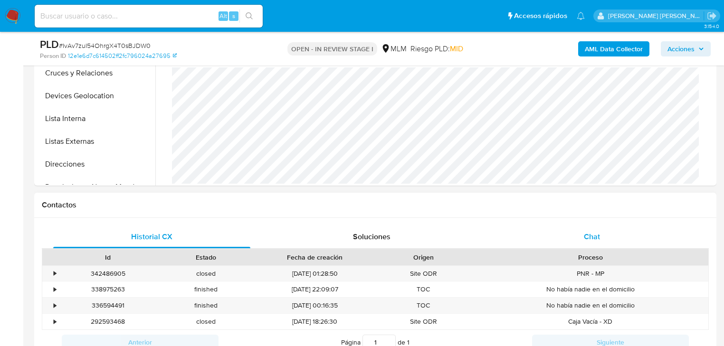
click at [599, 238] on span "Chat" at bounding box center [592, 236] width 16 height 11
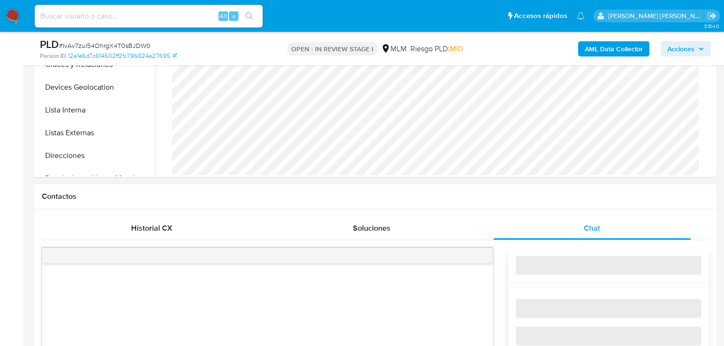
scroll to position [418, 0]
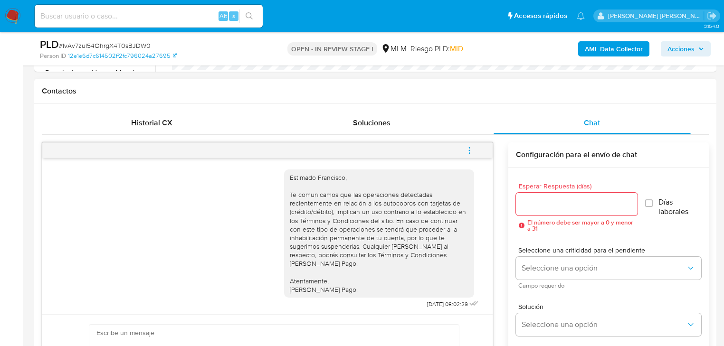
click at [476, 150] on button "menu-action" at bounding box center [469, 150] width 31 height 23
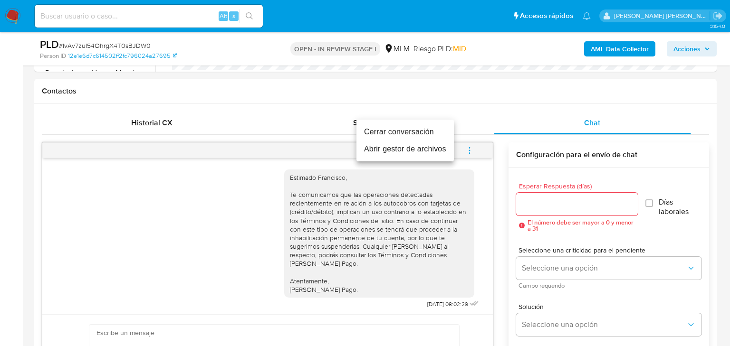
click at [419, 133] on li "Cerrar conversación" at bounding box center [404, 132] width 97 height 17
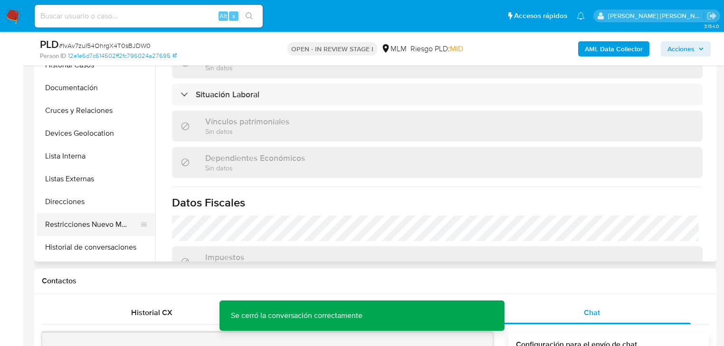
scroll to position [76, 0]
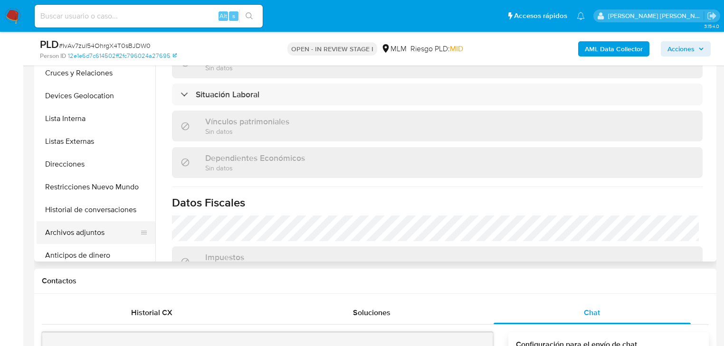
click at [91, 231] on button "Archivos adjuntos" at bounding box center [92, 232] width 111 height 23
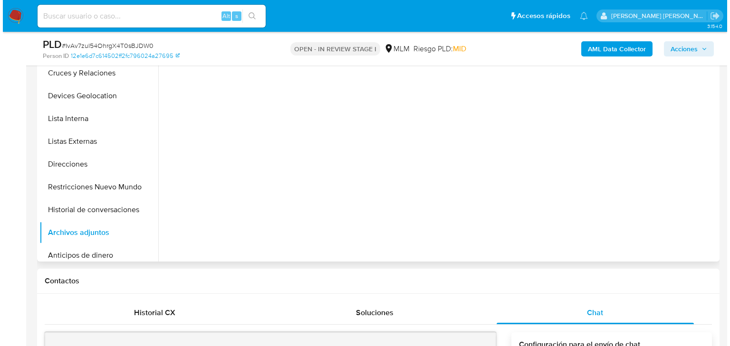
scroll to position [0, 0]
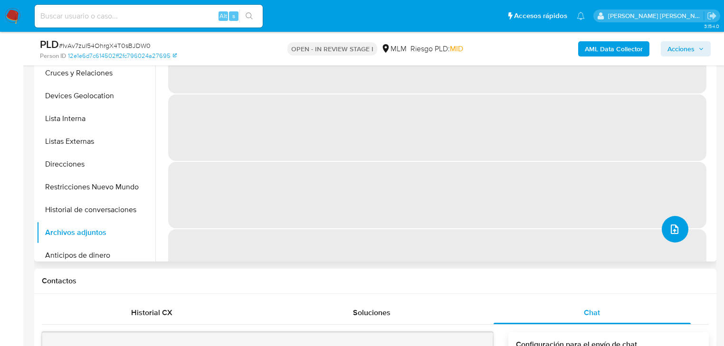
click at [663, 228] on button "upload-file" at bounding box center [675, 229] width 27 height 27
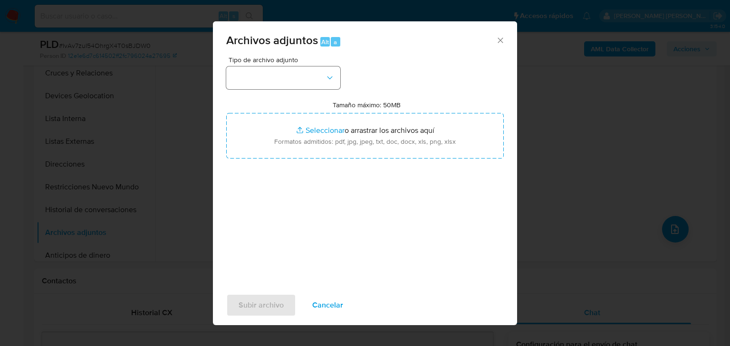
click at [283, 74] on button "button" at bounding box center [283, 78] width 114 height 23
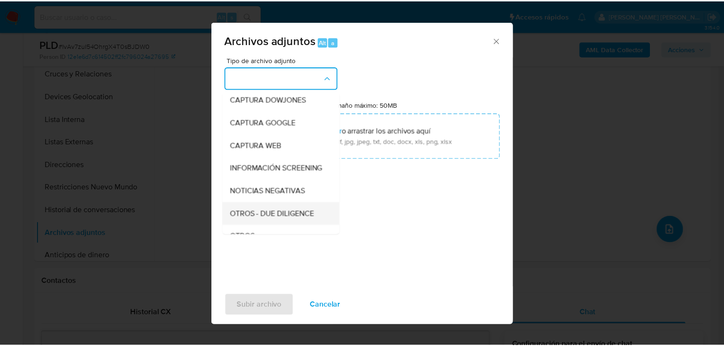
scroll to position [65, 0]
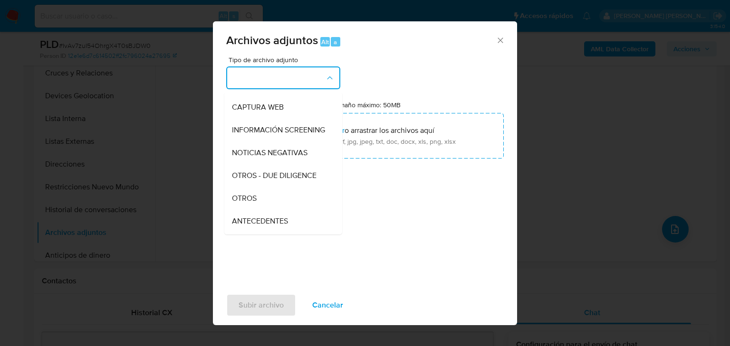
drag, startPoint x: 257, startPoint y: 210, endPoint x: 261, endPoint y: 195, distance: 15.7
click at [260, 203] on div "OTROS" at bounding box center [280, 198] width 97 height 23
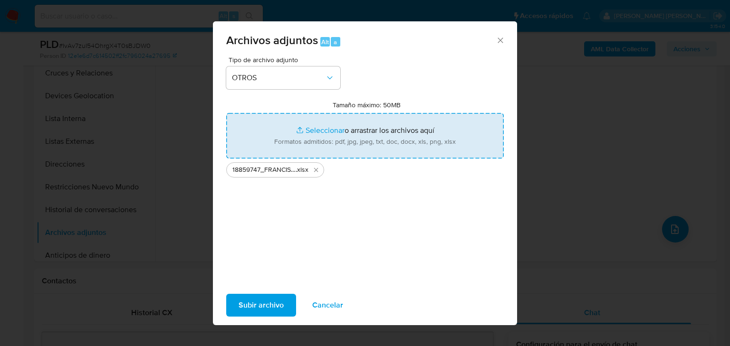
type input "C:\fakepath\18859747_FRANCISCO QUINTERO RAMOS_JUL25.pdf"
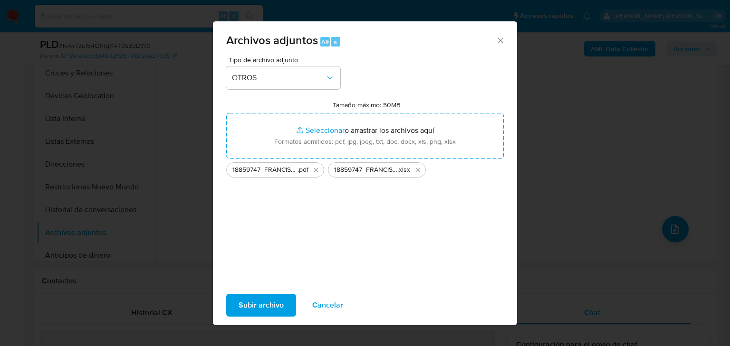
click at [257, 305] on span "Subir archivo" at bounding box center [260, 305] width 45 height 21
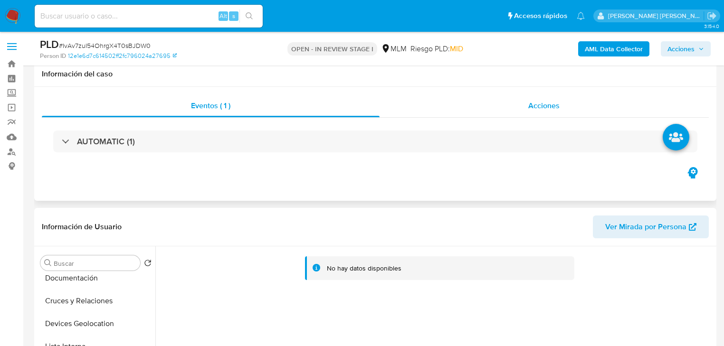
scroll to position [0, 0]
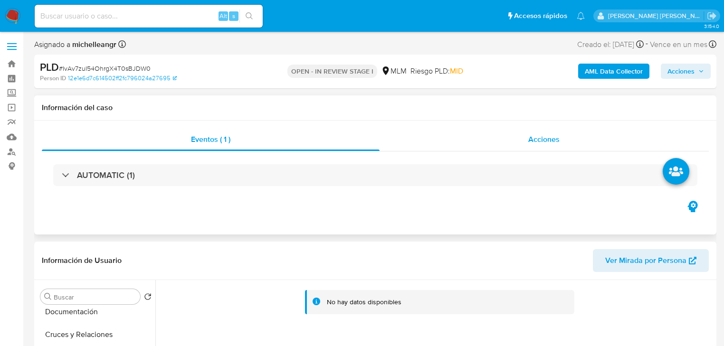
click at [549, 144] on span "Acciones" at bounding box center [543, 139] width 31 height 11
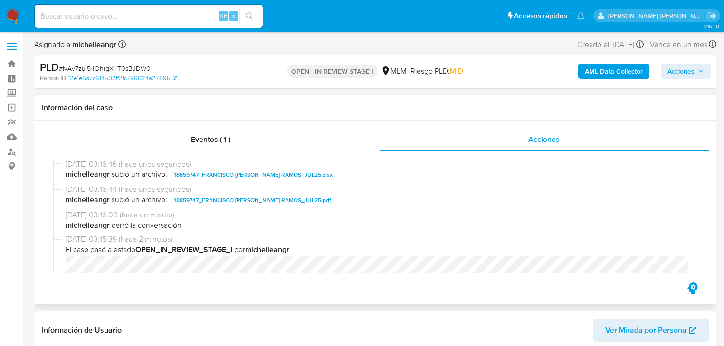
scroll to position [38, 0]
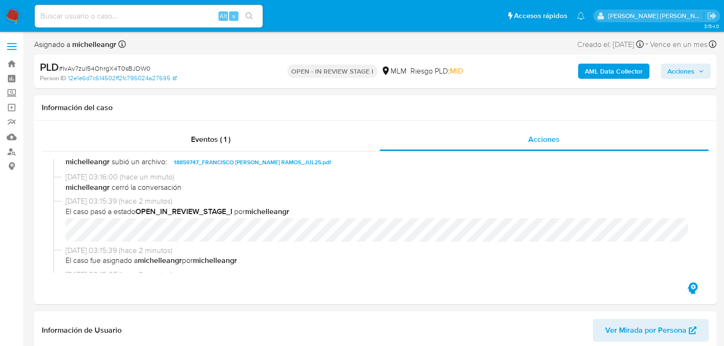
click at [669, 79] on div "AML Data Collector Acciones" at bounding box center [600, 71] width 221 height 22
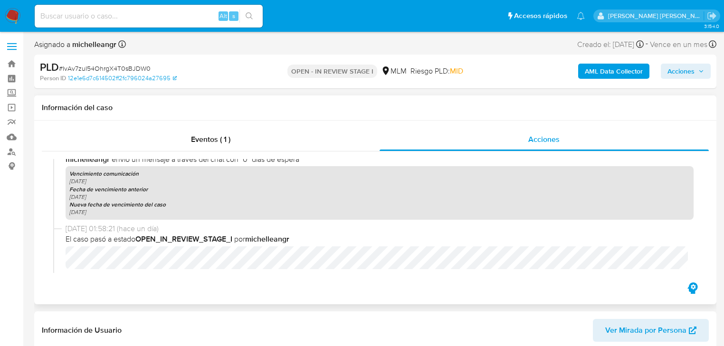
scroll to position [314, 0]
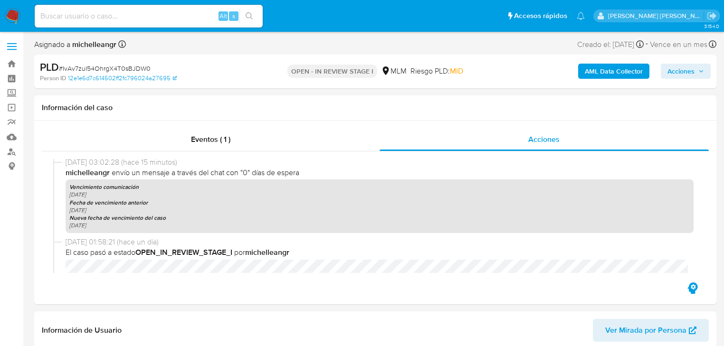
click at [686, 72] on span "Acciones" at bounding box center [680, 71] width 27 height 15
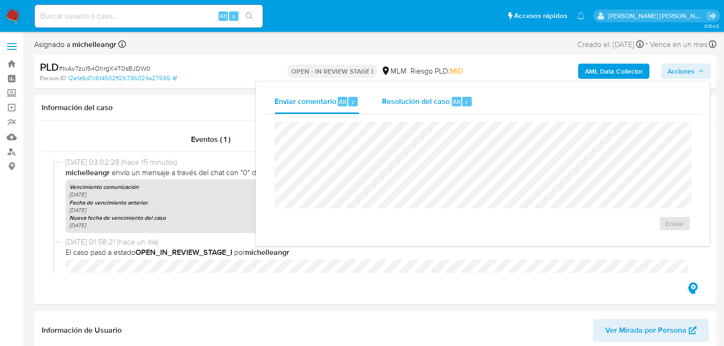
click at [418, 102] on span "Resolución del caso" at bounding box center [416, 101] width 68 height 11
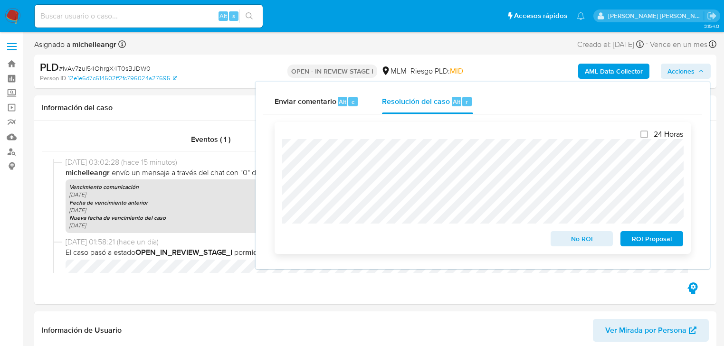
click at [555, 238] on button "No ROI" at bounding box center [582, 238] width 63 height 15
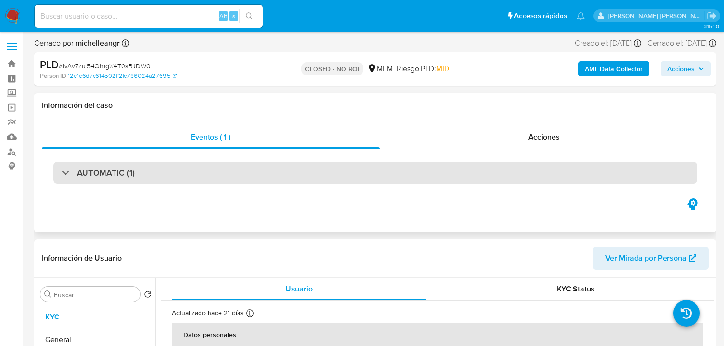
select select "10"
